Goal: Task Accomplishment & Management: Manage account settings

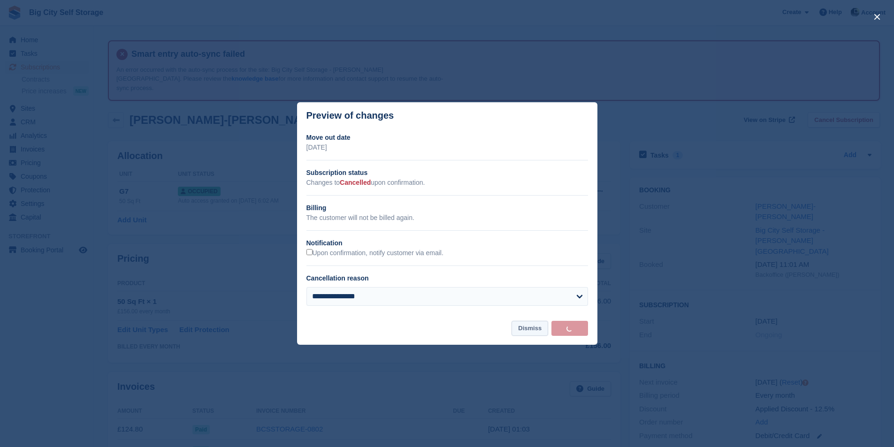
click at [532, 326] on button "Dismiss" at bounding box center [529, 328] width 37 height 15
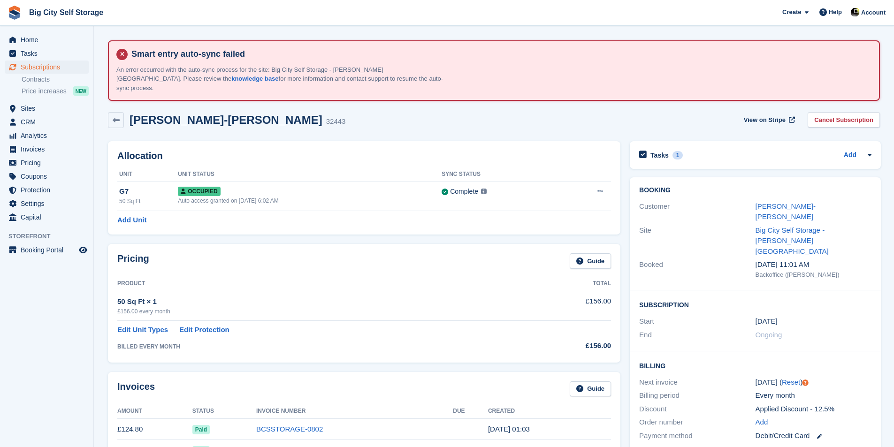
click at [265, 168] on th "Unit Status" at bounding box center [310, 174] width 264 height 15
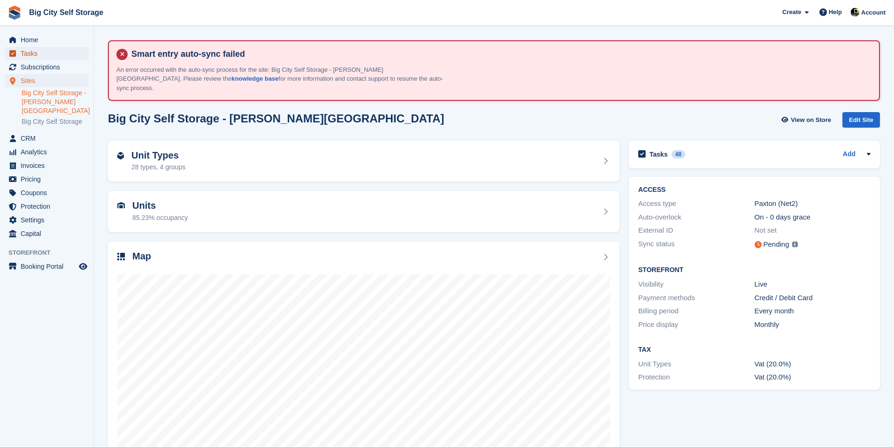
click at [64, 57] on span "Tasks" at bounding box center [49, 53] width 56 height 13
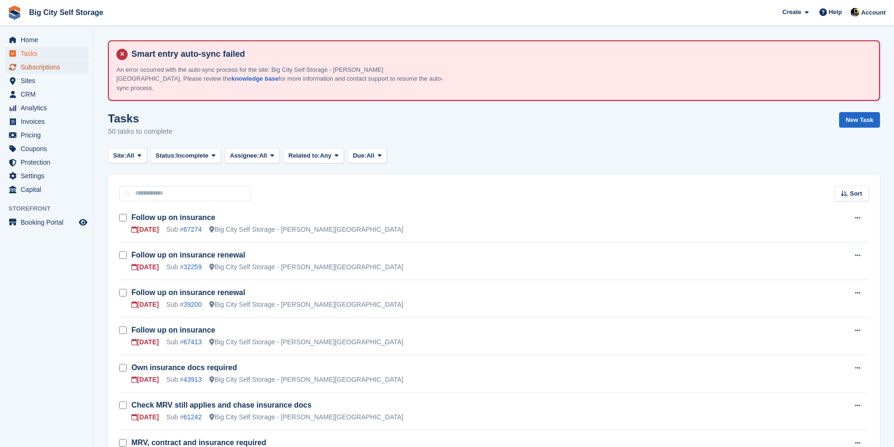
click at [31, 64] on span "Subscriptions" at bounding box center [49, 67] width 56 height 13
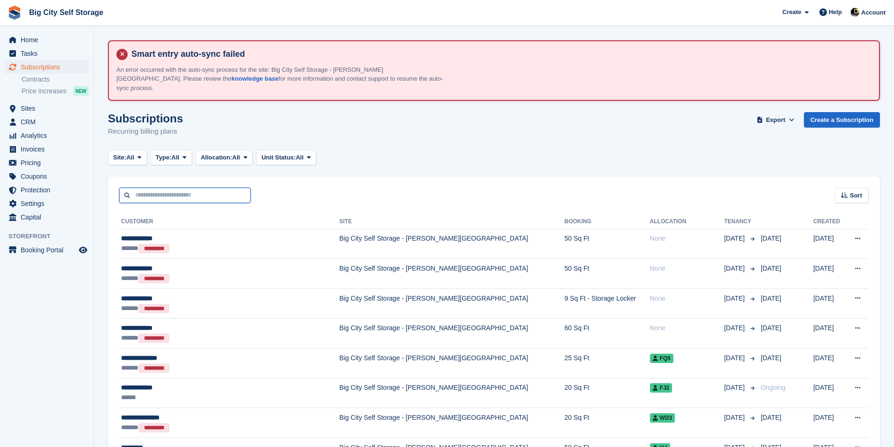
click at [230, 188] on input "text" at bounding box center [184, 195] width 131 height 15
type input "*****"
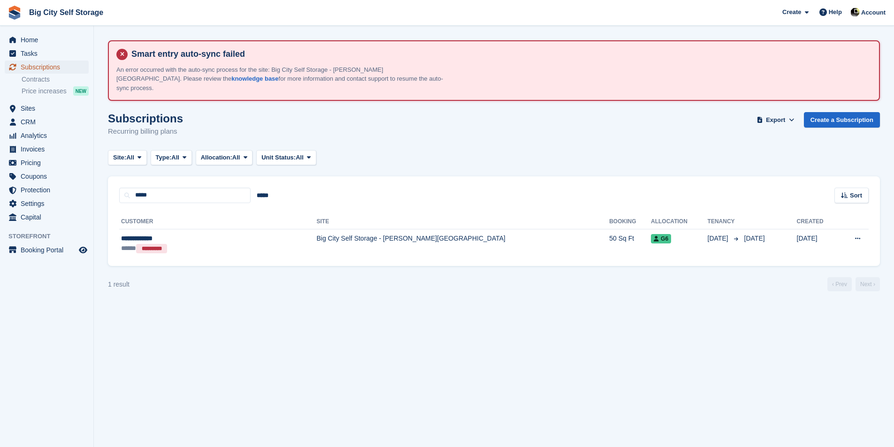
click at [67, 67] on span "Subscriptions" at bounding box center [49, 67] width 56 height 13
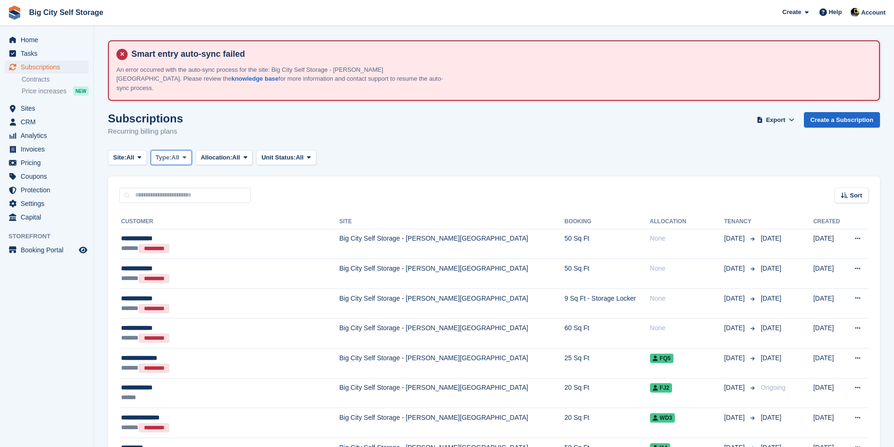
click at [185, 152] on button "Type: All" at bounding box center [171, 157] width 41 height 15
click at [190, 224] on link "Active" at bounding box center [196, 230] width 82 height 17
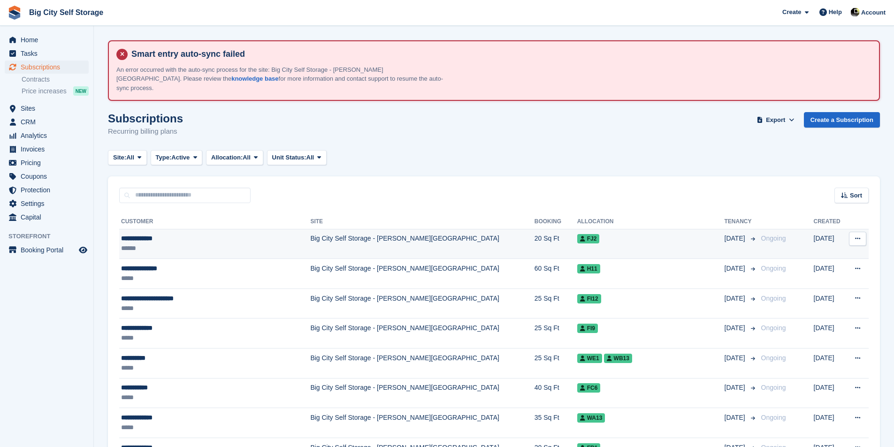
click at [213, 244] on div "******" at bounding box center [200, 249] width 159 height 10
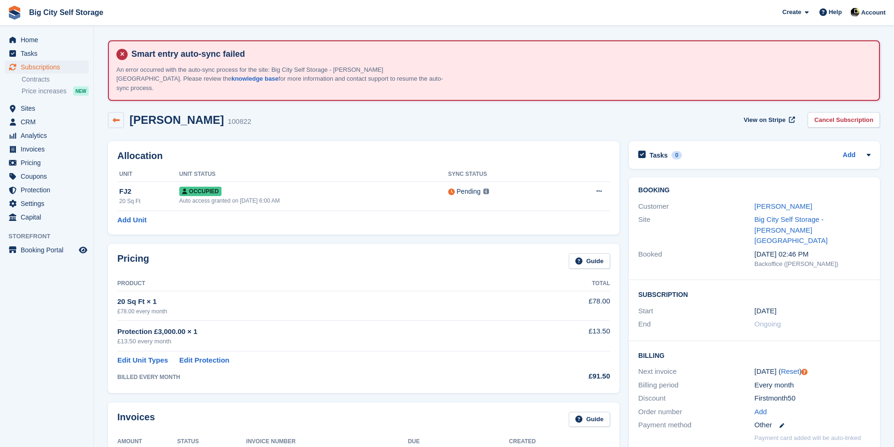
click at [122, 112] on link at bounding box center [116, 120] width 16 height 16
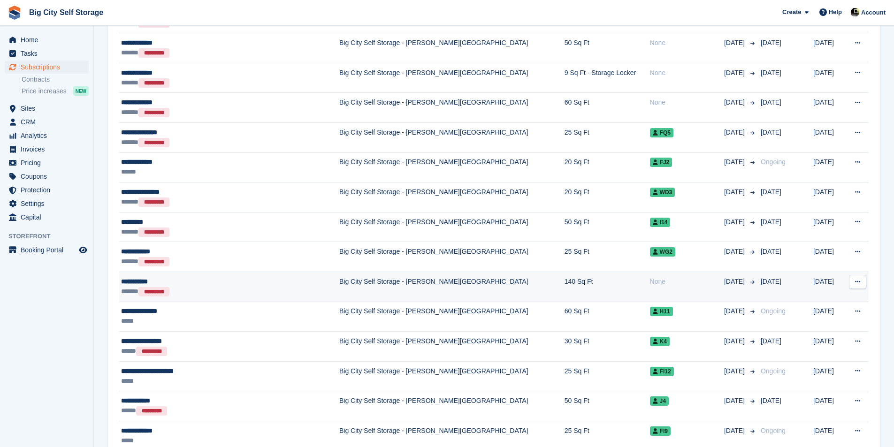
scroll to position [328, 0]
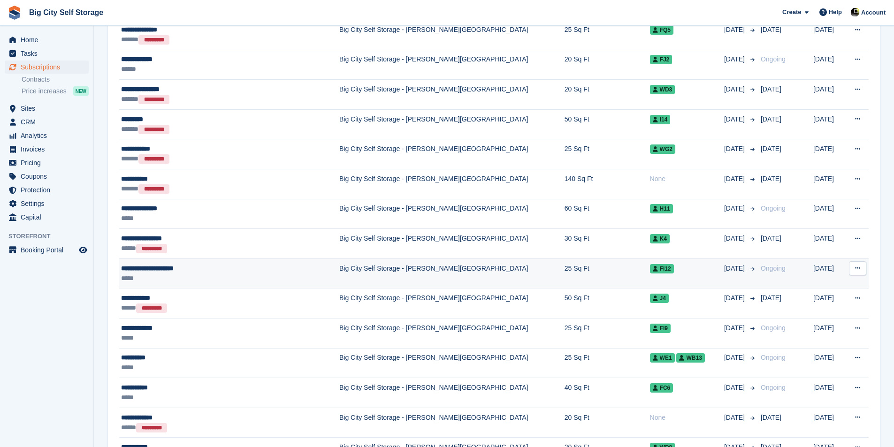
click at [185, 264] on div "**********" at bounding box center [212, 269] width 183 height 10
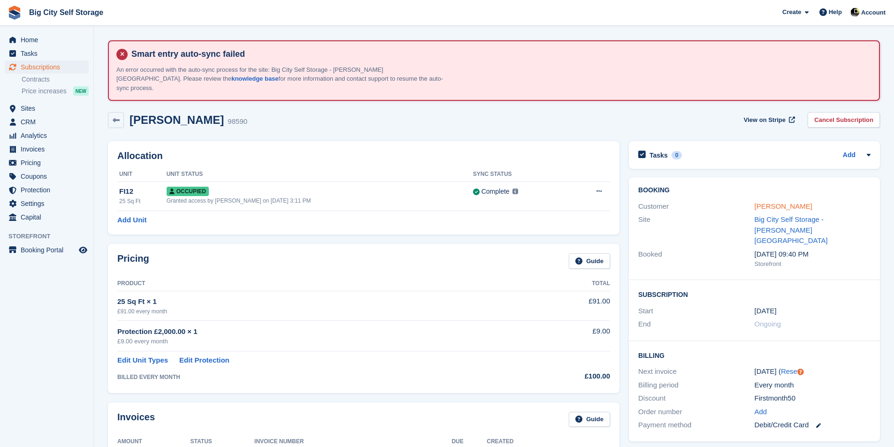
click at [812, 202] on link "[PERSON_NAME]" at bounding box center [783, 206] width 58 height 8
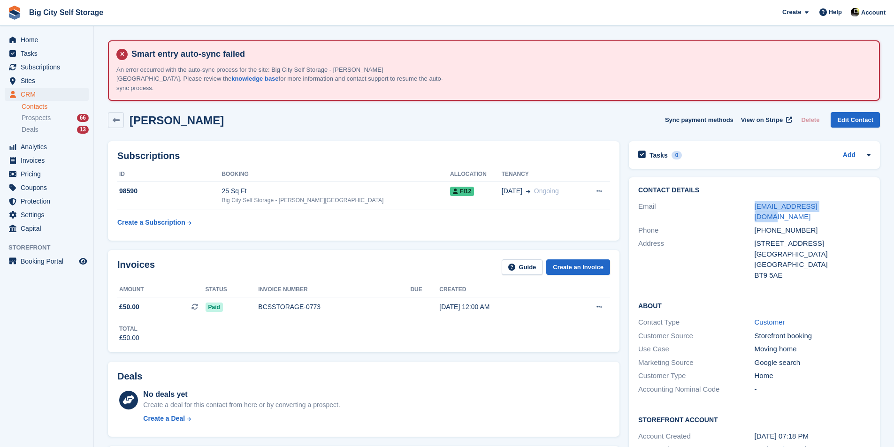
drag, startPoint x: 843, startPoint y: 196, endPoint x: 767, endPoint y: 191, distance: 76.6
click at [738, 200] on div "Email arrskr1905@gmail.com" at bounding box center [754, 212] width 232 height 24
copy div "arrskr1905@gmail.com"
drag, startPoint x: 825, startPoint y: 209, endPoint x: 755, endPoint y: 207, distance: 69.9
click at [755, 225] on div "+447934843680" at bounding box center [812, 230] width 116 height 11
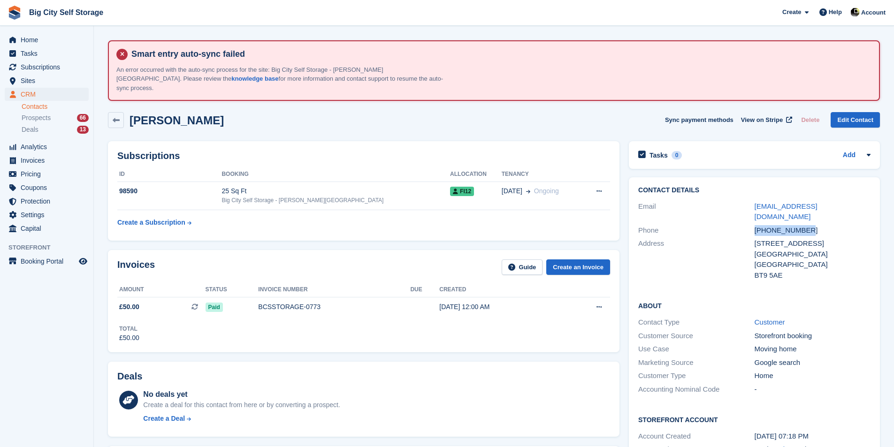
copy div "+447934843680"
drag, startPoint x: 843, startPoint y: 222, endPoint x: 754, endPoint y: 228, distance: 88.8
click at [754, 238] on div "Flat 2, 124, Stranmillis Road" at bounding box center [812, 243] width 116 height 11
copy div "Flat 2, 124, Stranmillis Road"
click at [785, 225] on div "+447934843680" at bounding box center [812, 230] width 116 height 11
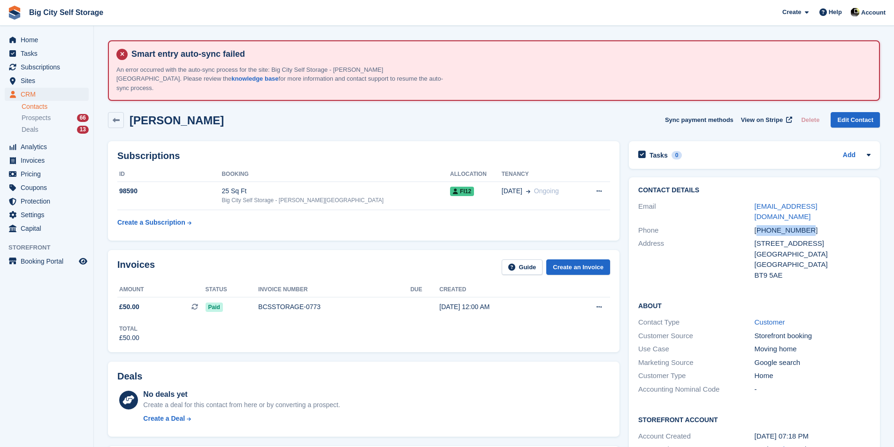
click at [785, 225] on div "+447934843680" at bounding box center [812, 230] width 116 height 11
copy div "447934843680"
click at [291, 196] on div "Big City Self Storage - [PERSON_NAME][GEOGRAPHIC_DATA]" at bounding box center [335, 200] width 228 height 8
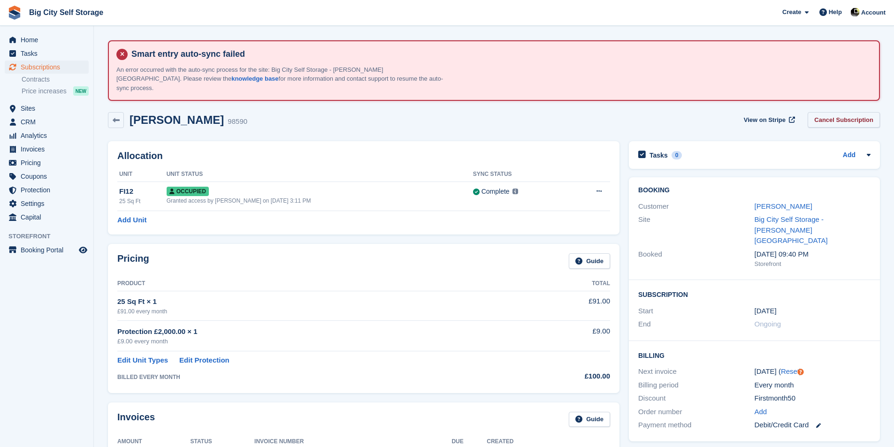
click at [850, 114] on link "Cancel Subscription" at bounding box center [843, 119] width 72 height 15
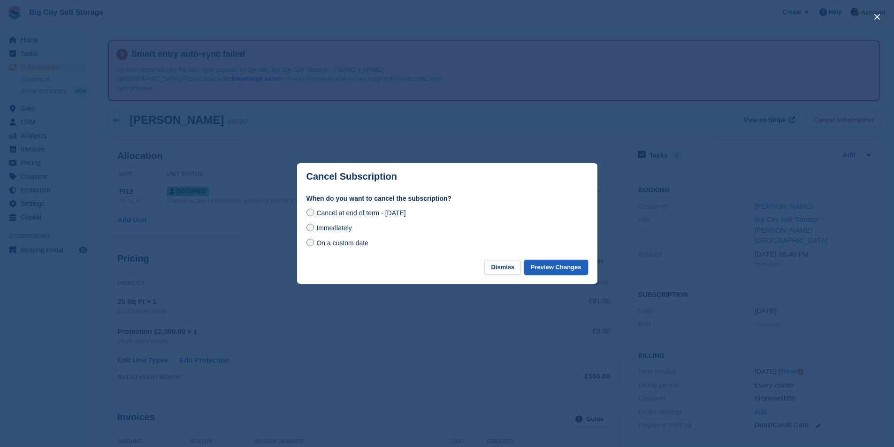
click at [556, 264] on button "Preview Changes" at bounding box center [556, 267] width 64 height 15
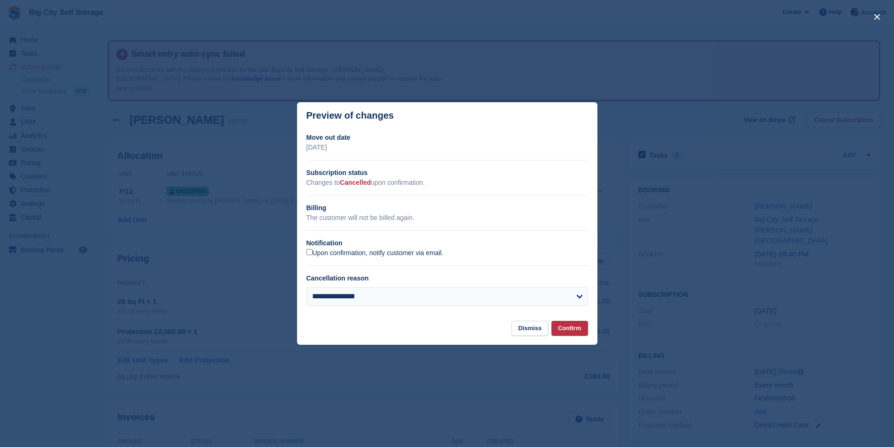
click at [405, 254] on label "Upon confirmation, notify customer via email." at bounding box center [374, 253] width 137 height 8
click at [579, 336] on button "Confirm" at bounding box center [569, 328] width 37 height 15
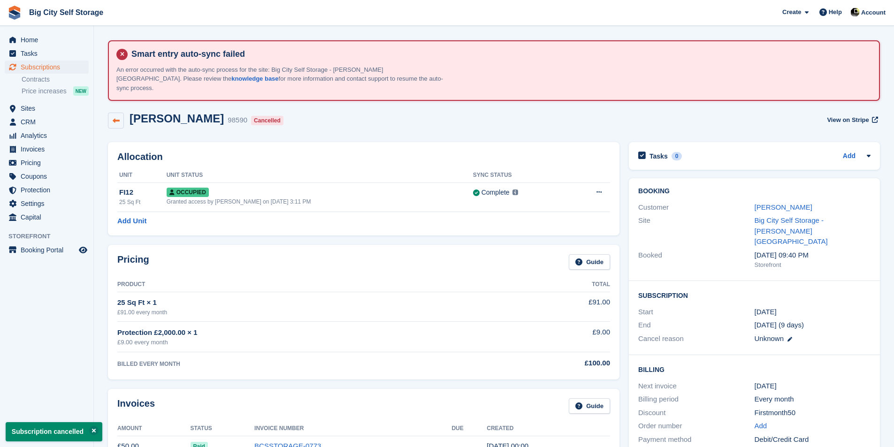
click at [118, 117] on icon at bounding box center [116, 120] width 7 height 7
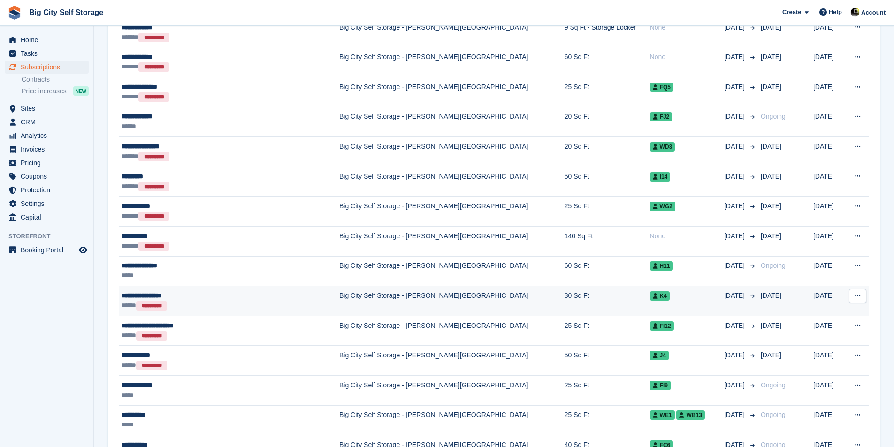
scroll to position [282, 0]
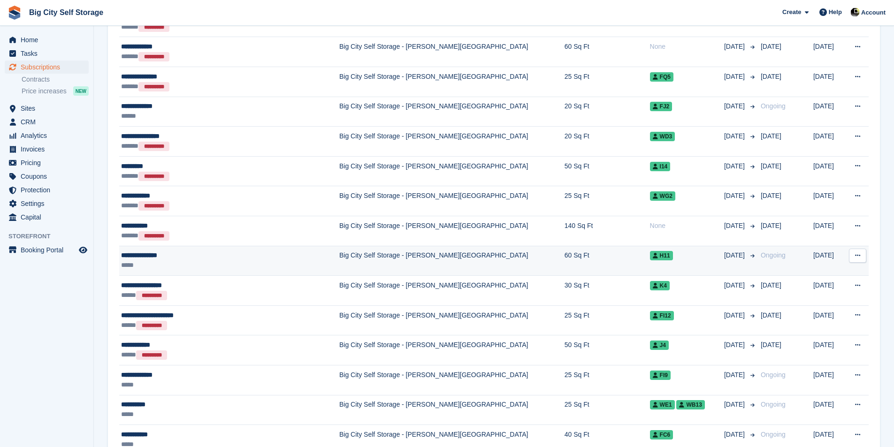
click at [203, 260] on div "*****" at bounding box center [212, 265] width 183 height 10
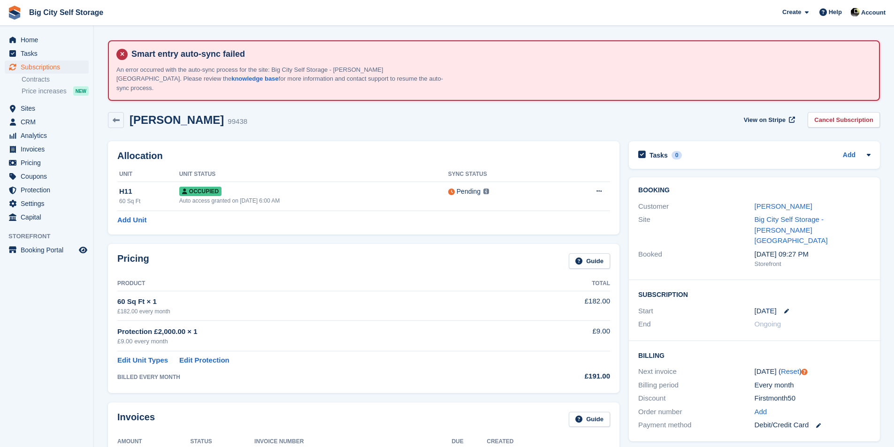
drag, startPoint x: 206, startPoint y: 114, endPoint x: 171, endPoint y: 116, distance: 35.8
click at [164, 117] on h2 "[PERSON_NAME]" at bounding box center [176, 120] width 94 height 13
drag, startPoint x: 208, startPoint y: 111, endPoint x: 162, endPoint y: 112, distance: 46.0
click at [162, 114] on div "[PERSON_NAME] 99438" at bounding box center [185, 121] width 123 height 14
copy h2 "[PERSON_NAME]"
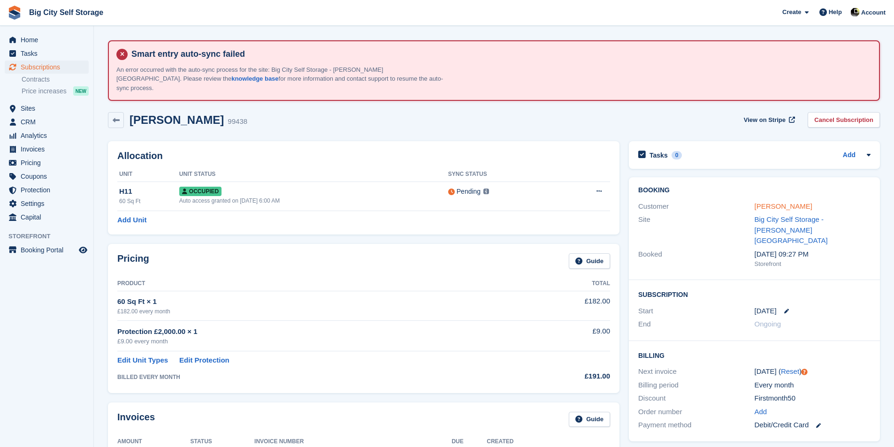
click at [796, 202] on link "[PERSON_NAME]" at bounding box center [783, 206] width 58 height 8
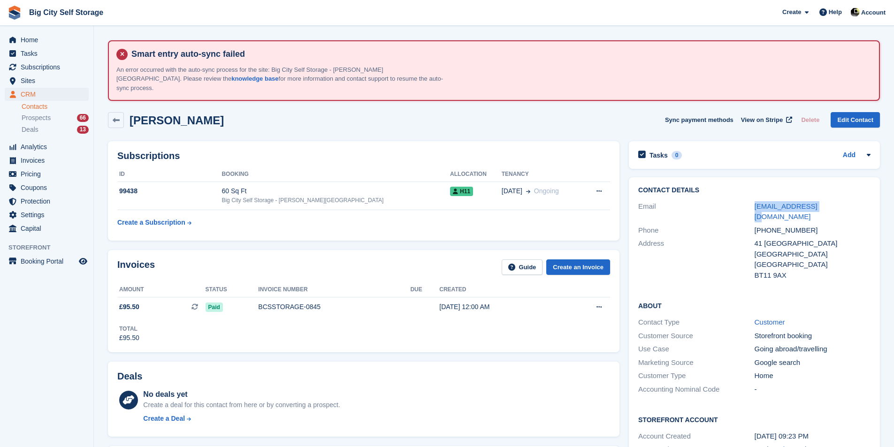
drag, startPoint x: 824, startPoint y: 195, endPoint x: 743, endPoint y: 203, distance: 81.1
click at [743, 203] on div "Email [EMAIL_ADDRESS][DOMAIN_NAME]" at bounding box center [754, 212] width 232 height 24
copy div "[EMAIL_ADDRESS][DOMAIN_NAME]"
drag, startPoint x: 819, startPoint y: 213, endPoint x: 739, endPoint y: 213, distance: 80.2
click at [739, 224] on div "Phone [PHONE_NUMBER]" at bounding box center [754, 231] width 232 height 14
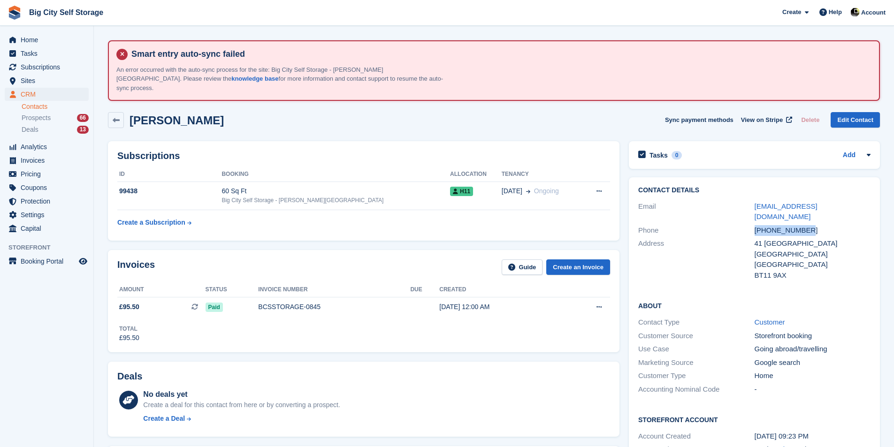
copy div "[PHONE_NUMBER]"
drag, startPoint x: 820, startPoint y: 223, endPoint x: 754, endPoint y: 224, distance: 65.2
click at [745, 237] on div "Address 41 Stockmans Park Belfast United Kingdom BT11 9AX" at bounding box center [754, 259] width 232 height 45
copy div "41 Stockmans Park"
click at [220, 210] on td "Create a Subscription" at bounding box center [169, 220] width 104 height 21
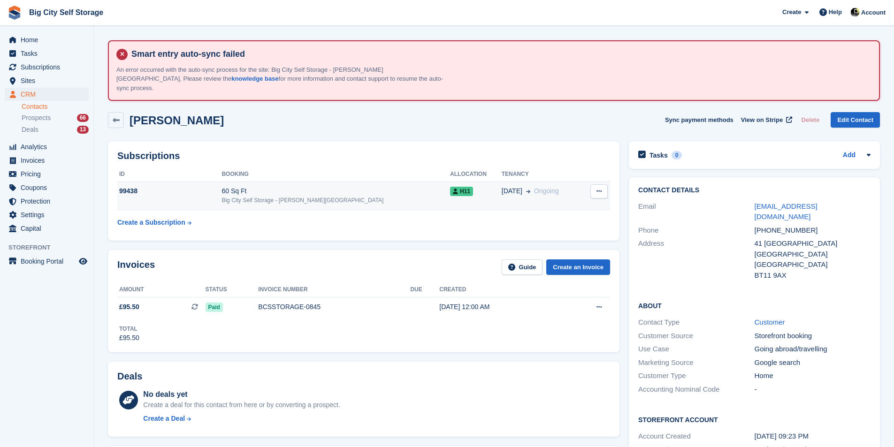
click at [221, 195] on td "99438" at bounding box center [169, 196] width 104 height 29
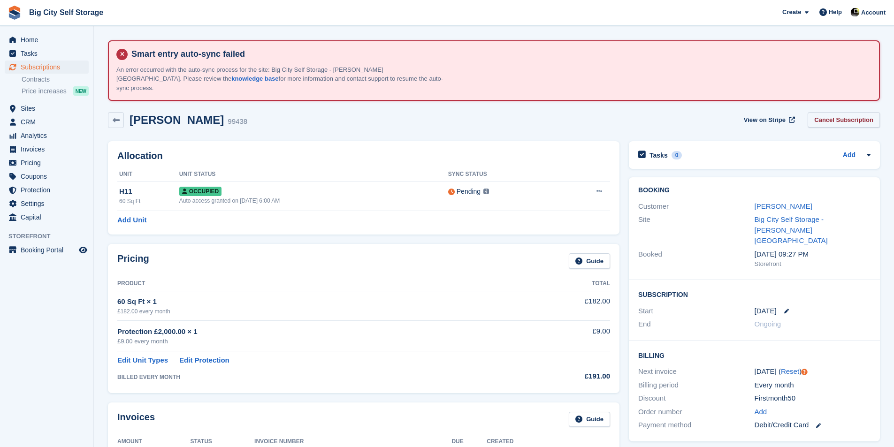
click at [867, 114] on link "Cancel Subscription" at bounding box center [843, 119] width 72 height 15
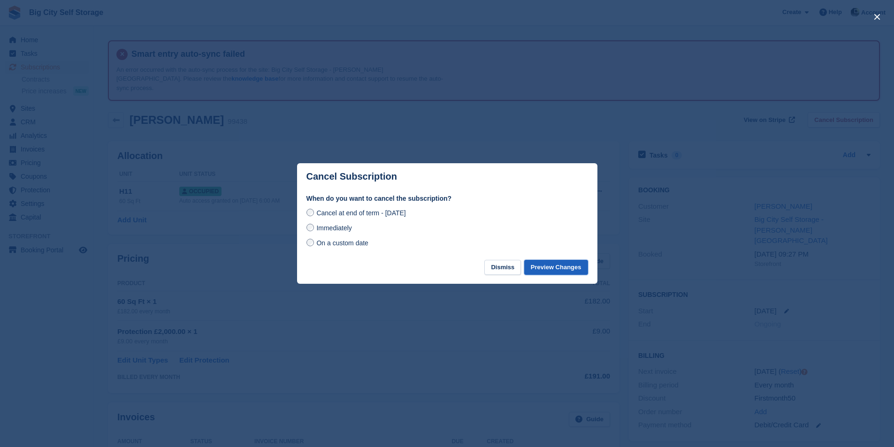
click at [576, 266] on button "Preview Changes" at bounding box center [556, 267] width 64 height 15
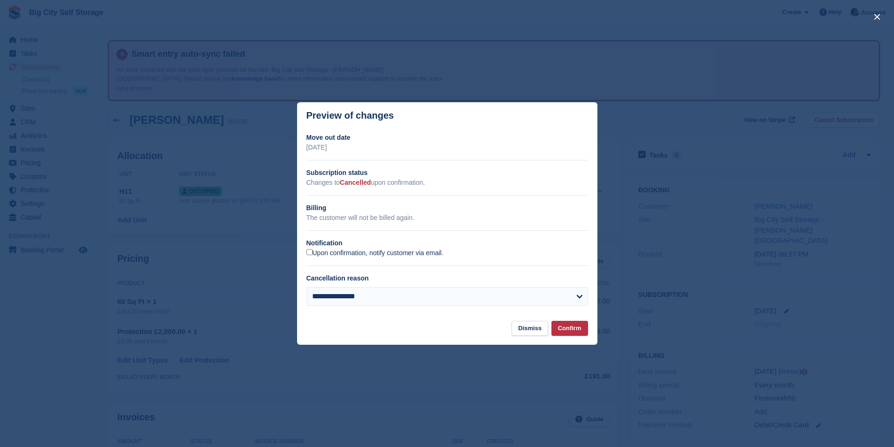
click at [431, 251] on label "Upon confirmation, notify customer via email." at bounding box center [374, 253] width 137 height 8
click at [574, 342] on footer "Dismiss Confirm" at bounding box center [447, 333] width 300 height 24
click at [571, 337] on footer "Dismiss Confirm" at bounding box center [447, 333] width 300 height 24
click at [574, 330] on button "Confirm" at bounding box center [569, 328] width 37 height 15
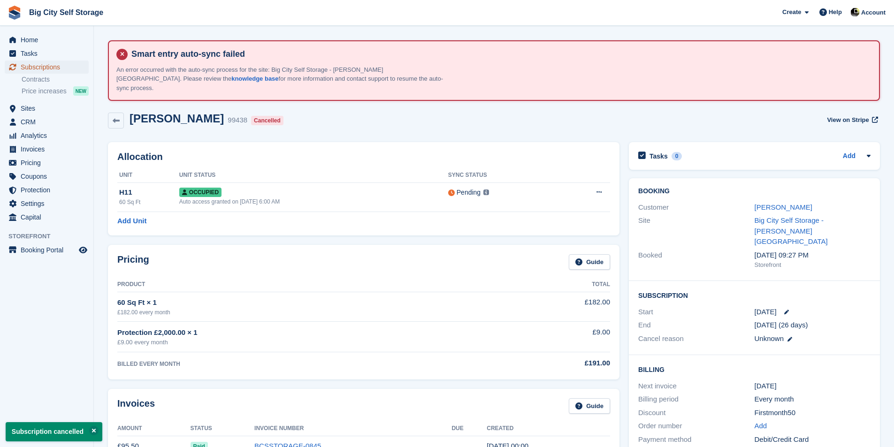
click at [48, 68] on span "Subscriptions" at bounding box center [49, 67] width 56 height 13
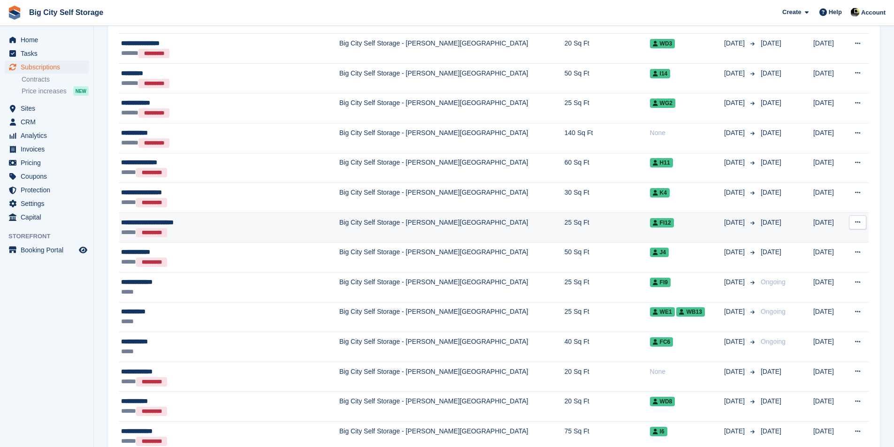
scroll to position [375, 0]
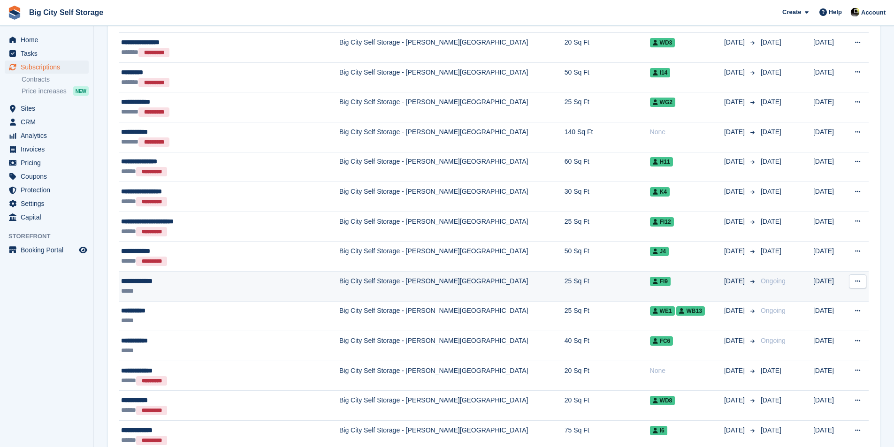
click at [255, 286] on div "*****" at bounding box center [212, 291] width 183 height 10
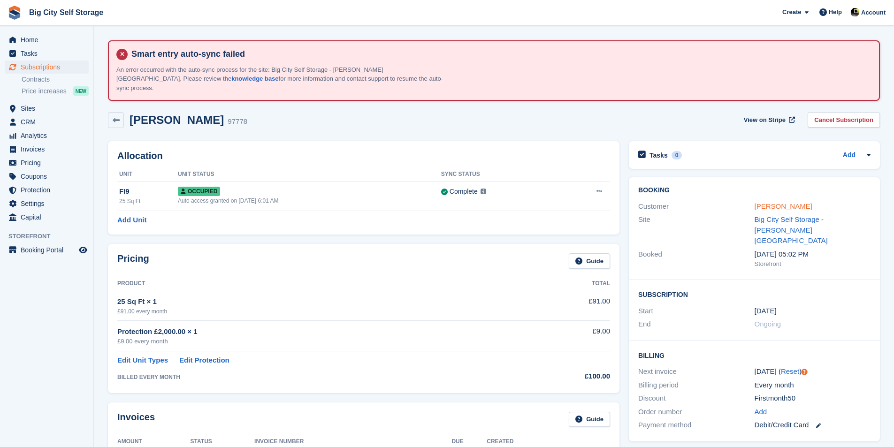
click at [789, 202] on link "Jordan Lennon" at bounding box center [783, 206] width 58 height 8
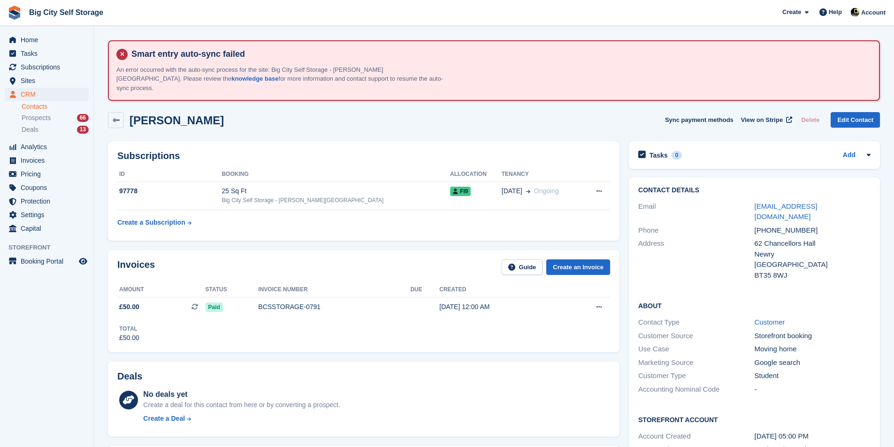
click at [775, 225] on div "+447413188175" at bounding box center [812, 230] width 116 height 11
copy div "+447413188175"
click at [784, 238] on div "62 Chancellors Hall" at bounding box center [812, 243] width 116 height 11
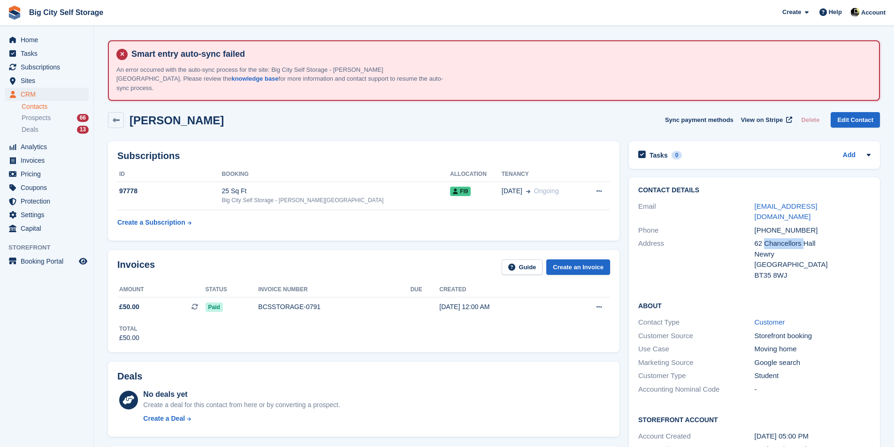
click at [784, 238] on div "62 Chancellors Hall" at bounding box center [812, 243] width 116 height 11
copy div "62 Chancellors Hall"
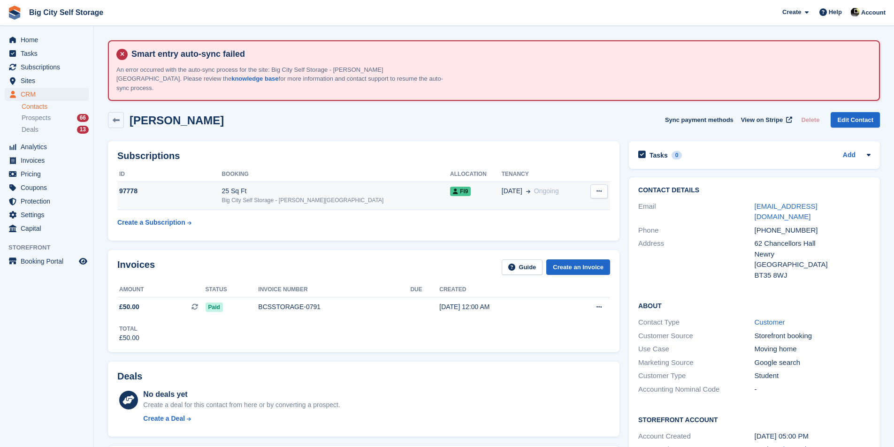
click at [315, 196] on td "25 Sq Ft Big City Self Storage - Boucher Road" at bounding box center [335, 196] width 228 height 29
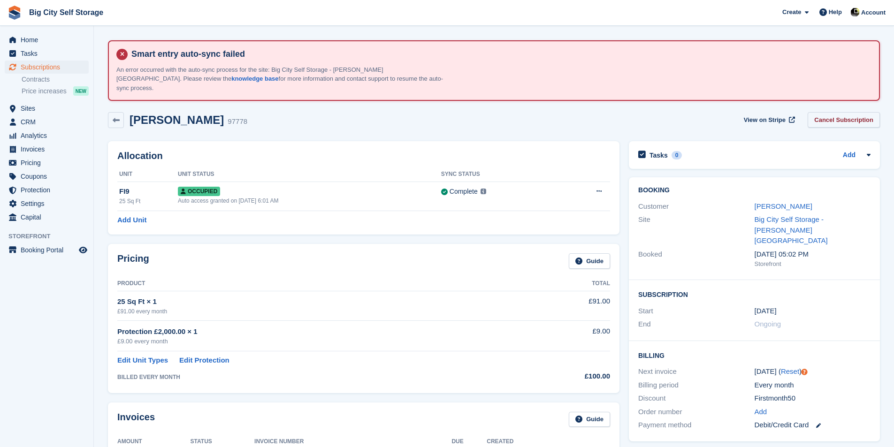
drag, startPoint x: 848, startPoint y: 120, endPoint x: 861, endPoint y: 112, distance: 15.4
click at [852, 118] on div "View on Stripe Cancel Subscription" at bounding box center [810, 121] width 140 height 19
click at [861, 112] on link "Cancel Subscription" at bounding box center [843, 119] width 72 height 15
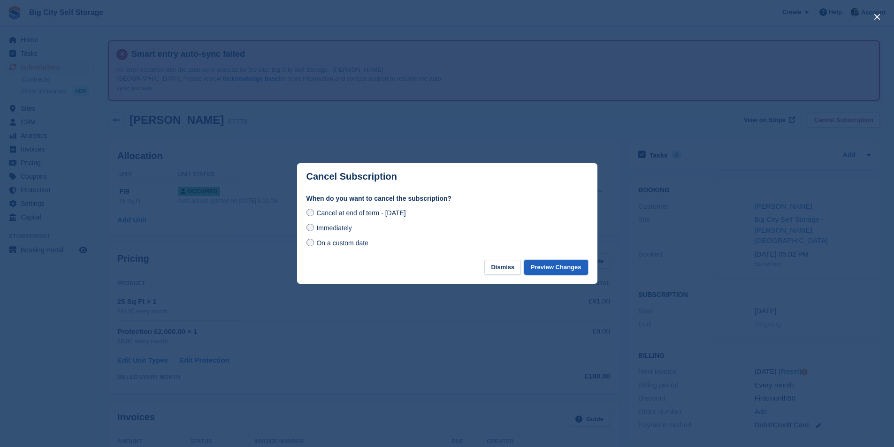
click at [567, 268] on button "Preview Changes" at bounding box center [556, 267] width 64 height 15
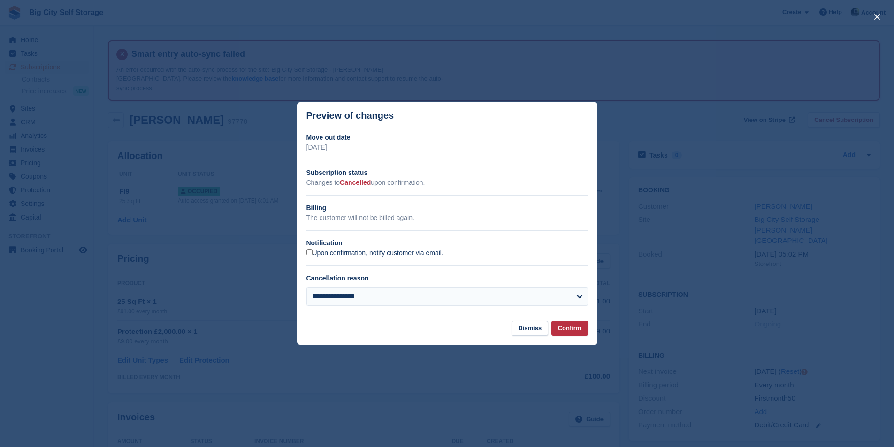
click at [374, 251] on label "Upon confirmation, notify customer via email." at bounding box center [374, 253] width 137 height 8
click at [581, 331] on button "Confirm" at bounding box center [569, 328] width 37 height 15
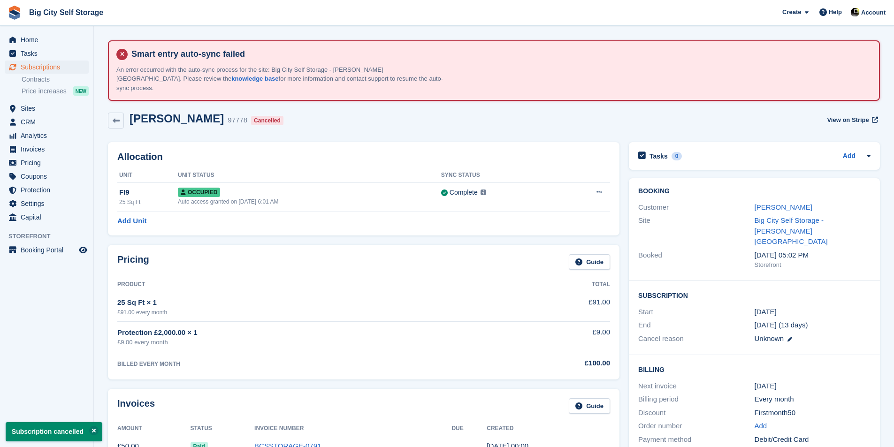
click at [118, 107] on div "Jordan Lennon 97778 Cancelled View on Stripe" at bounding box center [493, 122] width 781 height 30
click at [120, 117] on link at bounding box center [116, 121] width 16 height 16
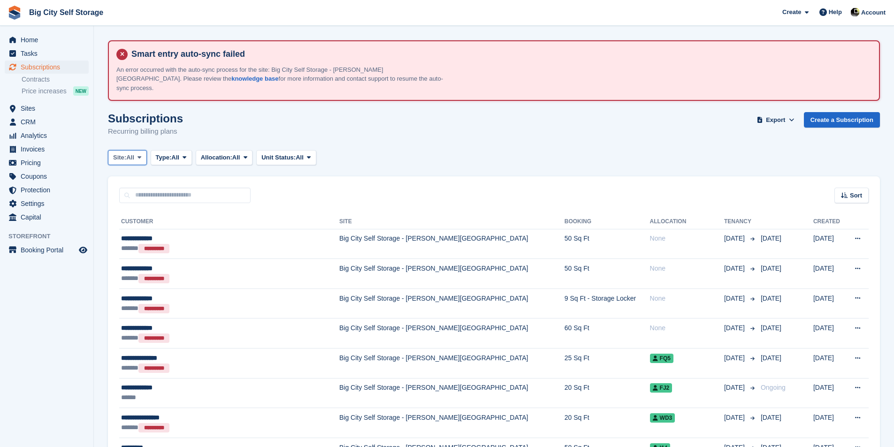
click at [129, 153] on span "All" at bounding box center [130, 157] width 8 height 9
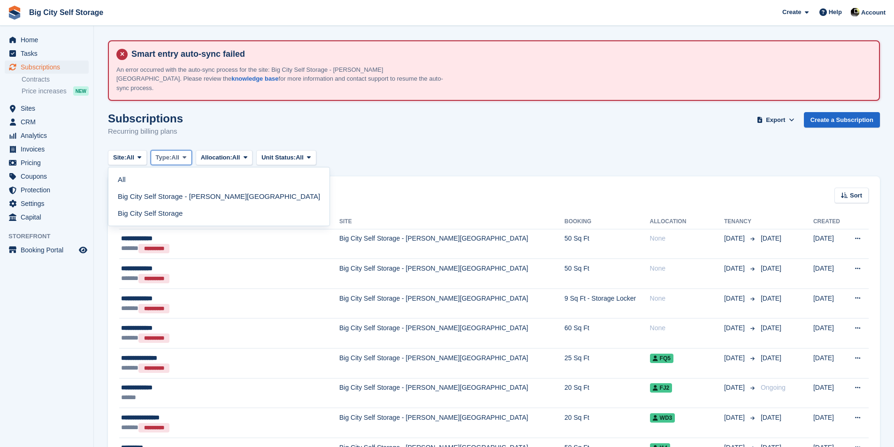
click at [166, 153] on span "Type:" at bounding box center [164, 157] width 16 height 9
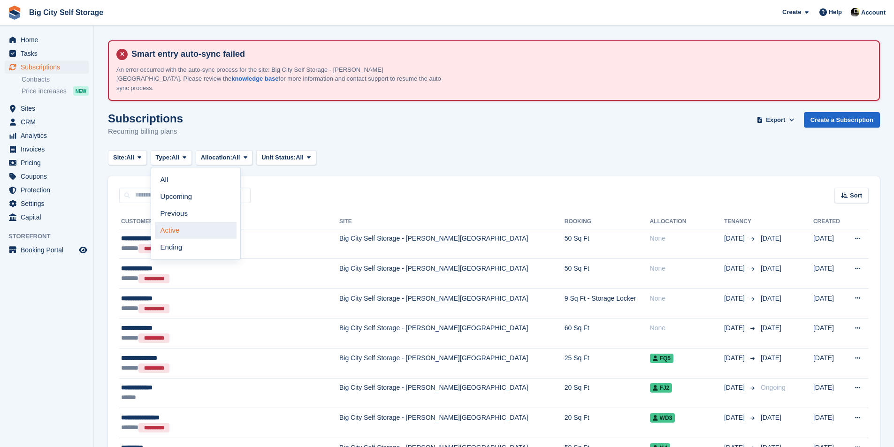
click at [193, 222] on link "Active" at bounding box center [196, 230] width 82 height 17
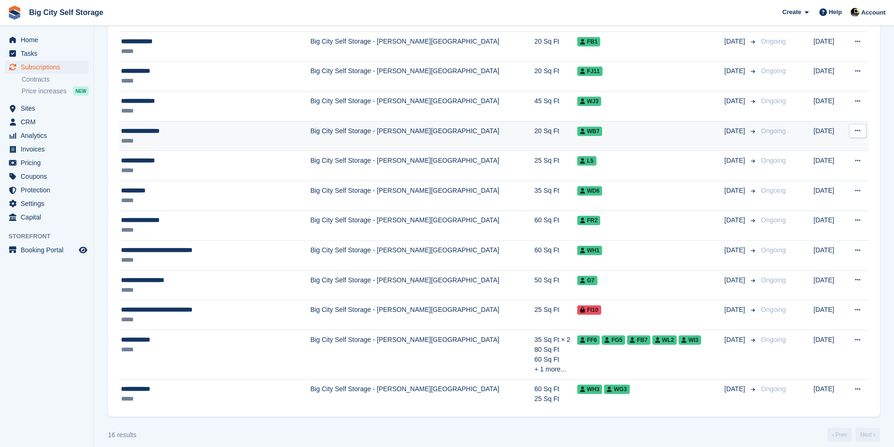
scroll to position [35, 0]
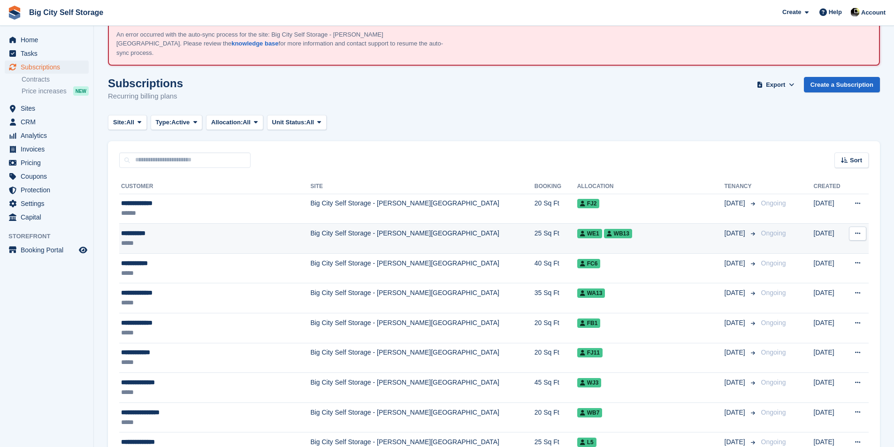
click at [217, 228] on div "**********" at bounding box center [200, 233] width 159 height 10
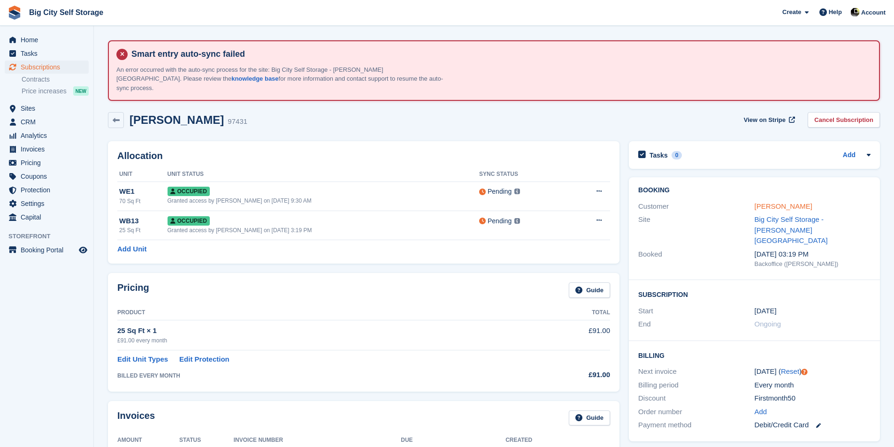
click at [772, 202] on link "Razan Nour" at bounding box center [783, 206] width 58 height 8
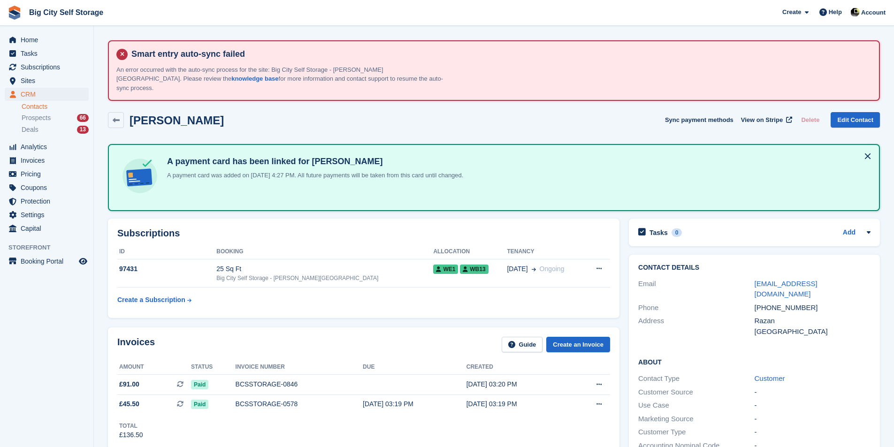
click at [771, 301] on div "Phone +447475689522" at bounding box center [754, 308] width 232 height 14
click at [768, 303] on div "+447475689522" at bounding box center [812, 308] width 116 height 11
click at [767, 303] on div "+447475689522" at bounding box center [812, 308] width 116 height 11
copy div "447475689522"
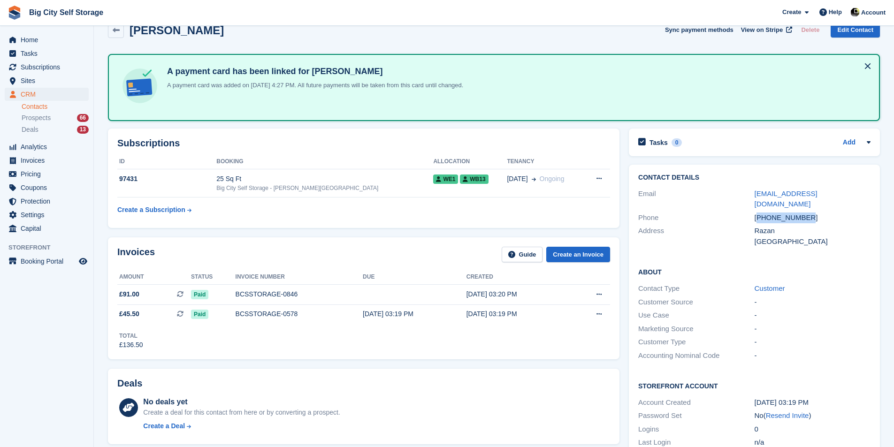
scroll to position [94, 0]
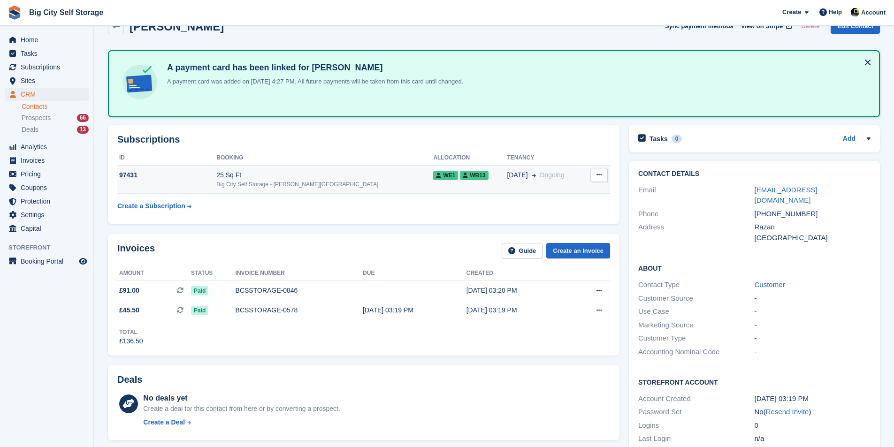
click at [345, 170] on div "25 Sq Ft" at bounding box center [324, 175] width 217 height 10
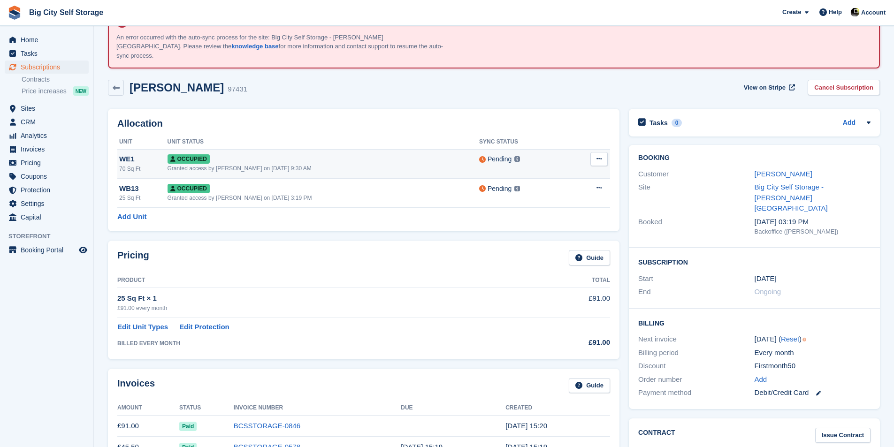
scroll to position [47, 0]
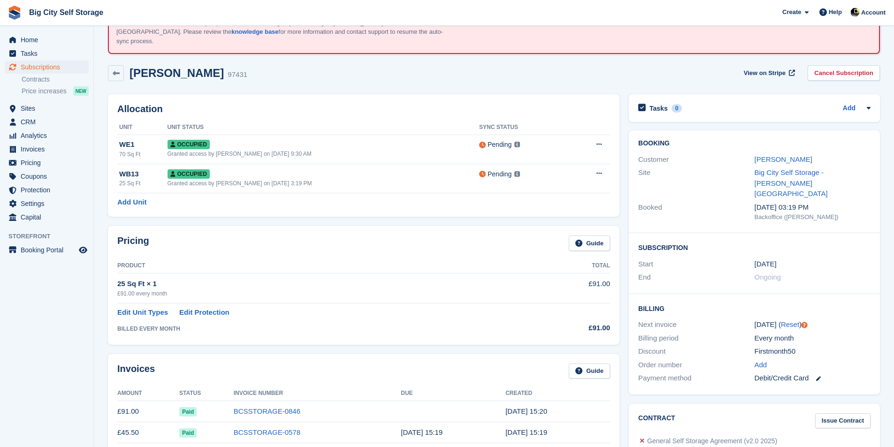
click at [311, 289] on div "£91.00 every month" at bounding box center [323, 293] width 413 height 8
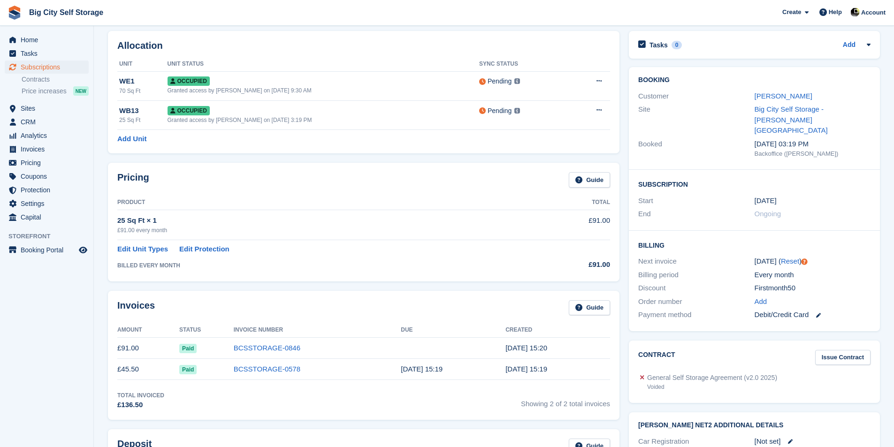
scroll to position [94, 0]
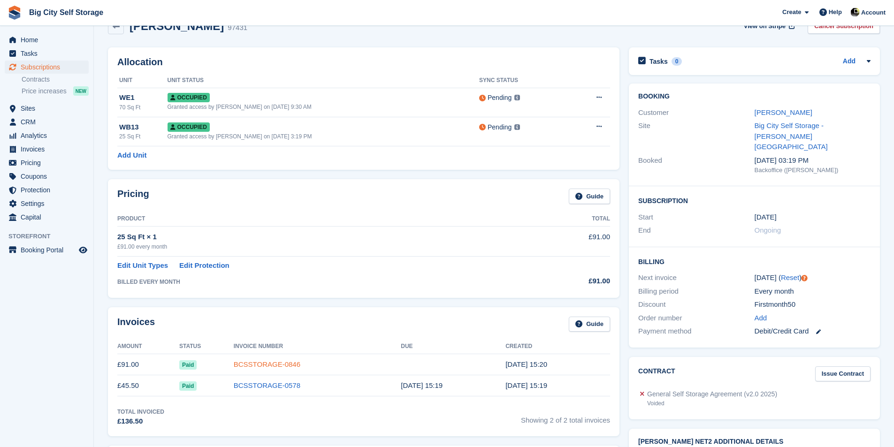
click at [274, 360] on link "BCSSTORAGE-0846" at bounding box center [267, 364] width 67 height 8
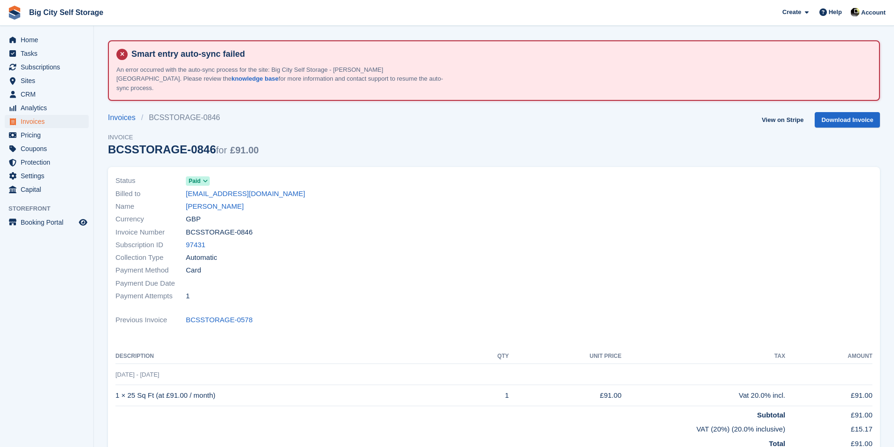
drag, startPoint x: 17, startPoint y: 0, endPoint x: 340, endPoint y: 211, distance: 385.7
click at [340, 213] on div "Currency GBP" at bounding box center [301, 219] width 373 height 13
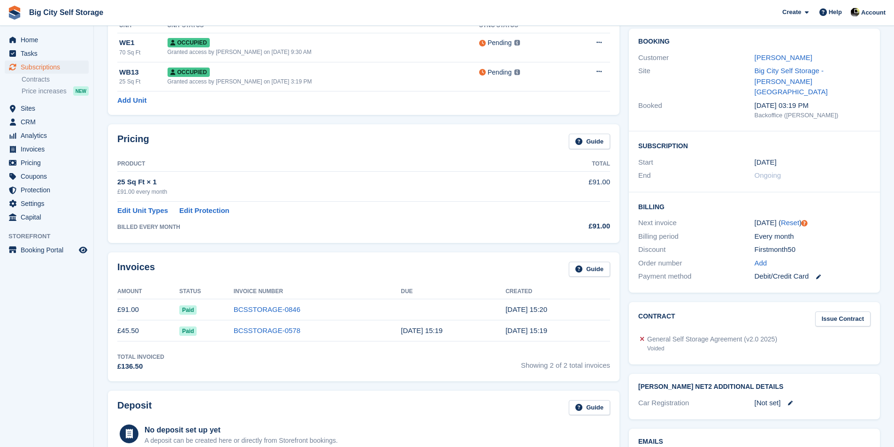
scroll to position [235, 0]
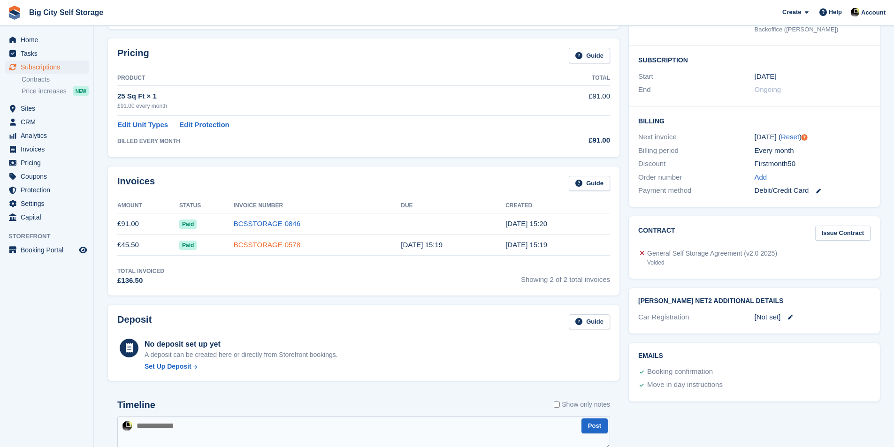
click at [284, 241] on link "BCSSTORAGE-0578" at bounding box center [267, 245] width 67 height 8
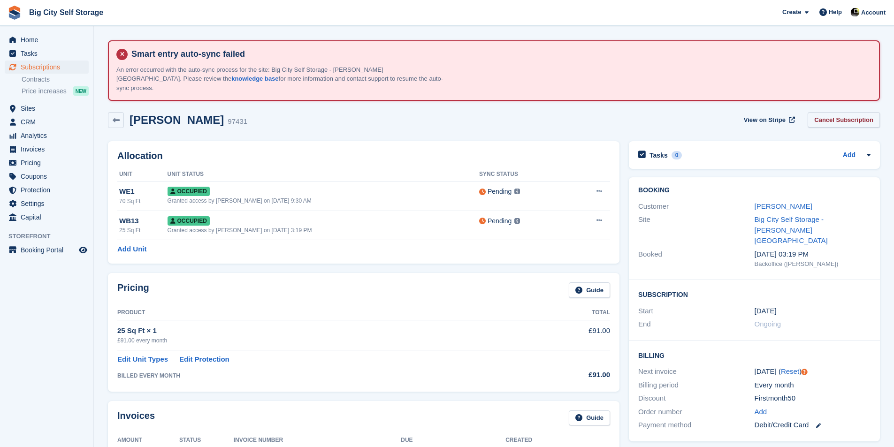
click at [861, 115] on link "Cancel Subscription" at bounding box center [843, 119] width 72 height 15
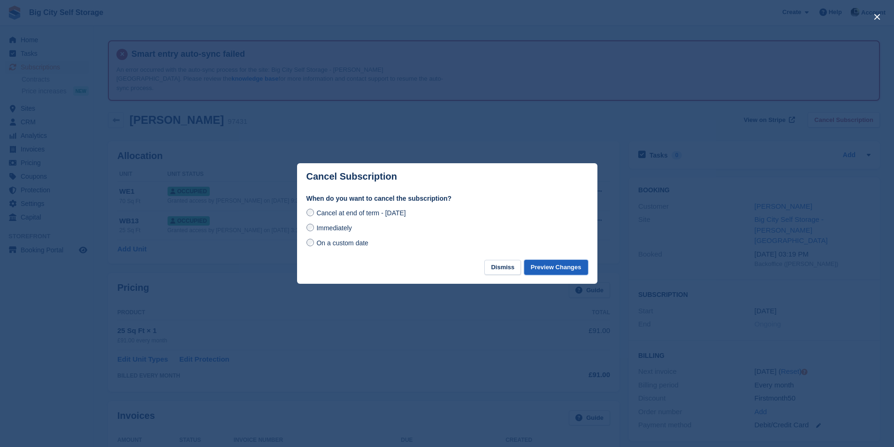
click at [545, 266] on button "Preview Changes" at bounding box center [556, 267] width 64 height 15
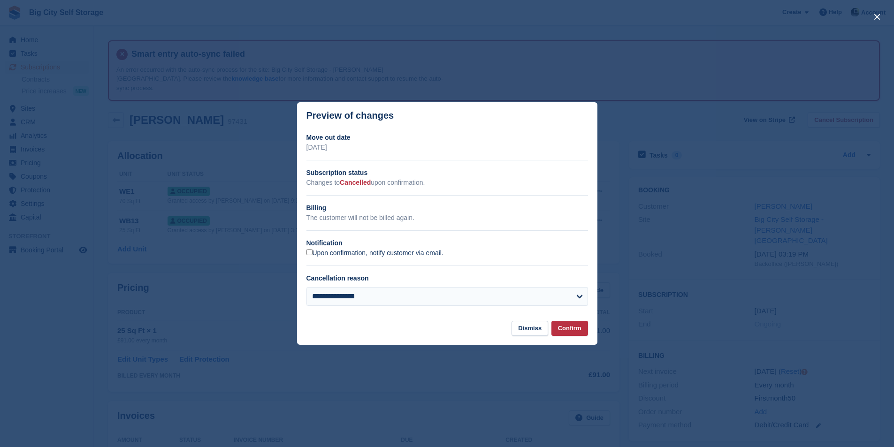
click at [417, 252] on label "Upon confirmation, notify customer via email." at bounding box center [374, 253] width 137 height 8
click at [569, 330] on button "Confirm" at bounding box center [569, 328] width 37 height 15
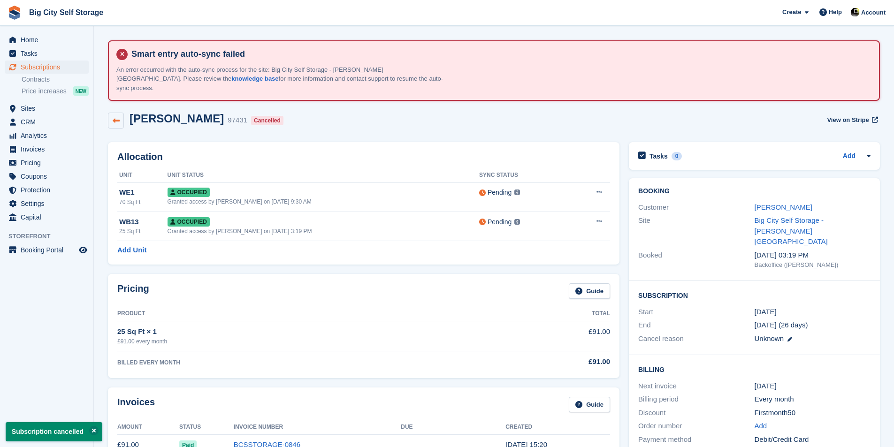
click at [115, 117] on icon at bounding box center [116, 120] width 7 height 7
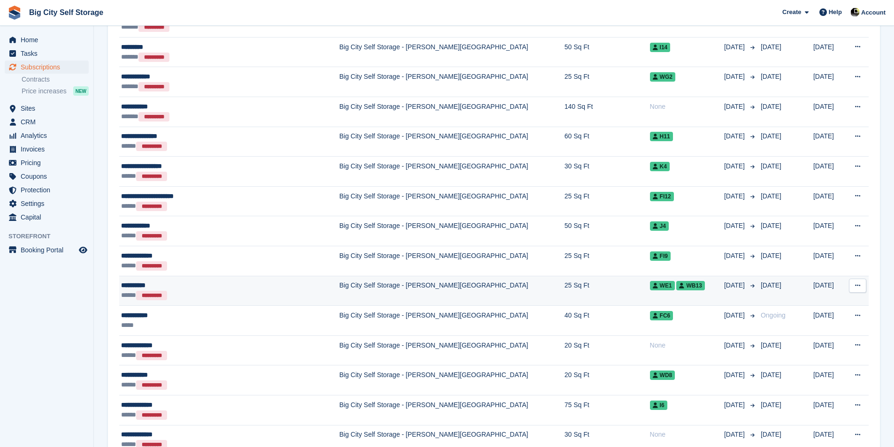
scroll to position [422, 0]
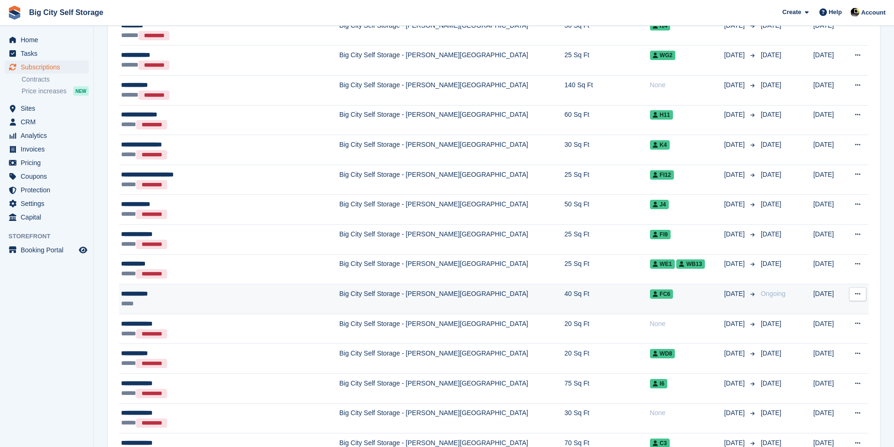
click at [301, 299] on div "*****" at bounding box center [212, 304] width 183 height 10
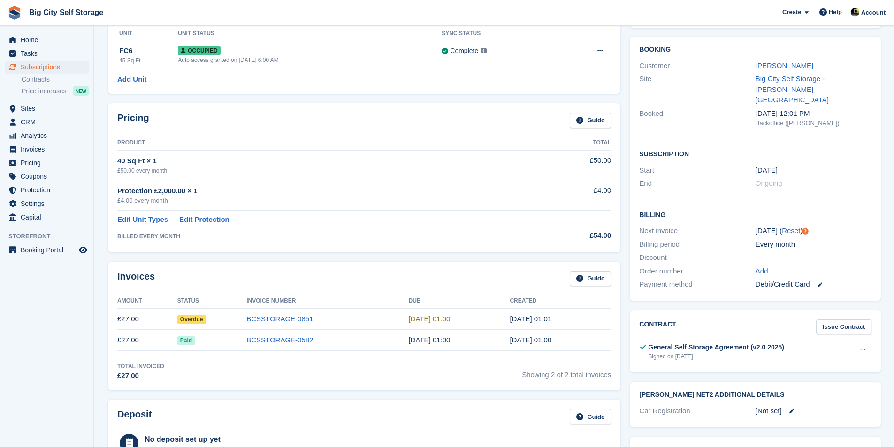
scroll to position [94, 0]
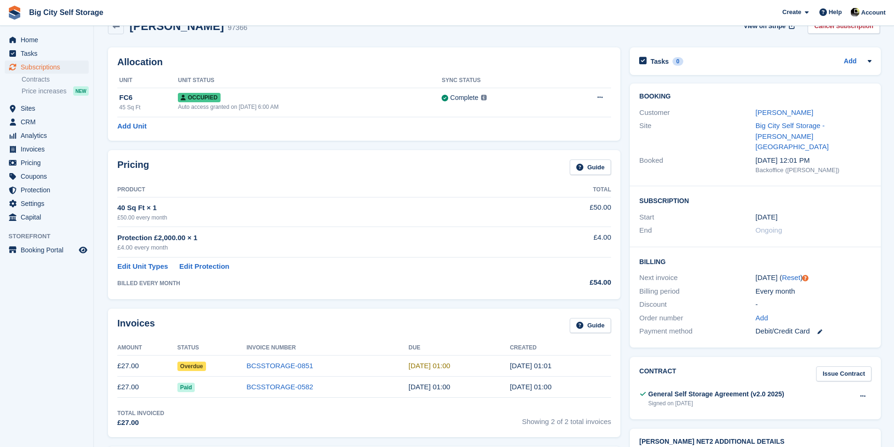
click at [283, 363] on td "BCSSTORAGE-0851" at bounding box center [327, 366] width 162 height 21
click at [284, 362] on link "BCSSTORAGE-0851" at bounding box center [279, 366] width 67 height 8
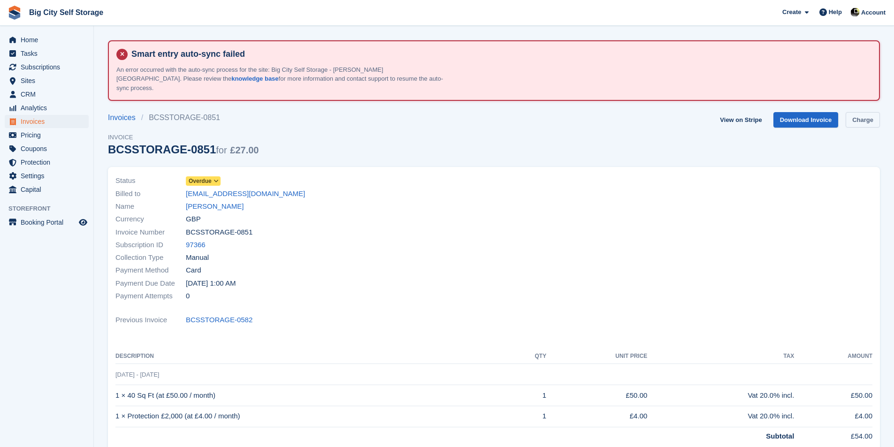
click at [867, 113] on link "Charge" at bounding box center [862, 119] width 34 height 15
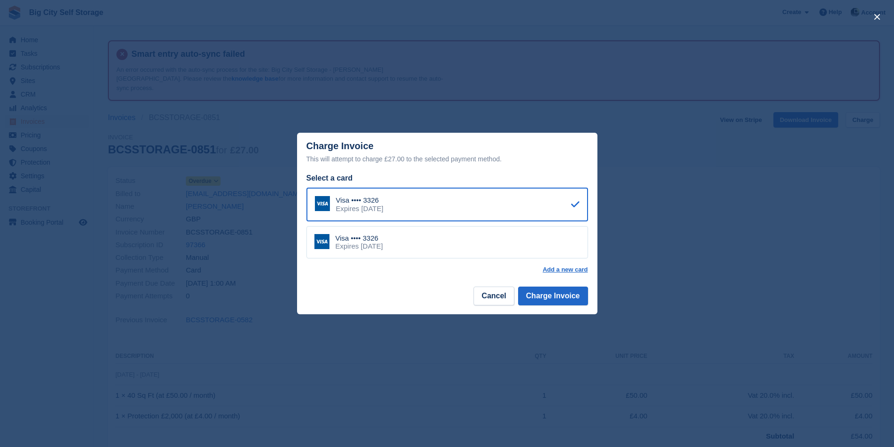
click at [482, 210] on div "Visa •••• 3326 Expires [DATE]" at bounding box center [447, 205] width 282 height 34
click at [543, 300] on button "Charge Invoice" at bounding box center [553, 296] width 70 height 19
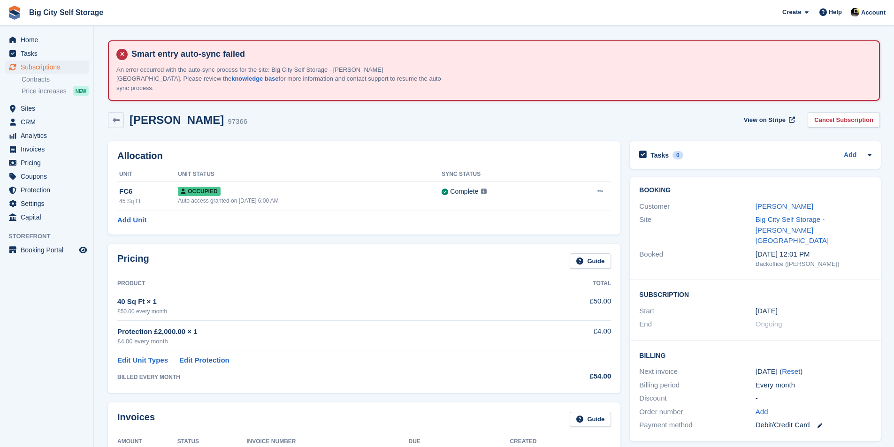
scroll to position [94, 0]
click at [775, 202] on link "[PERSON_NAME]" at bounding box center [784, 206] width 58 height 8
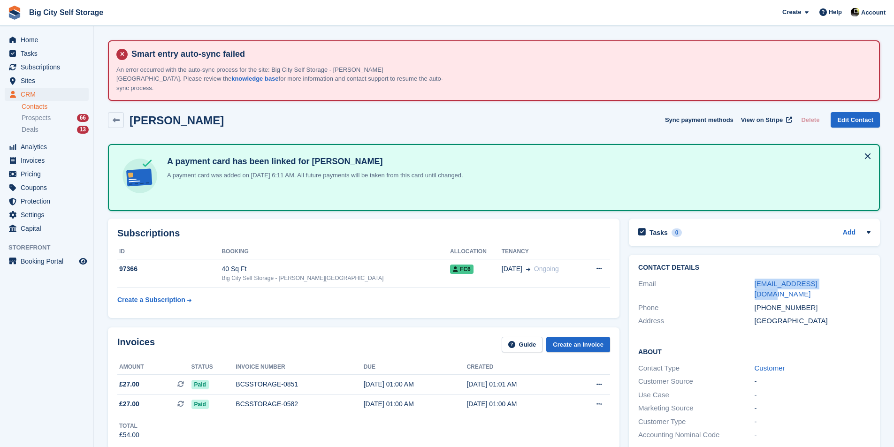
drag, startPoint x: 838, startPoint y: 276, endPoint x: 741, endPoint y: 267, distance: 97.6
click at [741, 267] on div "Contact Details Email orlamary9@icloud.com Phone +447359317520 Address United K…" at bounding box center [754, 296] width 251 height 83
copy div "orlamary9@icloud.com"
drag, startPoint x: 814, startPoint y: 289, endPoint x: 753, endPoint y: 291, distance: 61.0
click at [753, 301] on div "Phone +447359317520" at bounding box center [754, 308] width 232 height 14
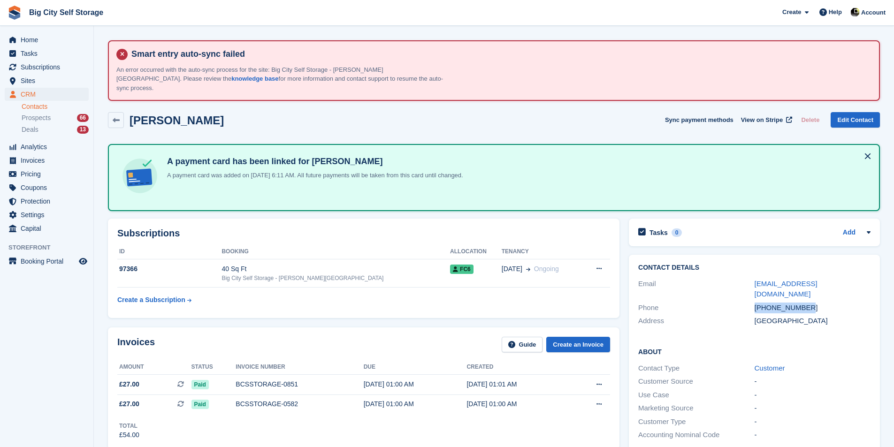
copy div "+447359317520"
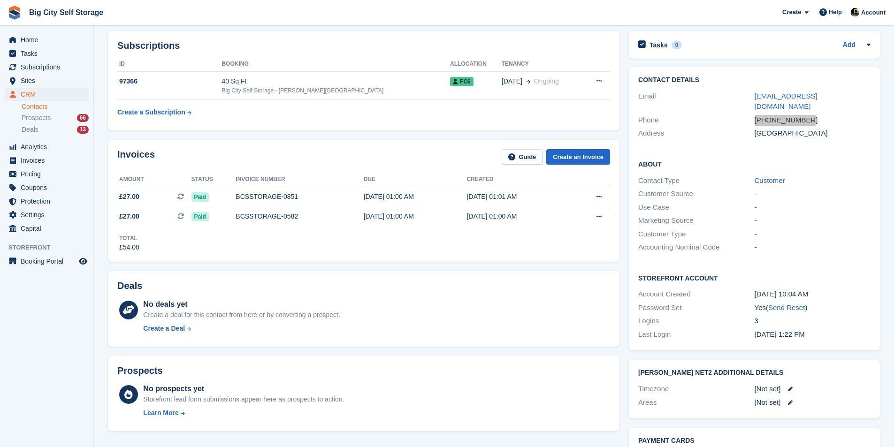
scroll to position [141, 0]
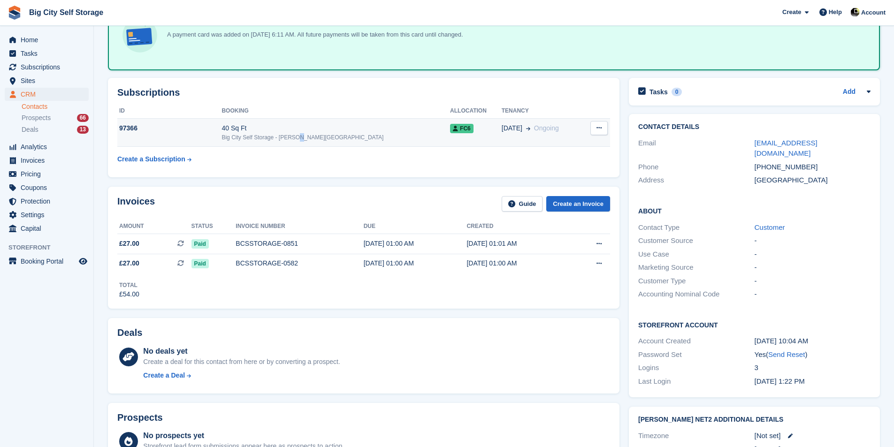
click at [321, 133] on div "Big City Self Storage - [PERSON_NAME][GEOGRAPHIC_DATA]" at bounding box center [335, 137] width 228 height 8
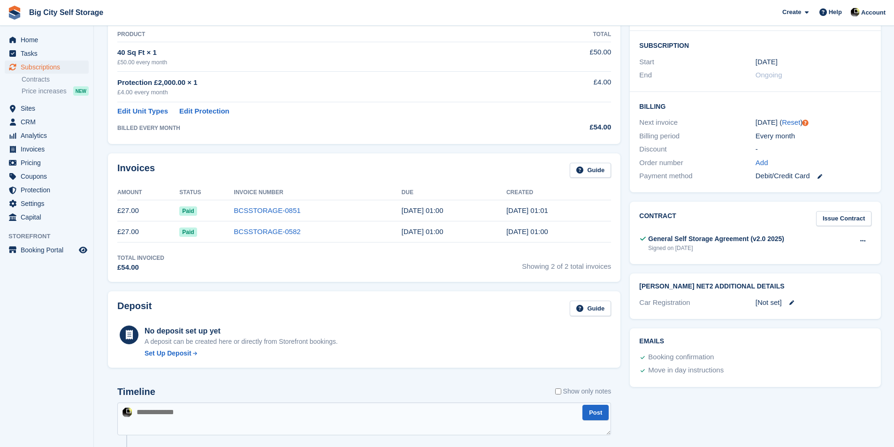
scroll to position [235, 0]
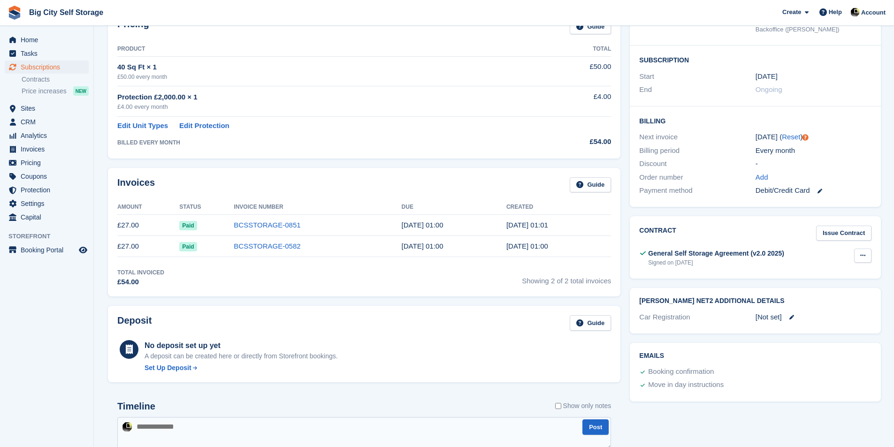
click at [866, 249] on button at bounding box center [862, 256] width 17 height 14
click at [806, 280] on p "Download" at bounding box center [826, 286] width 82 height 12
click at [804, 268] on p "View" at bounding box center [826, 274] width 82 height 12
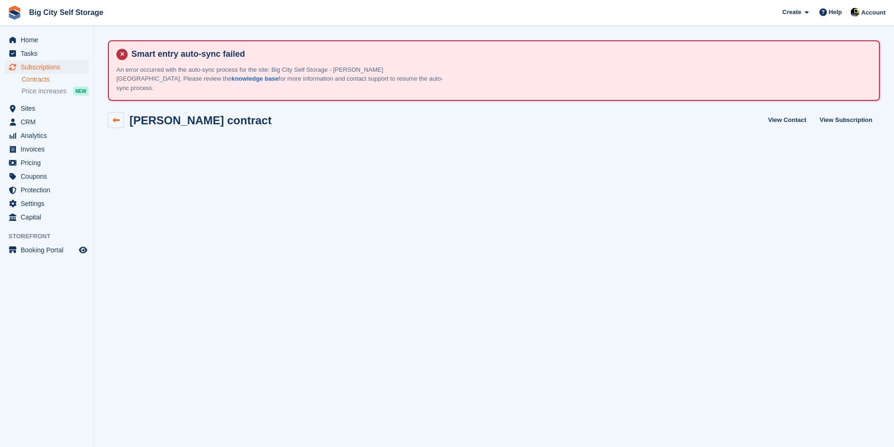
click at [109, 112] on link at bounding box center [116, 120] width 16 height 16
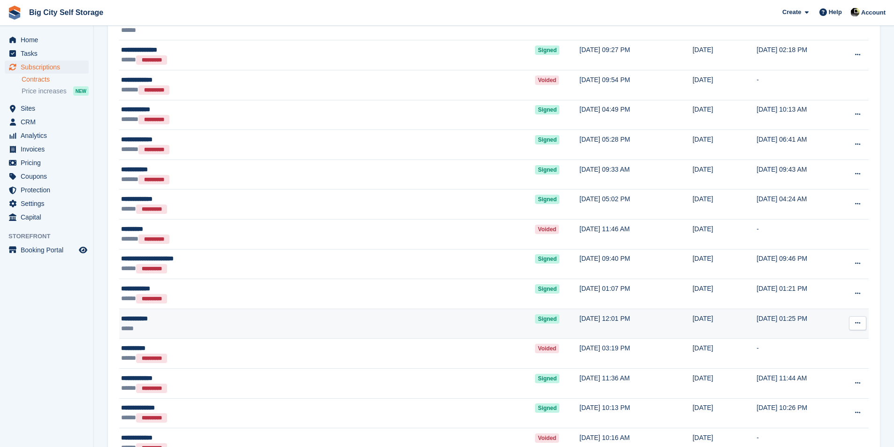
scroll to position [282, 0]
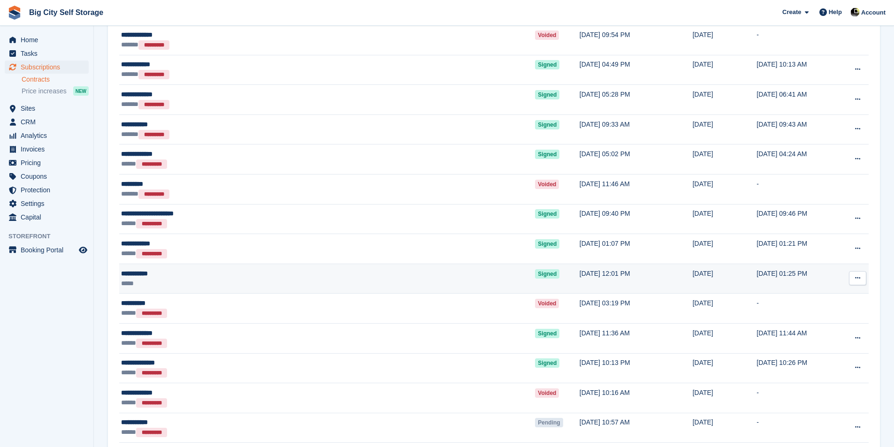
click at [301, 279] on div "*****" at bounding box center [250, 284] width 259 height 10
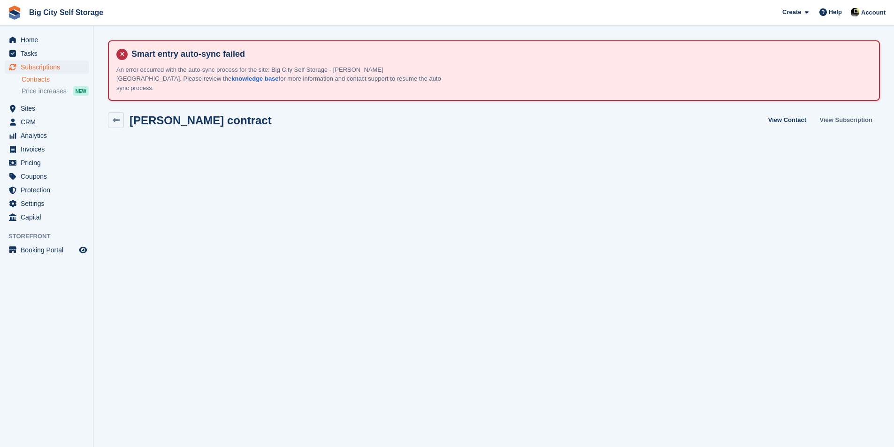
click at [855, 112] on link "View Subscription" at bounding box center [846, 119] width 60 height 15
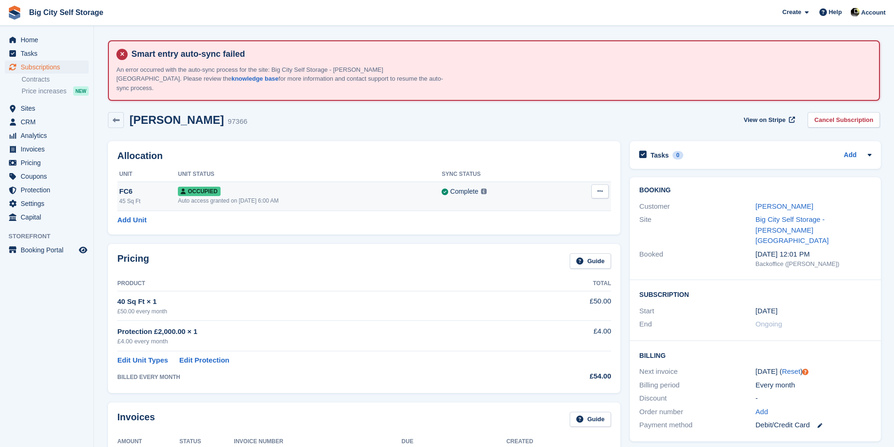
click at [443, 189] on icon at bounding box center [445, 192] width 7 height 7
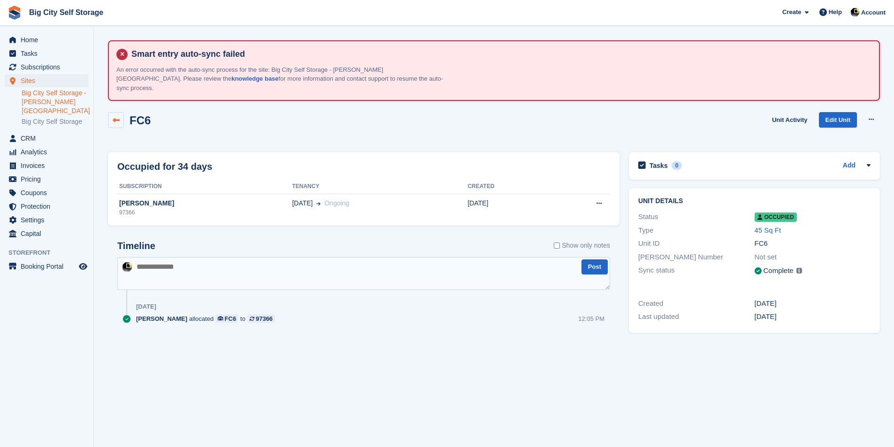
click at [121, 114] on link at bounding box center [116, 120] width 16 height 16
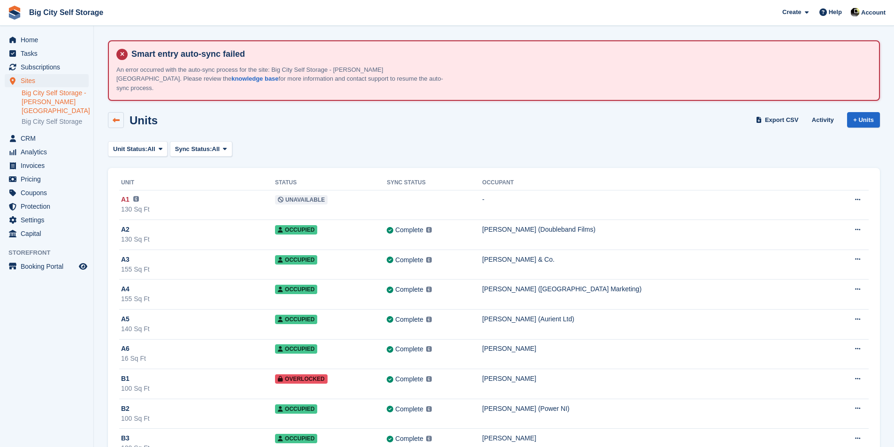
click at [115, 117] on icon at bounding box center [116, 120] width 7 height 7
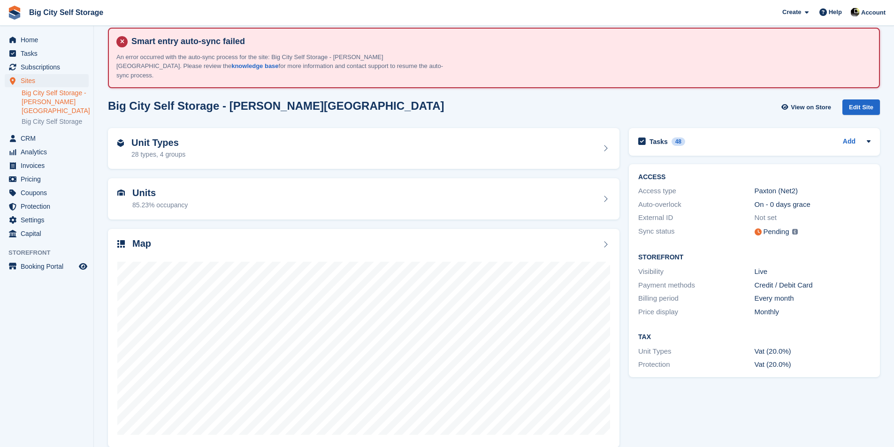
scroll to position [16, 0]
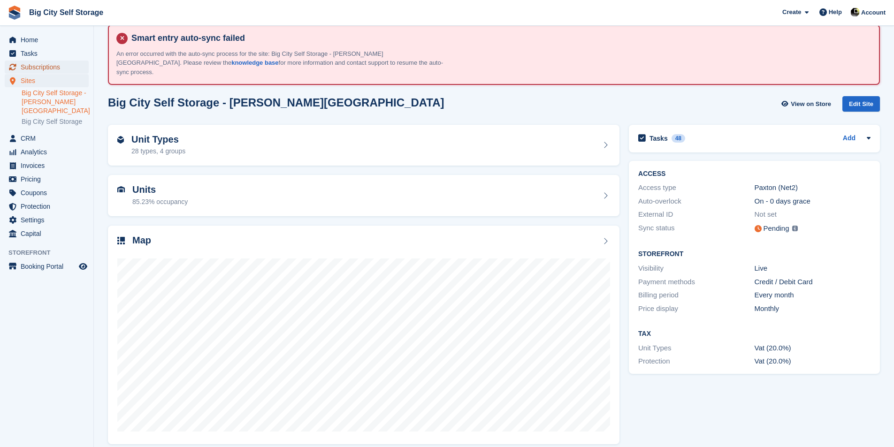
click at [58, 70] on span "Subscriptions" at bounding box center [49, 67] width 56 height 13
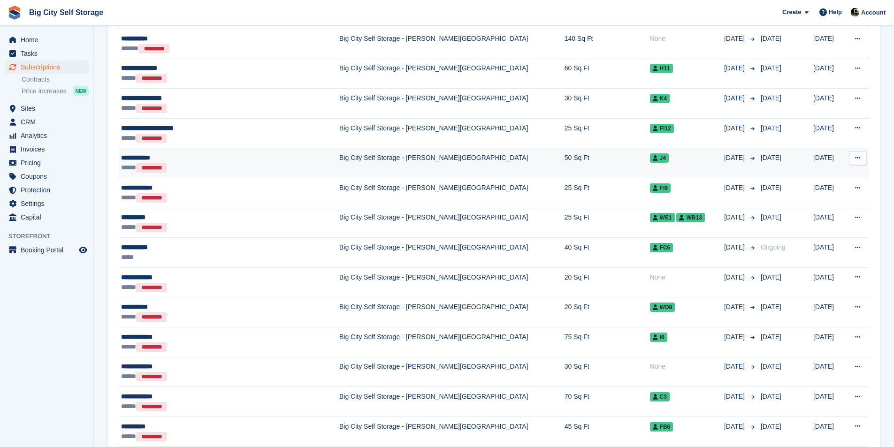
scroll to position [469, 0]
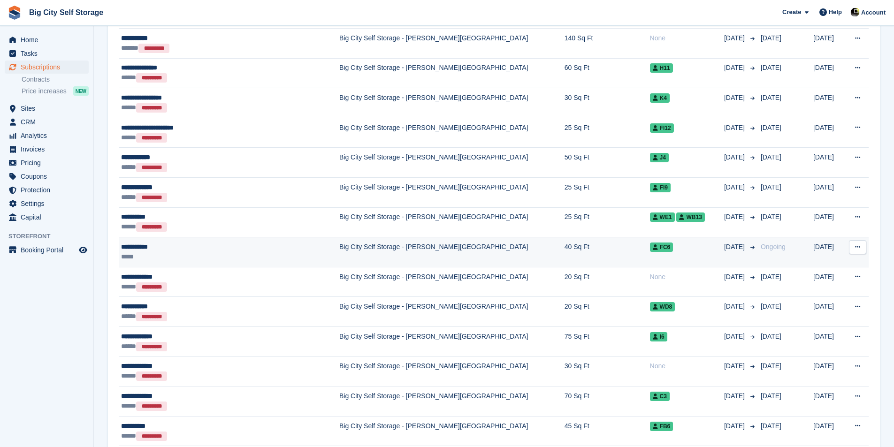
click at [261, 252] on div "*****" at bounding box center [212, 257] width 183 height 10
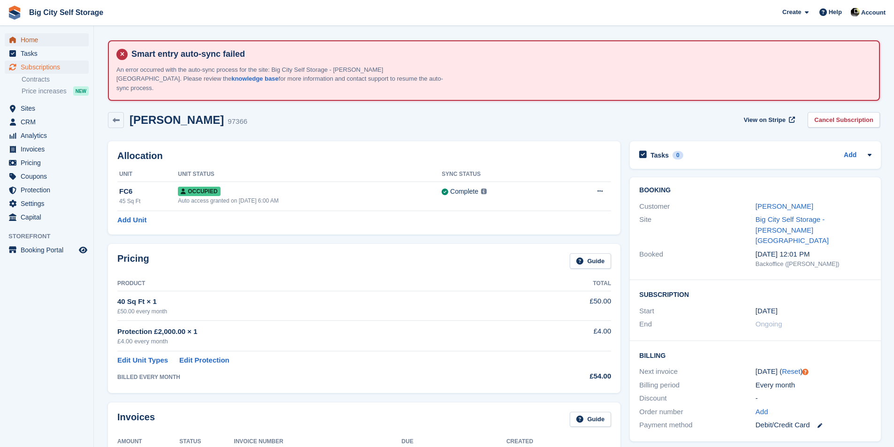
click at [67, 41] on span "Home" at bounding box center [49, 39] width 56 height 13
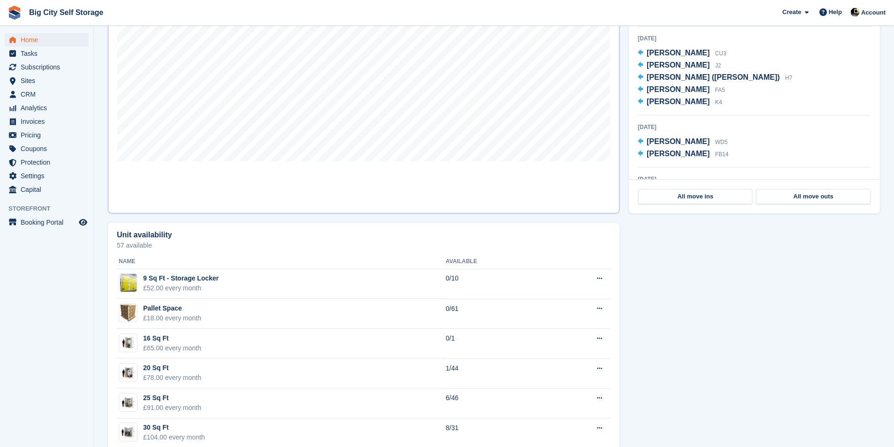
scroll to position [328, 0]
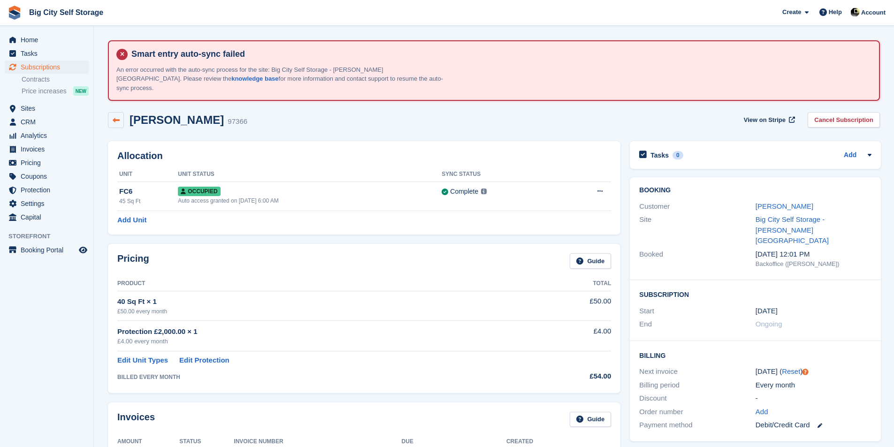
click at [112, 114] on link at bounding box center [116, 120] width 16 height 16
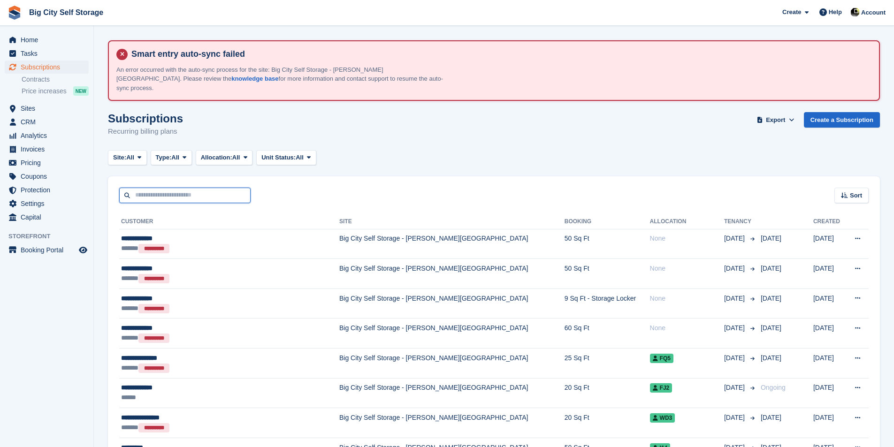
drag, startPoint x: 185, startPoint y: 186, endPoint x: 185, endPoint y: 194, distance: 8.0
click at [185, 191] on input "text" at bounding box center [184, 195] width 131 height 15
click at [206, 188] on input "text" at bounding box center [184, 195] width 131 height 15
click at [74, 35] on span "Home" at bounding box center [49, 39] width 56 height 13
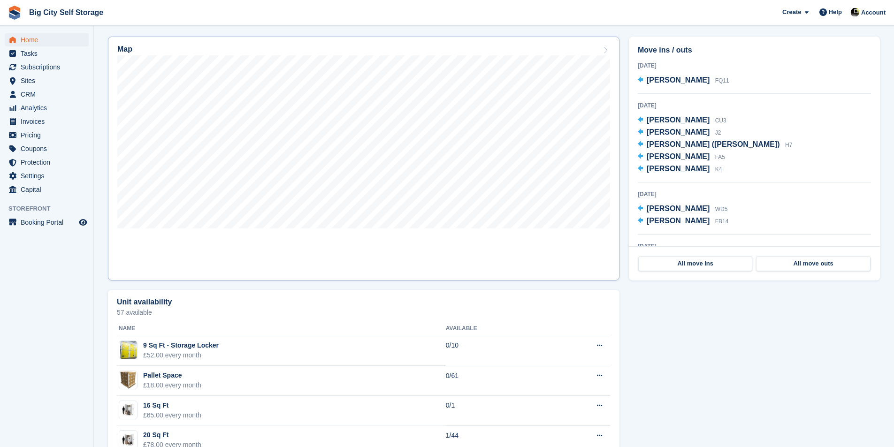
scroll to position [328, 0]
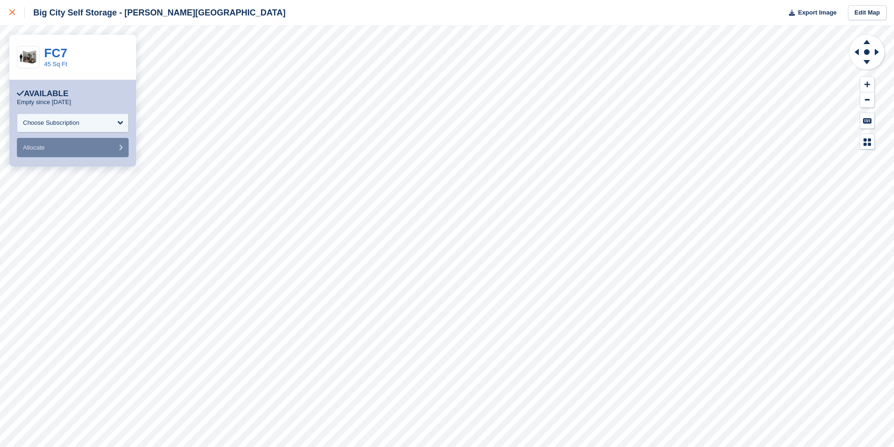
click at [14, 17] on div at bounding box center [16, 12] width 15 height 11
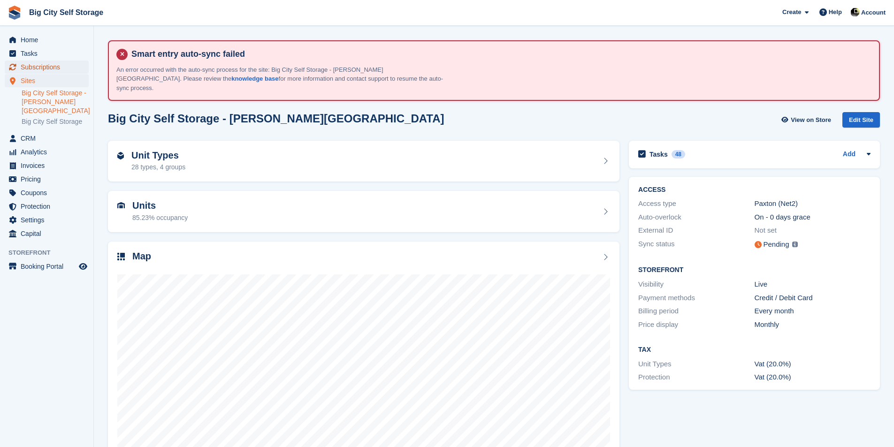
click at [57, 66] on span "Subscriptions" at bounding box center [49, 67] width 56 height 13
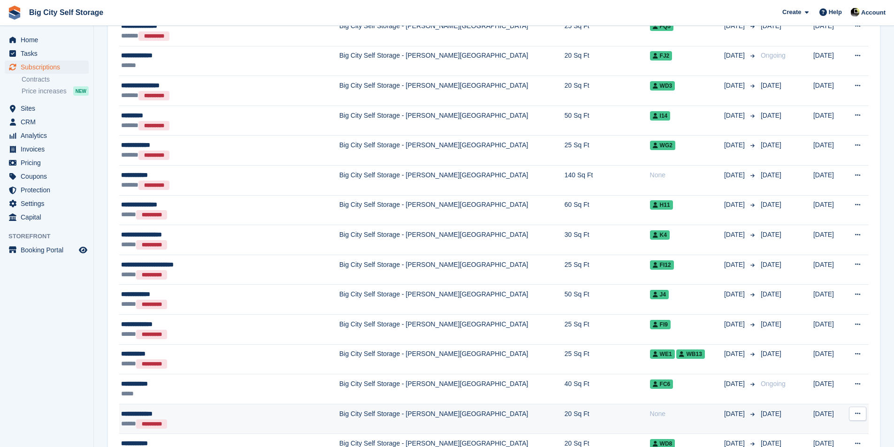
scroll to position [469, 0]
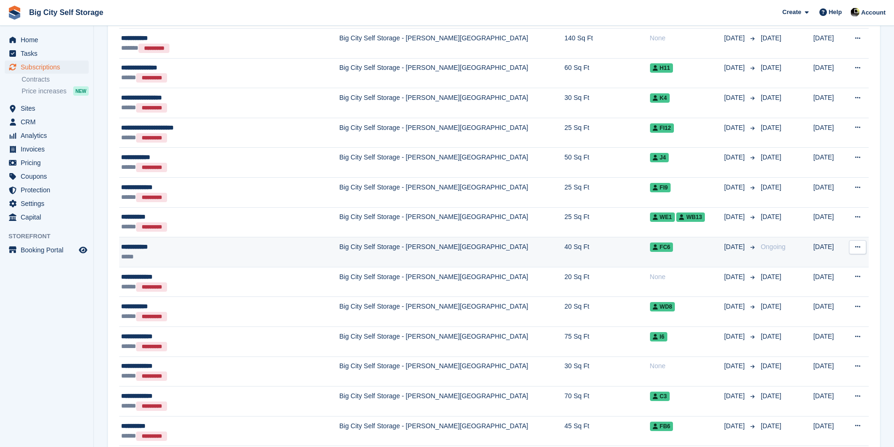
click at [221, 252] on div "*****" at bounding box center [212, 257] width 183 height 10
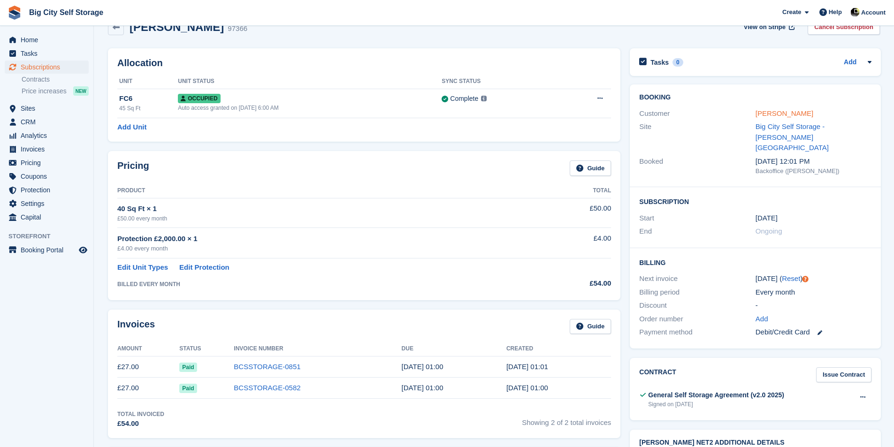
scroll to position [94, 0]
click at [768, 108] on link "[PERSON_NAME]" at bounding box center [784, 112] width 58 height 8
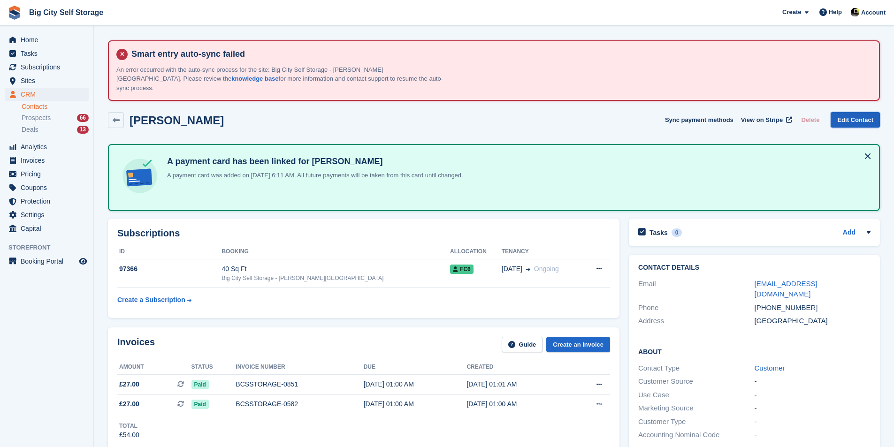
click at [843, 117] on link "Edit Contact" at bounding box center [854, 119] width 49 height 15
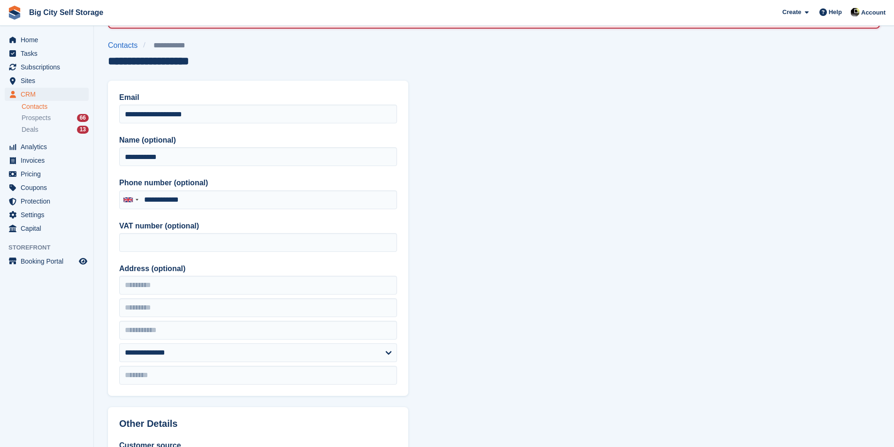
scroll to position [141, 0]
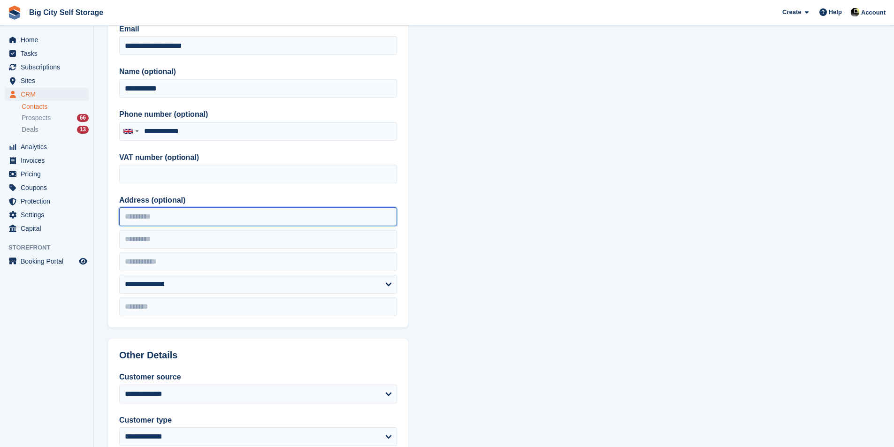
click at [234, 207] on input "Address (optional)" at bounding box center [258, 216] width 278 height 19
type input "**********"
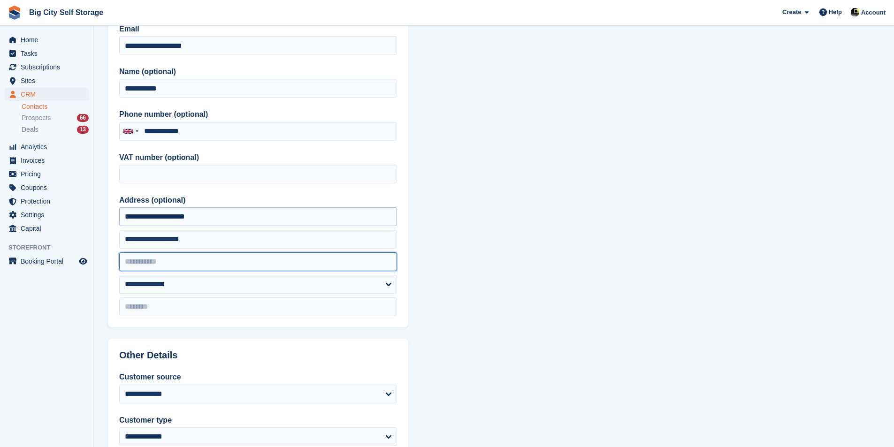
type input "*******"
type input "********"
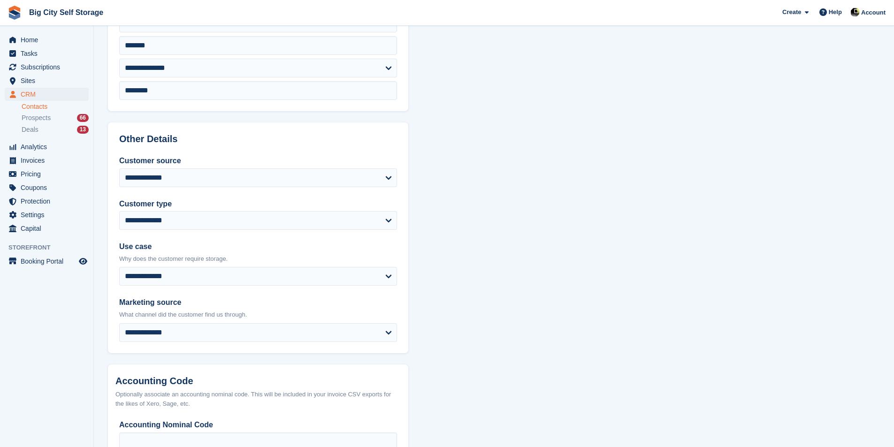
scroll to position [415, 0]
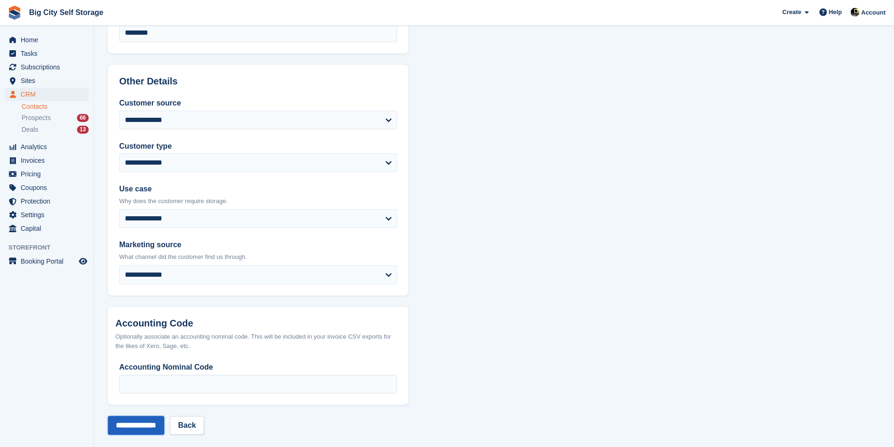
click at [149, 419] on input "**********" at bounding box center [136, 425] width 56 height 19
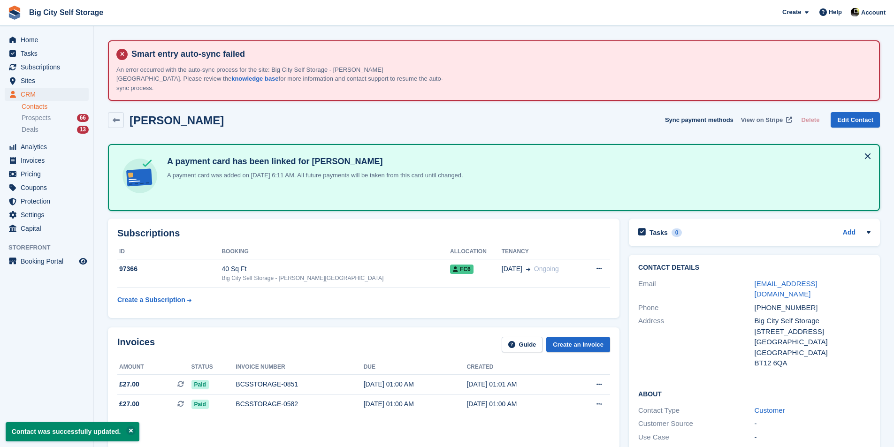
click at [758, 115] on span "View on Stripe" at bounding box center [762, 119] width 42 height 9
click at [856, 112] on link "Edit Contact" at bounding box center [854, 119] width 49 height 15
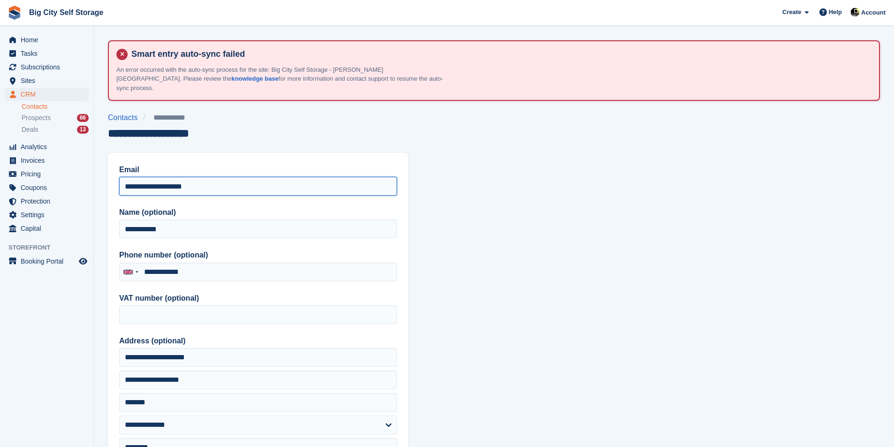
click at [141, 177] on input "**********" at bounding box center [258, 186] width 278 height 19
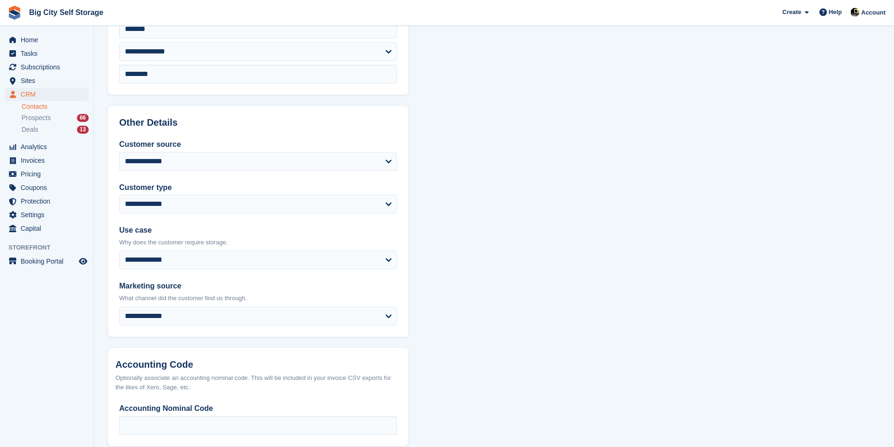
scroll to position [415, 0]
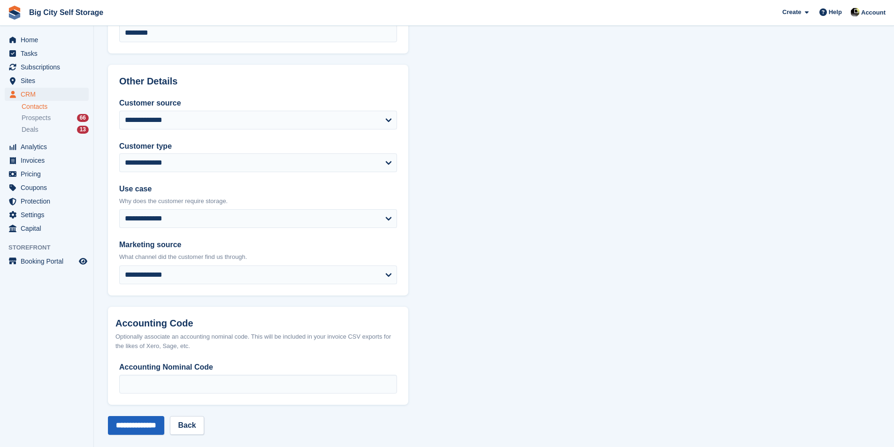
type input "**********"
click at [155, 416] on input "**********" at bounding box center [136, 425] width 56 height 19
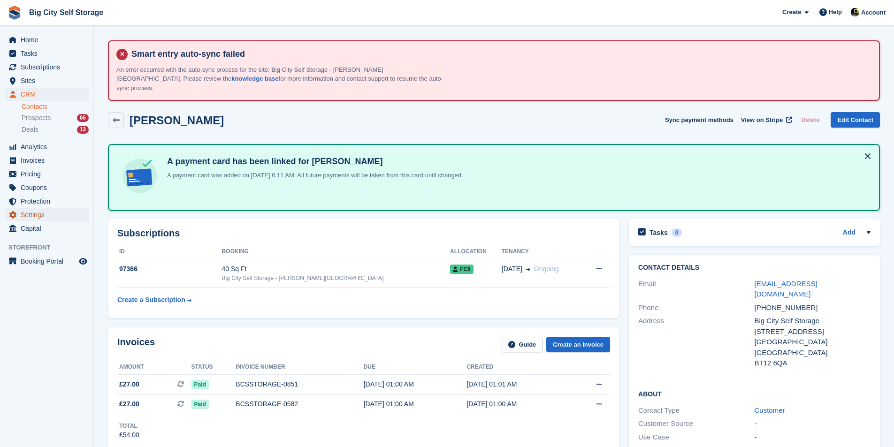
click at [69, 210] on span "Settings" at bounding box center [49, 214] width 56 height 13
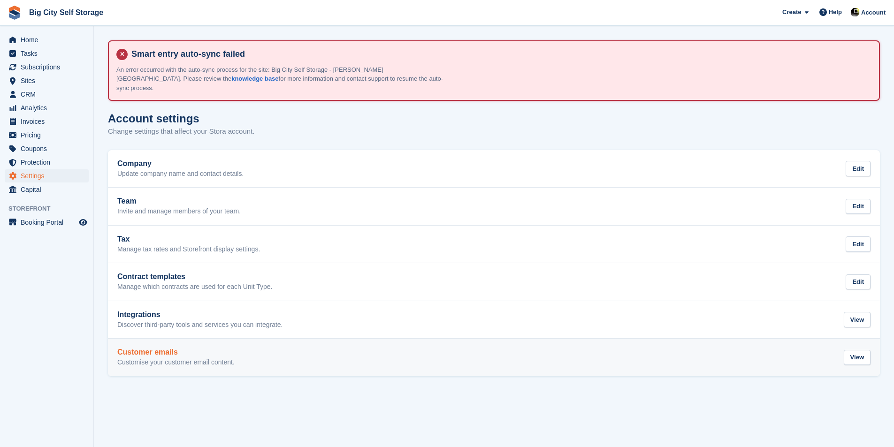
click at [218, 348] on h2 "Customer emails" at bounding box center [175, 352] width 117 height 8
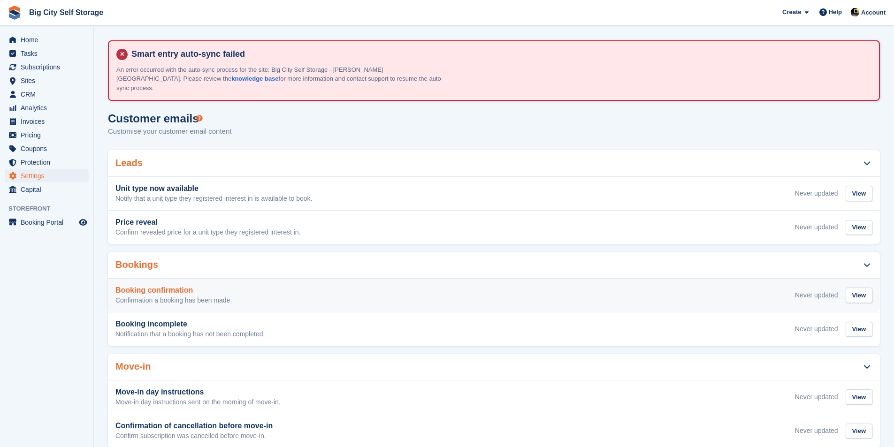
click at [329, 290] on div "Booking confirmation Confirmation a booking has been made. Never updated View" at bounding box center [493, 295] width 757 height 19
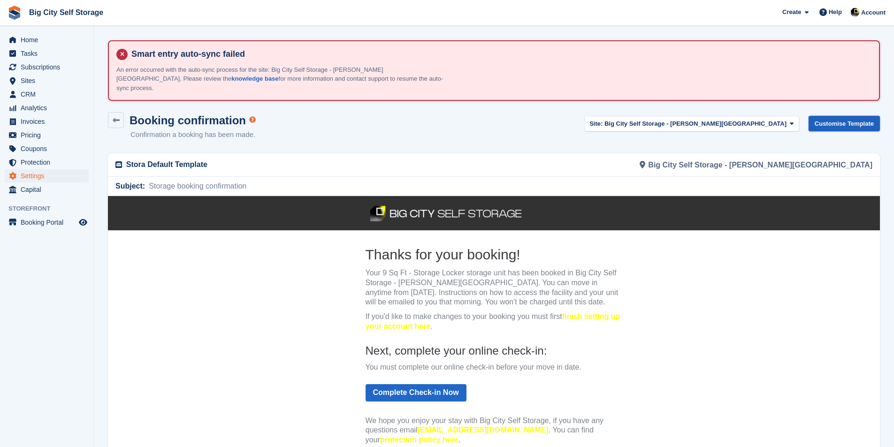
click at [852, 116] on link "Customise Template" at bounding box center [843, 123] width 71 height 15
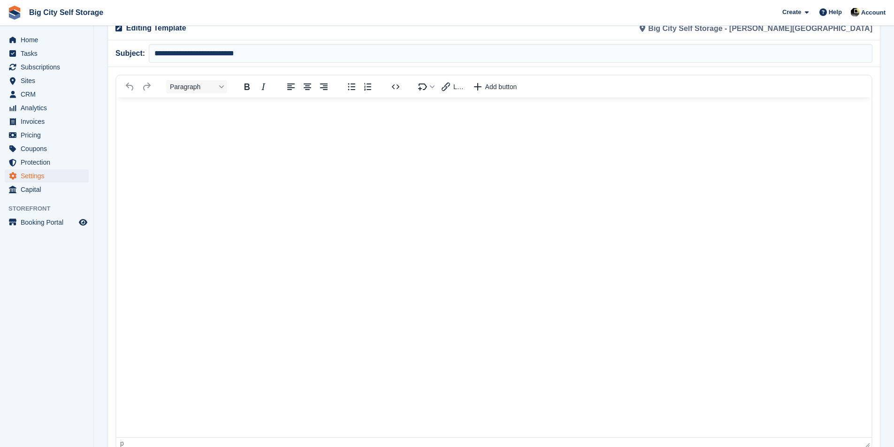
scroll to position [141, 0]
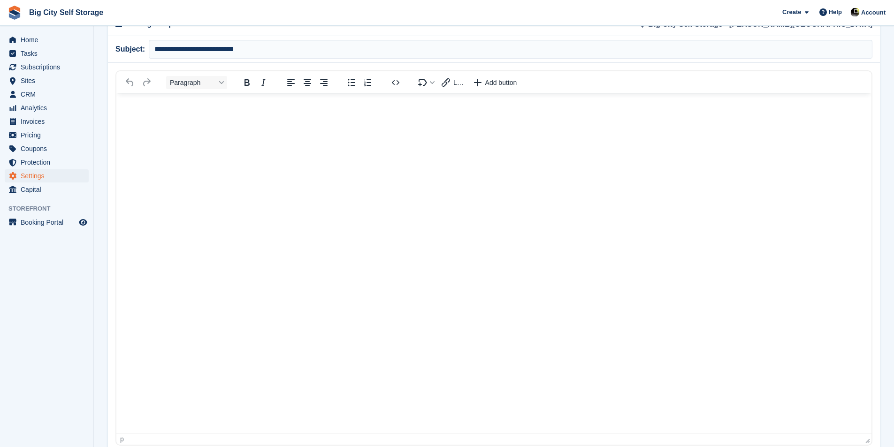
click at [316, 102] on p "Rich Text Area" at bounding box center [494, 107] width 736 height 10
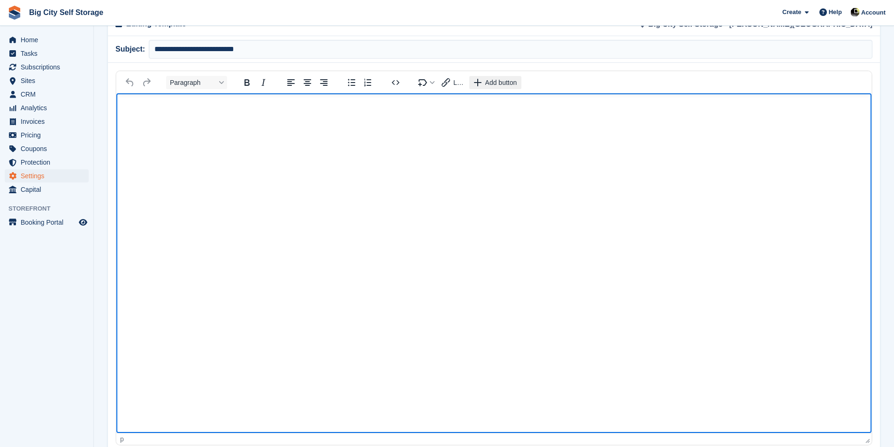
click at [495, 79] on button "Add button" at bounding box center [495, 82] width 52 height 13
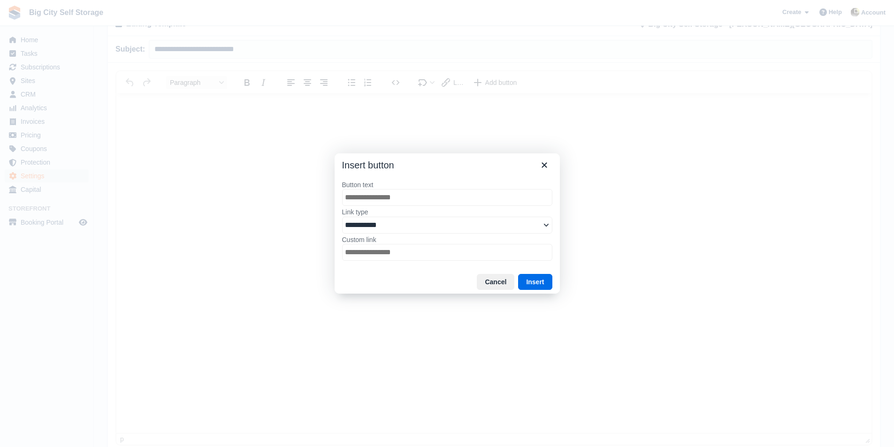
click at [461, 194] on input "Button text" at bounding box center [447, 197] width 210 height 17
type input "*"
select select "******"
type input "**"
select select "******"
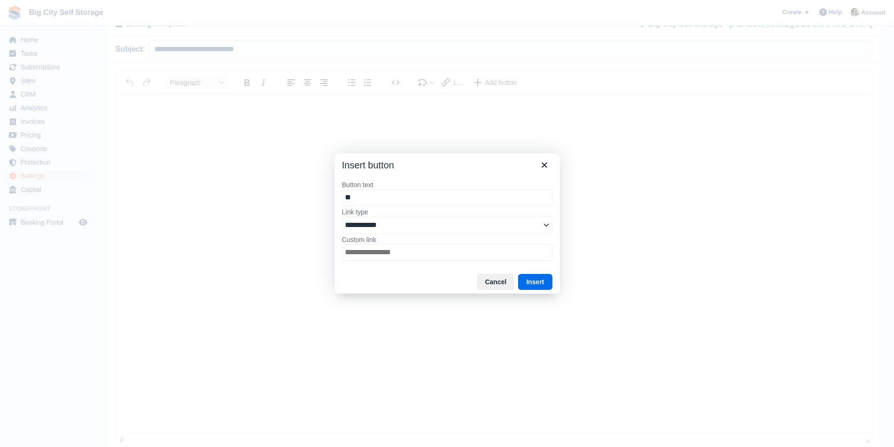
type input "***"
select select "******"
type input "****"
select select "******"
type input "****"
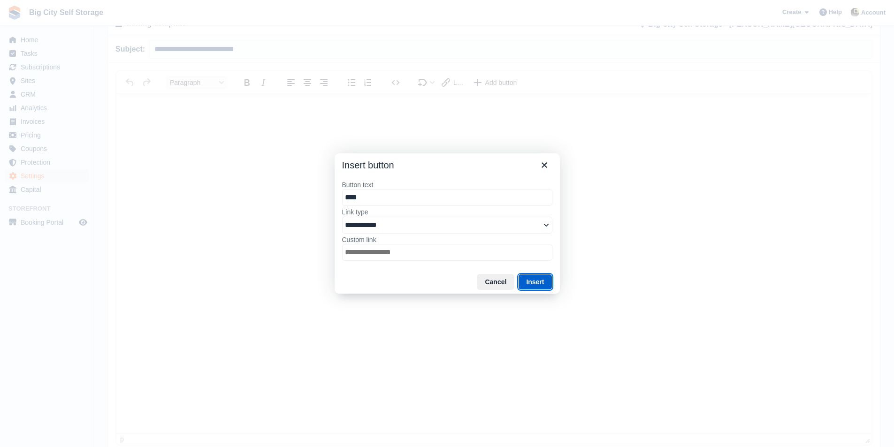
click at [537, 279] on button "Insert" at bounding box center [535, 282] width 34 height 16
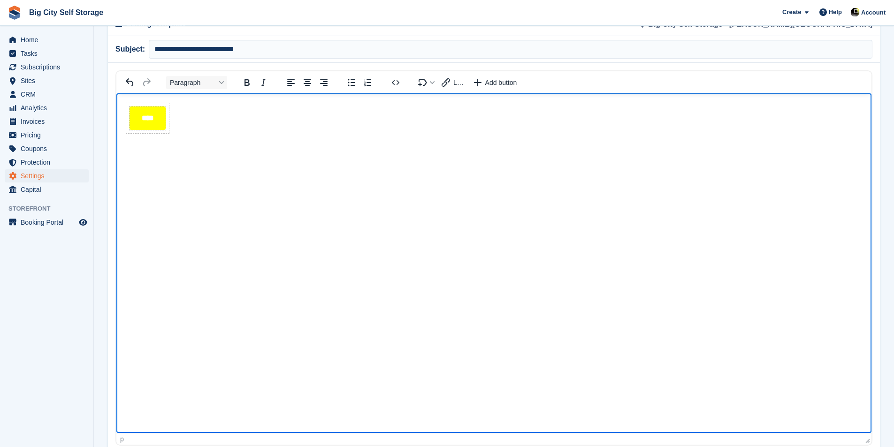
click at [157, 123] on link "****" at bounding box center [148, 117] width 30 height 17
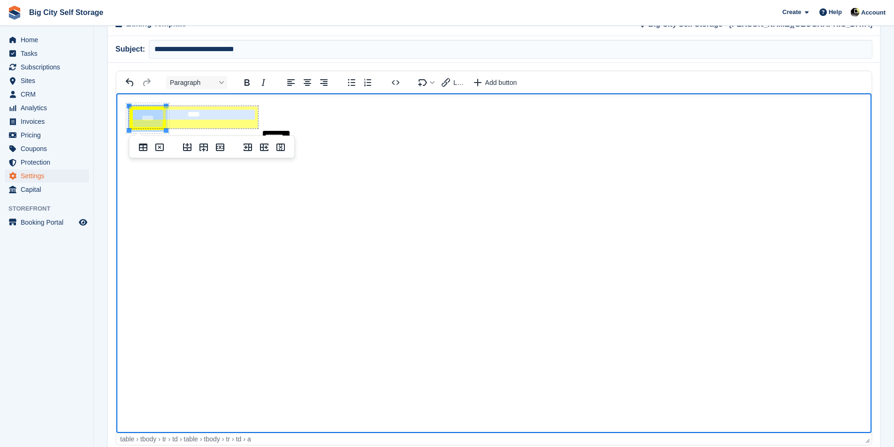
drag, startPoint x: 165, startPoint y: 130, endPoint x: 257, endPoint y: 129, distance: 92.0
click at [142, 116] on link "****" at bounding box center [148, 117] width 30 height 17
click at [145, 117] on link "****" at bounding box center [148, 117] width 30 height 17
click at [206, 107] on body "****" at bounding box center [493, 127] width 755 height 69
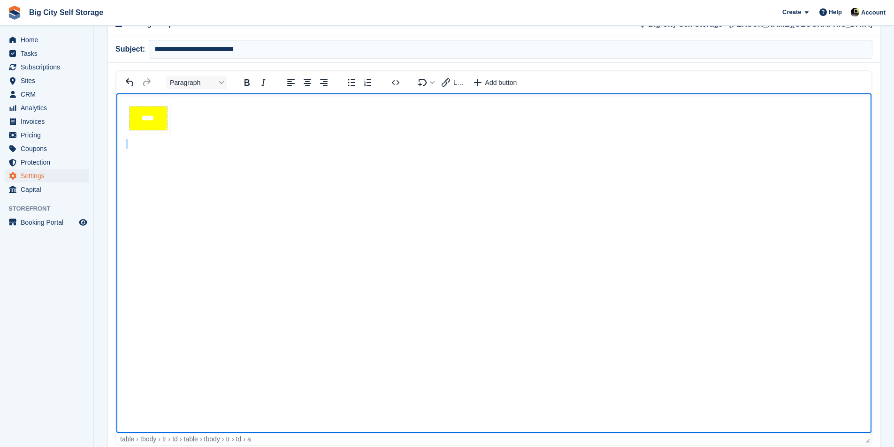
click at [206, 107] on body "****" at bounding box center [493, 127] width 755 height 69
click at [214, 76] on button "Paragraph" at bounding box center [196, 82] width 61 height 13
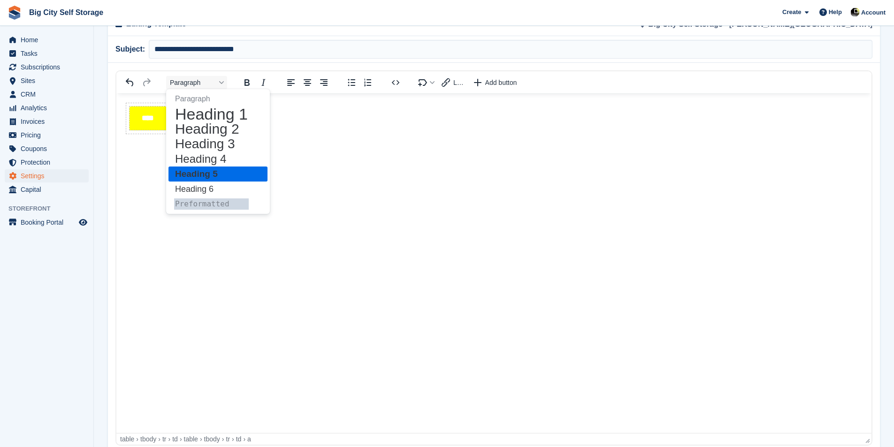
click at [152, 170] on html "****" at bounding box center [493, 263] width 755 height 340
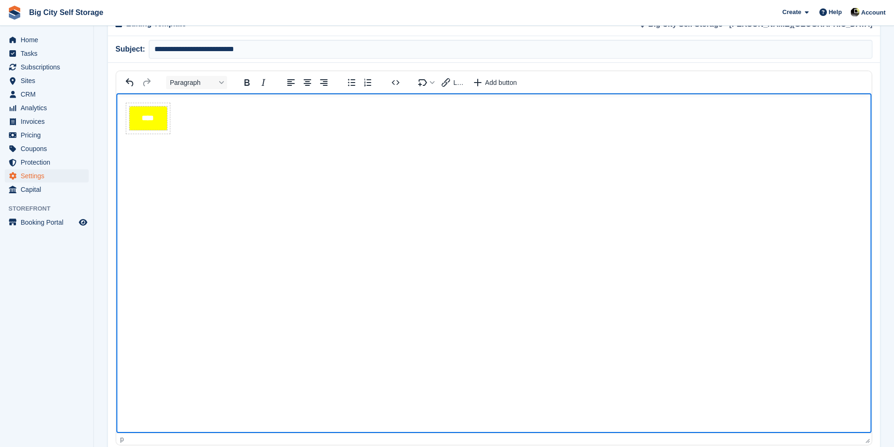
scroll to position [157, 0]
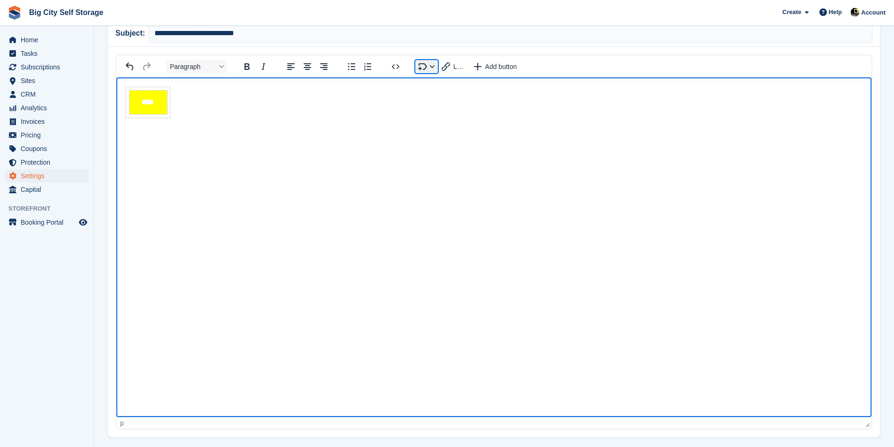
click at [430, 60] on button "Insert merge tag" at bounding box center [426, 66] width 23 height 13
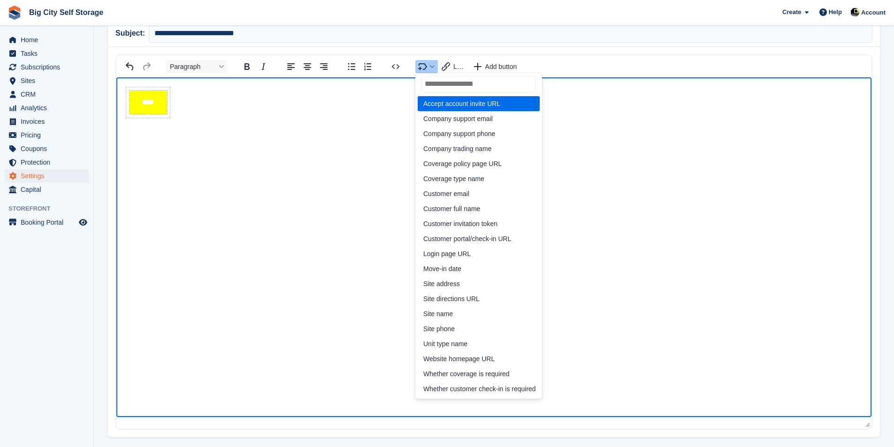
click at [374, 110] on body "****" at bounding box center [493, 111] width 755 height 69
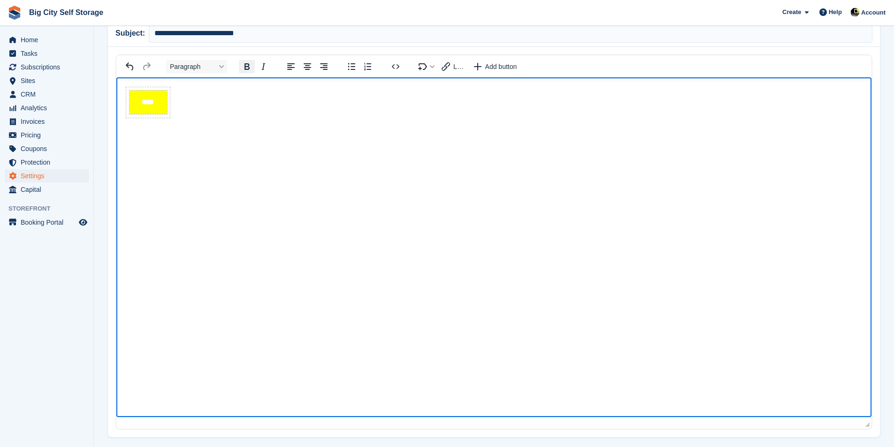
click at [251, 61] on icon "Bold" at bounding box center [246, 66] width 11 height 11
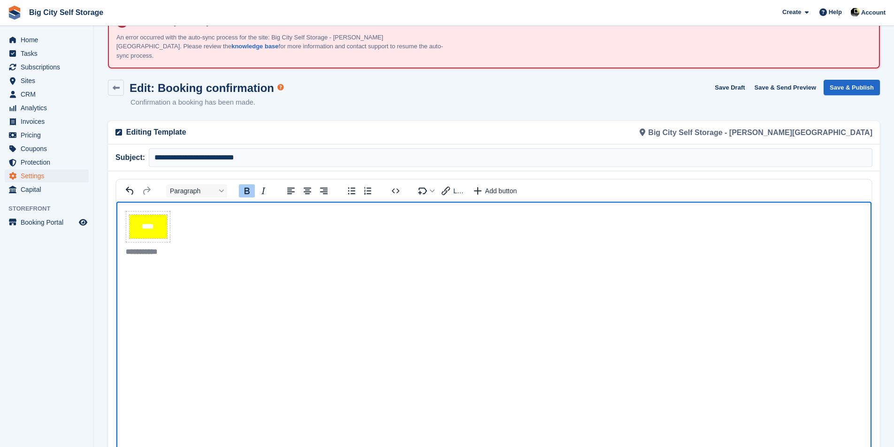
scroll to position [47, 0]
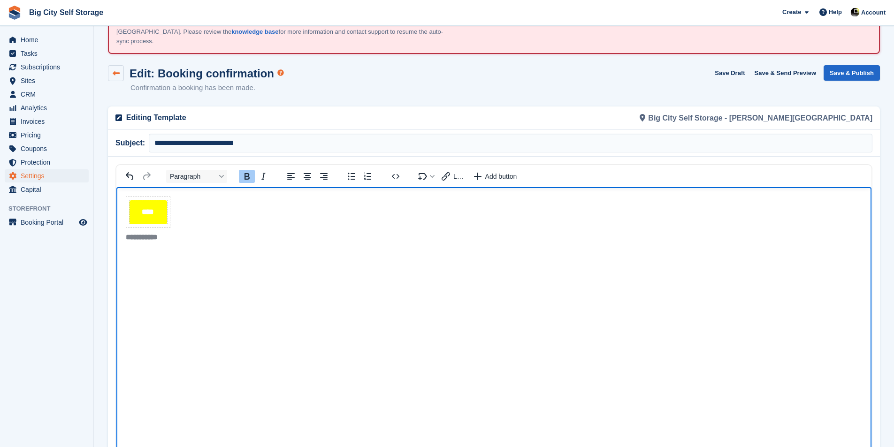
click at [119, 68] on link at bounding box center [116, 73] width 16 height 16
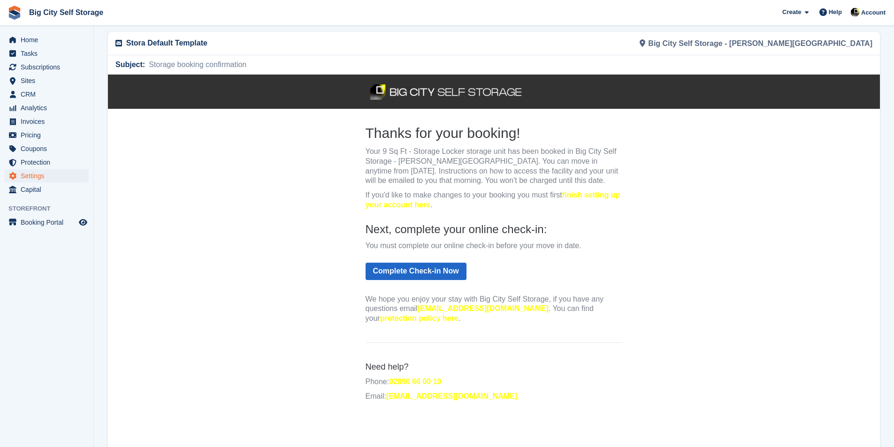
scroll to position [137, 0]
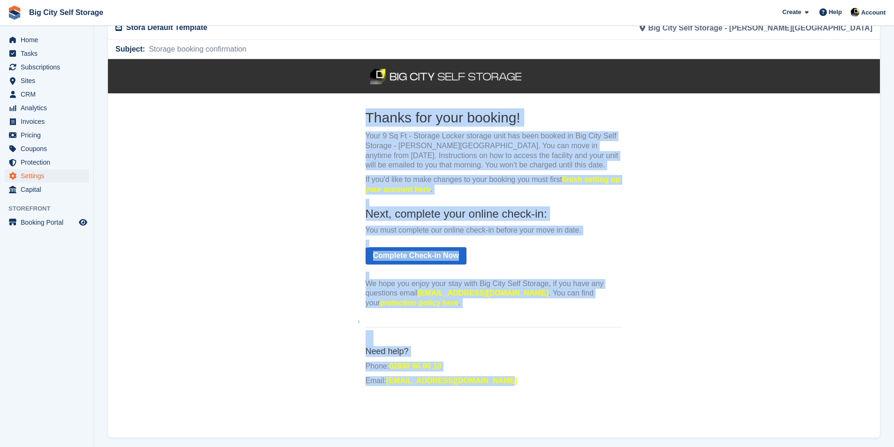
drag, startPoint x: 545, startPoint y: 386, endPoint x: 373, endPoint y: 169, distance: 276.5
click at [356, 145] on center "Thanks for your booking! Your 9 Sq Ft - Storage Locker storage unit has been bo…" at bounding box center [494, 228] width 772 height 339
copy center "Thanks for your booking! Your 9 Sq Ft - Storage Locker storage unit has been bo…"
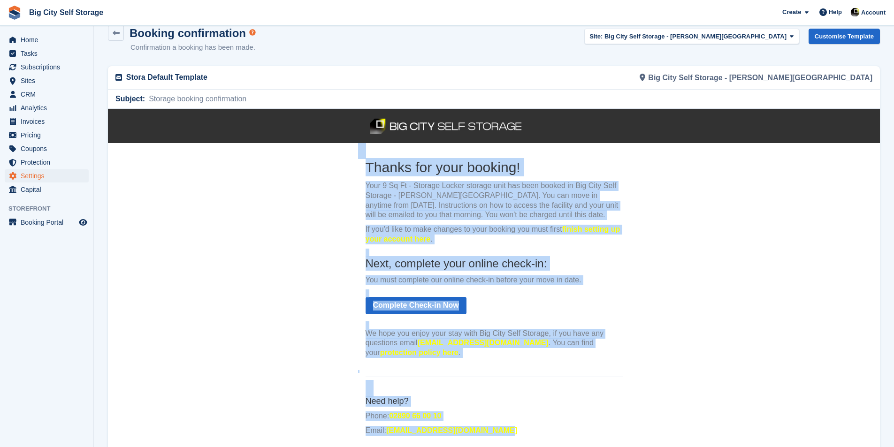
scroll to position [0, 0]
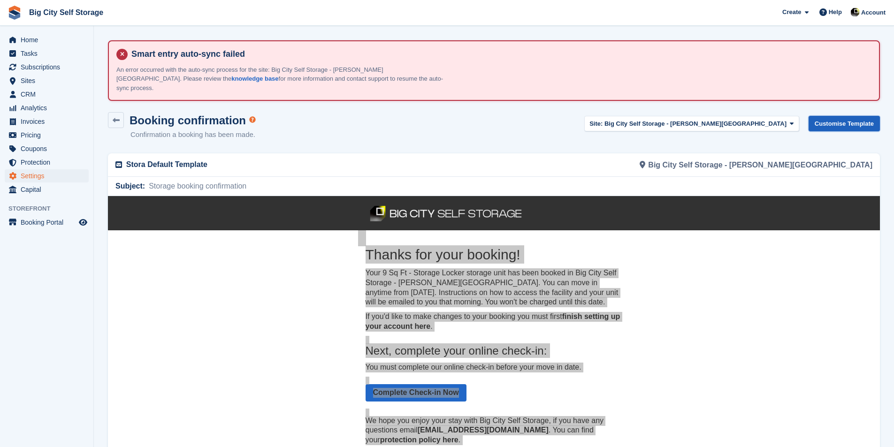
click at [841, 117] on link "Customise Template" at bounding box center [843, 123] width 71 height 15
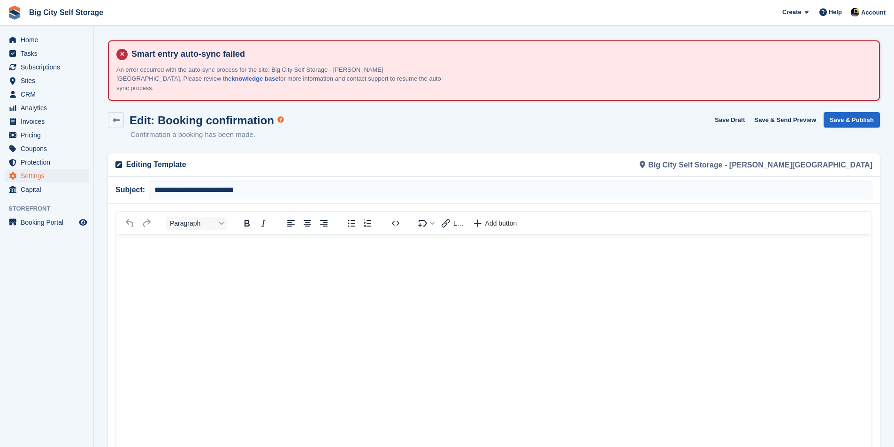
click at [453, 241] on body "Rich Text Area" at bounding box center [493, 250] width 755 height 33
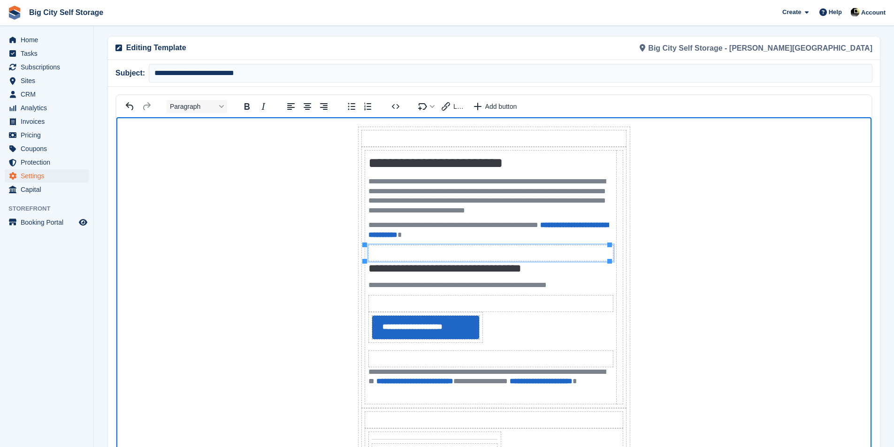
click at [519, 248] on td "Rich Text Area" at bounding box center [490, 252] width 244 height 16
click at [698, 259] on body "**********" at bounding box center [493, 329] width 755 height 425
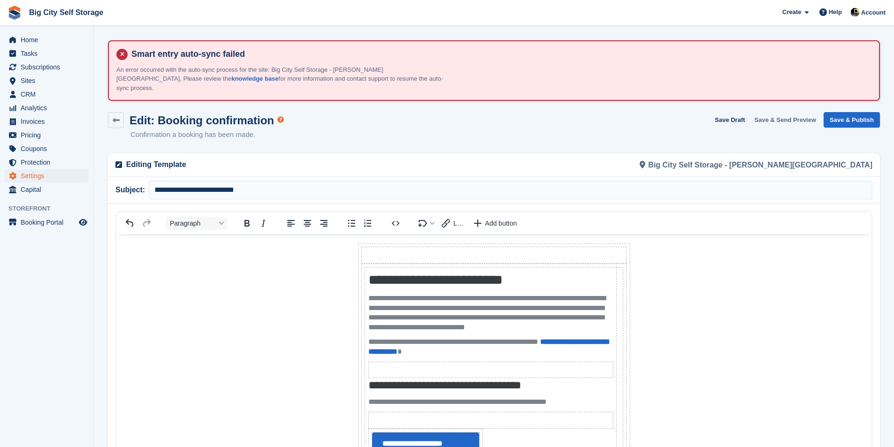
click at [784, 112] on button "Save & Send Preview" at bounding box center [785, 119] width 69 height 15
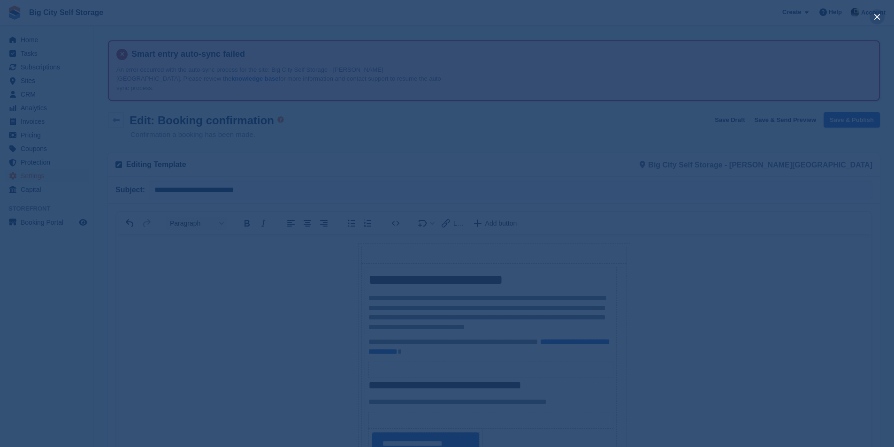
click at [876, 15] on button "close" at bounding box center [876, 16] width 15 height 15
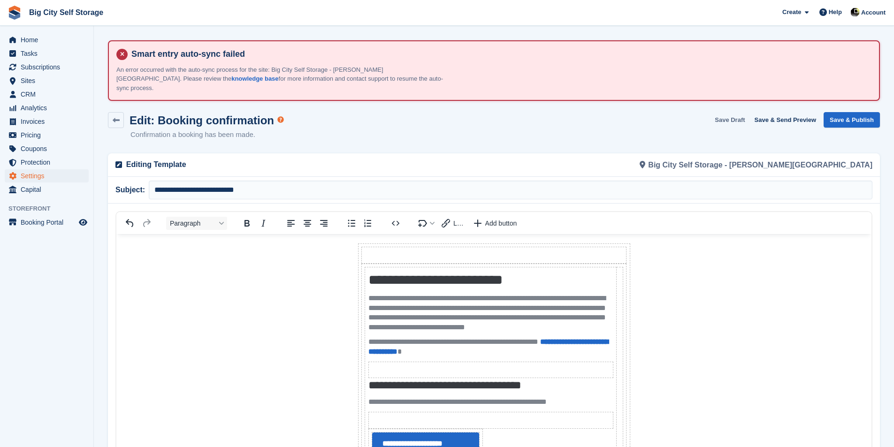
click at [731, 112] on button "Save Draft" at bounding box center [730, 119] width 38 height 15
click at [791, 112] on button "Save & Send Preview" at bounding box center [785, 119] width 69 height 15
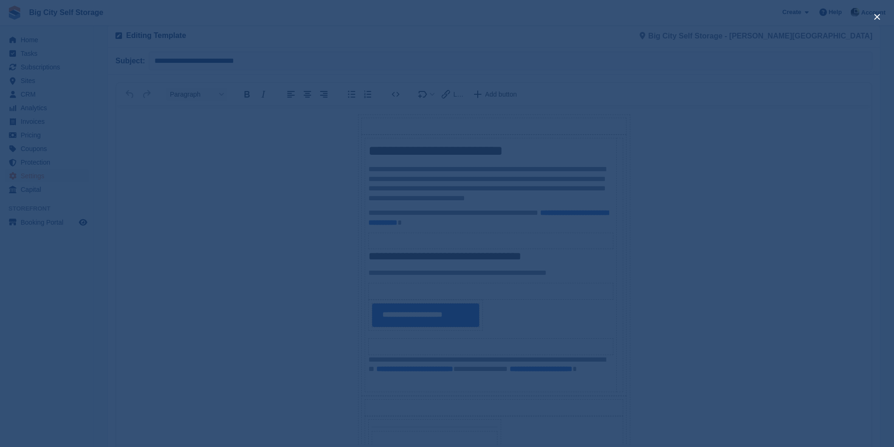
scroll to position [141, 0]
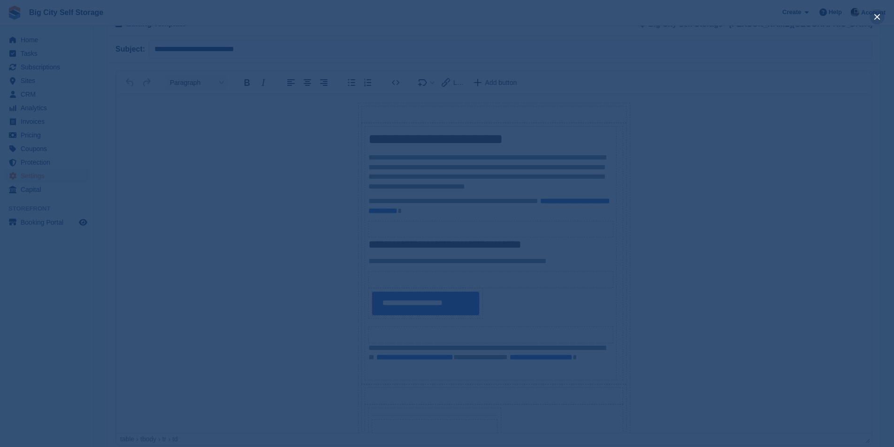
click at [872, 14] on button "close" at bounding box center [876, 16] width 15 height 15
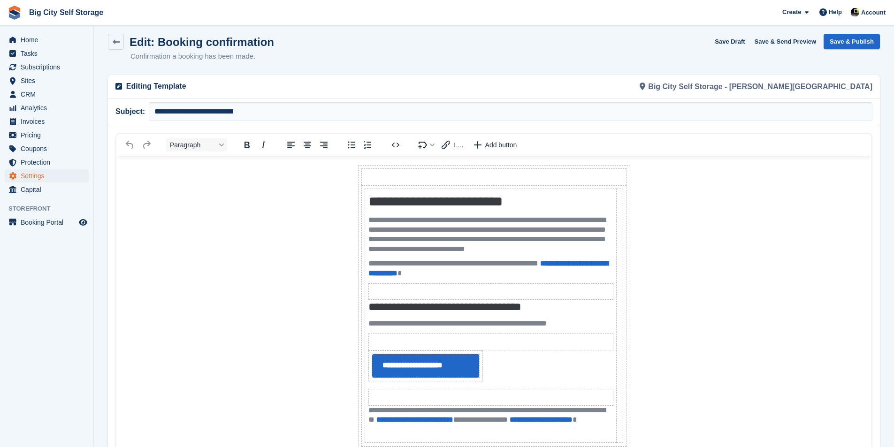
scroll to position [0, 0]
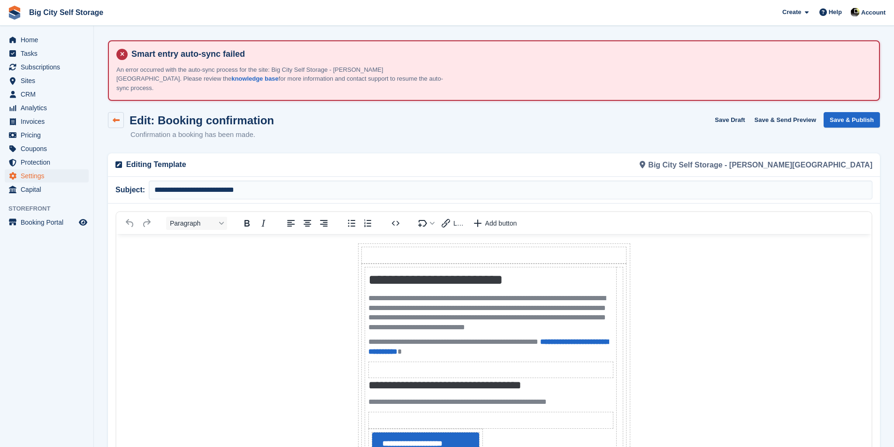
click at [112, 112] on link at bounding box center [116, 120] width 16 height 16
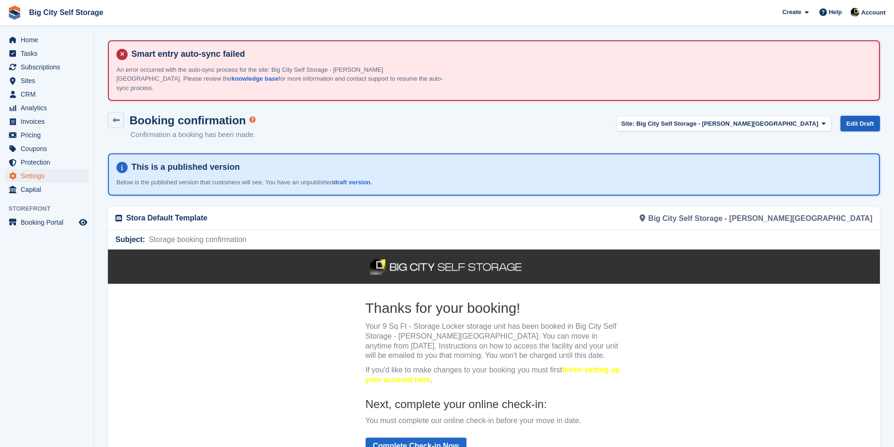
click at [869, 116] on link "Edit Draft" at bounding box center [860, 123] width 40 height 15
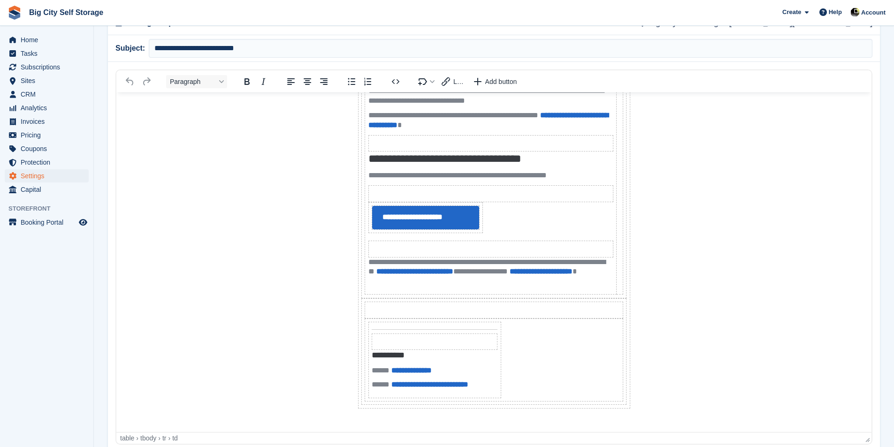
scroll to position [157, 0]
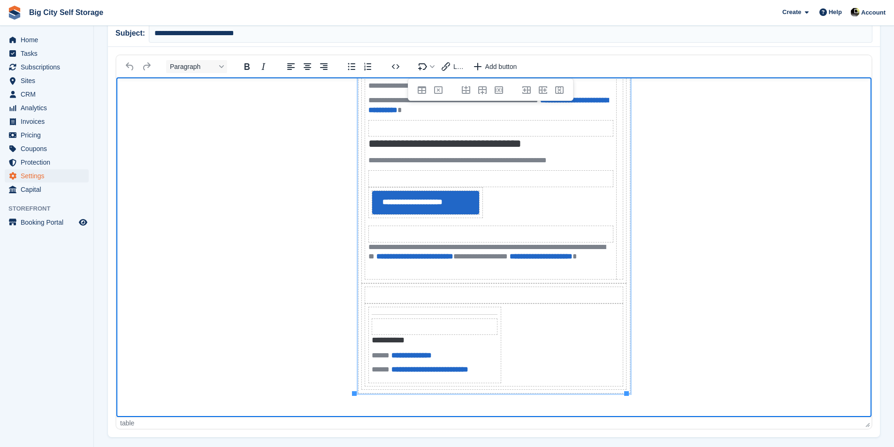
drag, startPoint x: 692, startPoint y: 386, endPoint x: 323, endPoint y: 159, distance: 433.1
click at [321, 159] on body "**********" at bounding box center [493, 204] width 755 height 425
click at [217, 60] on button "Paragraph" at bounding box center [196, 66] width 61 height 13
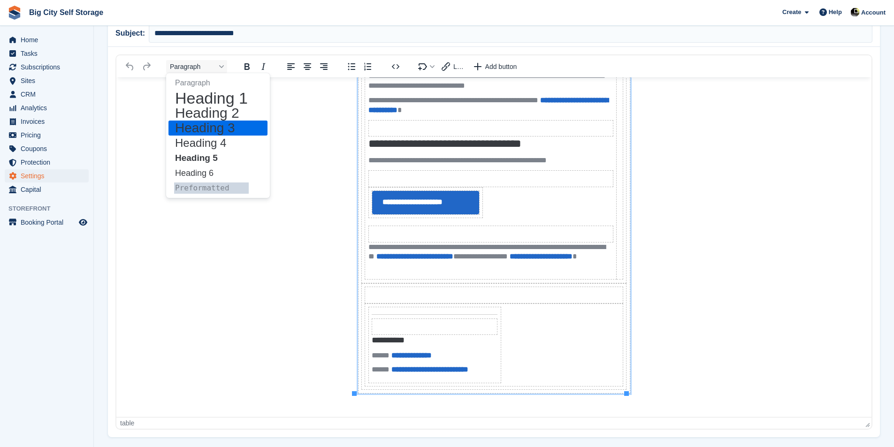
click at [298, 131] on body "**********" at bounding box center [493, 204] width 755 height 425
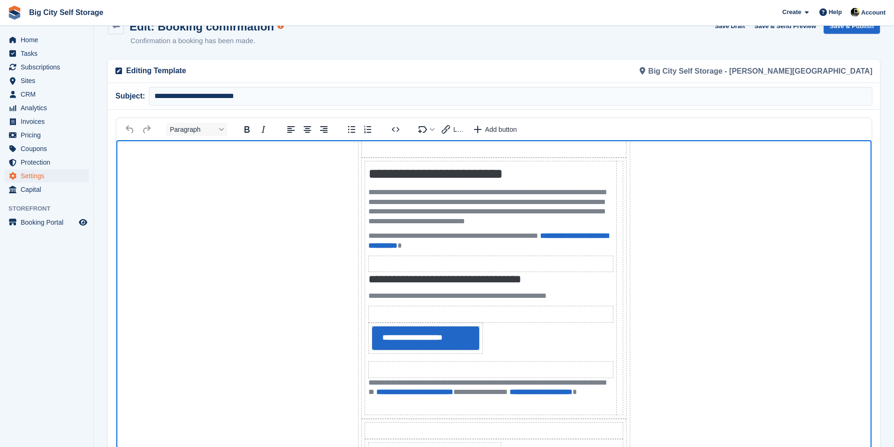
scroll to position [0, 0]
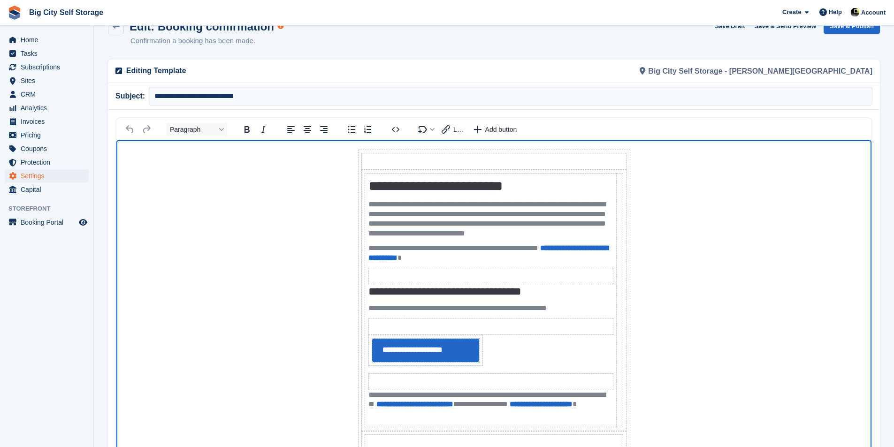
click at [563, 45] on div "Edit: Booking confirmation Confirmation a booking has been made. Save Draft Sav…" at bounding box center [494, 37] width 772 height 39
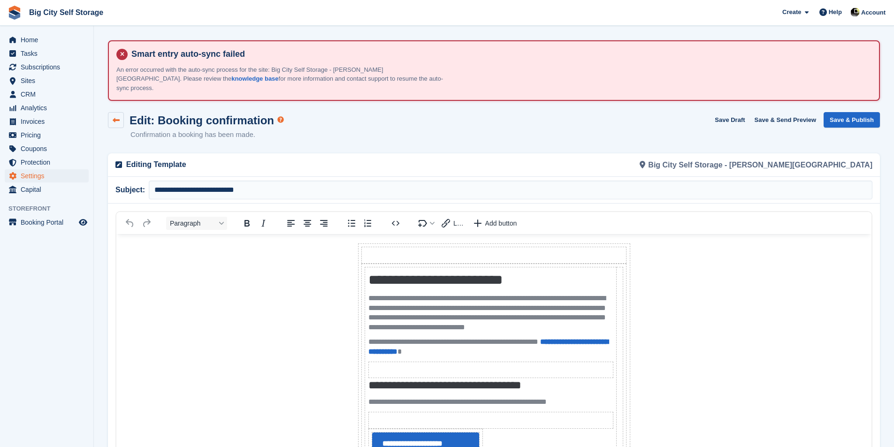
click at [115, 117] on icon at bounding box center [116, 120] width 7 height 7
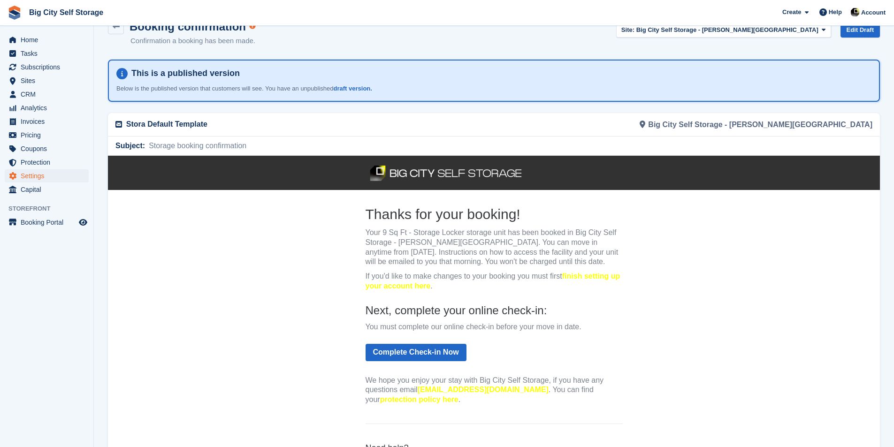
scroll to position [141, 0]
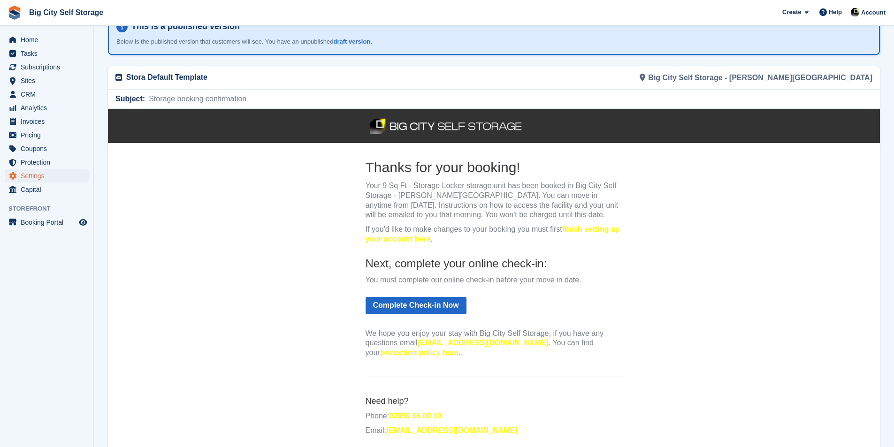
click at [610, 232] on link "finish setting up your account here" at bounding box center [492, 234] width 255 height 18
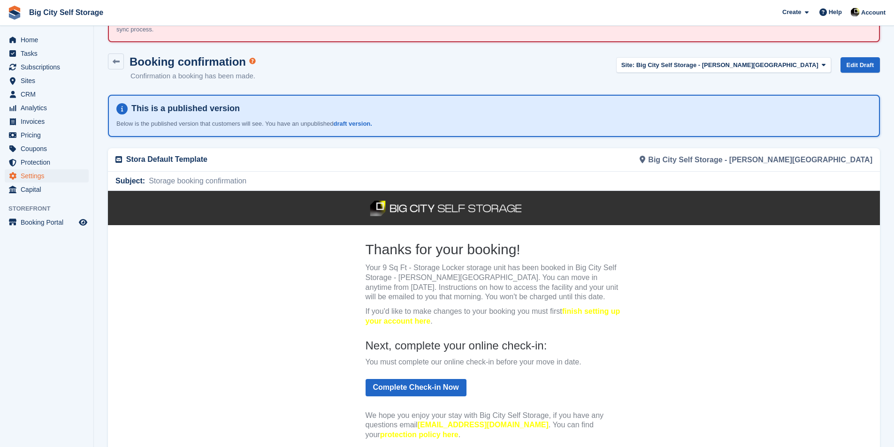
scroll to position [0, 0]
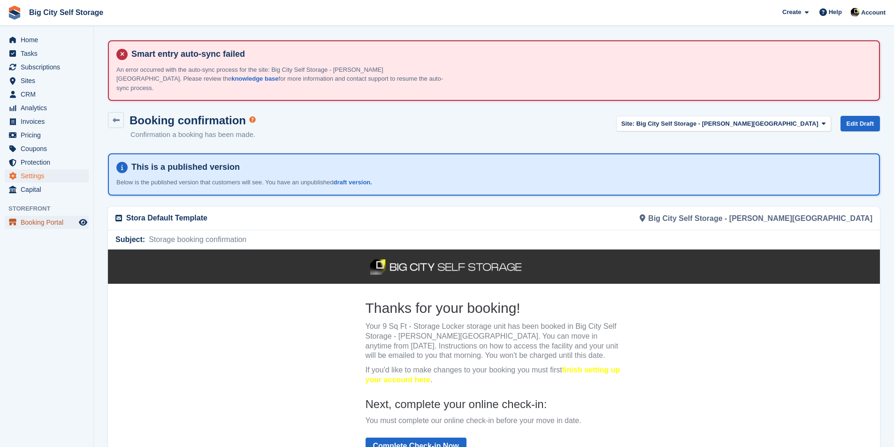
click at [60, 218] on span "Booking Portal" at bounding box center [49, 222] width 56 height 13
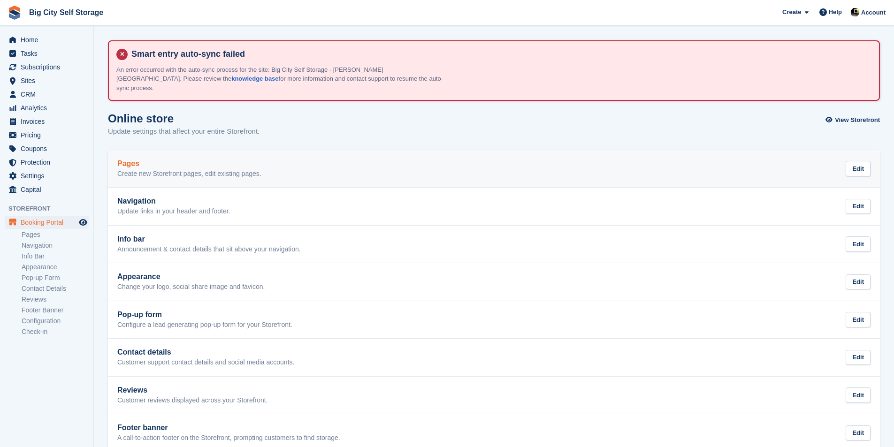
scroll to position [85, 0]
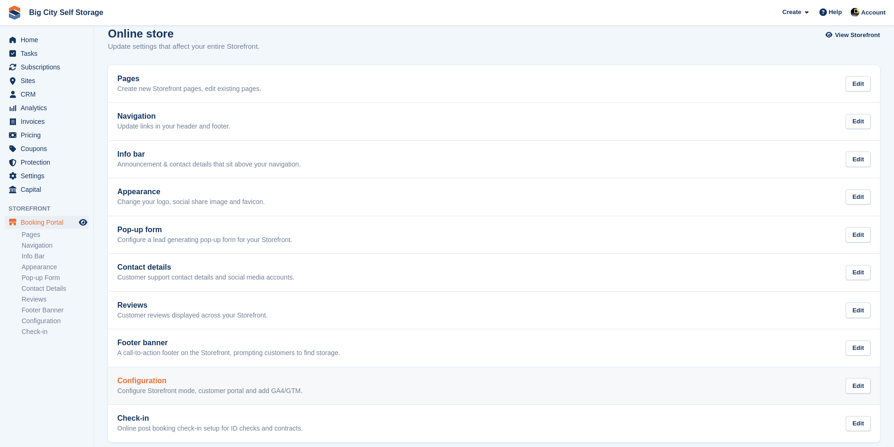
click at [385, 377] on div "Configuration Configure Storefront mode, customer portal and add GA4/GTM. Edit" at bounding box center [493, 386] width 753 height 19
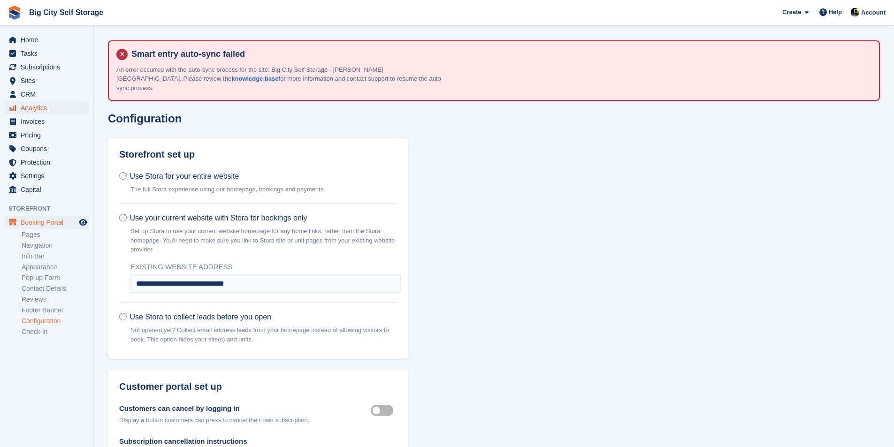
click at [50, 109] on span "Analytics" at bounding box center [49, 107] width 56 height 13
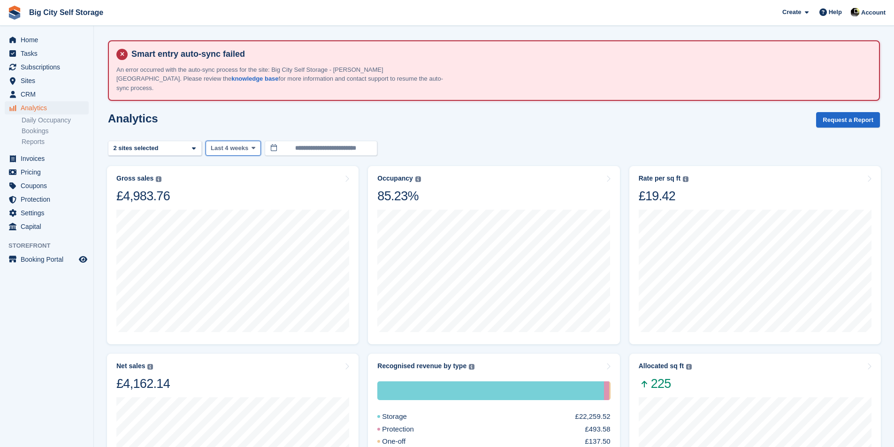
click at [235, 144] on span "Last 4 weeks" at bounding box center [230, 148] width 38 height 9
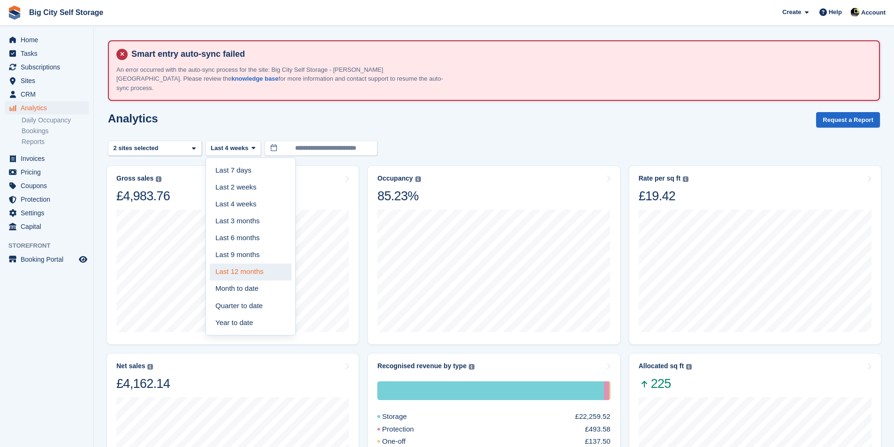
click at [260, 264] on link "Last 12 months" at bounding box center [251, 272] width 82 height 17
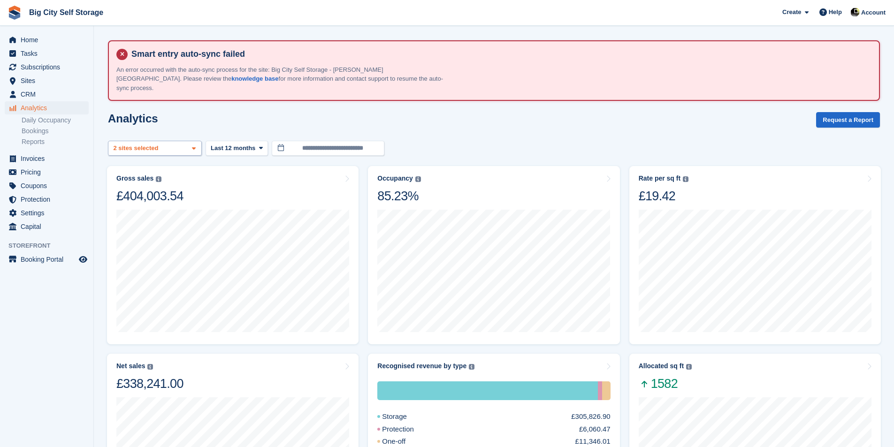
click at [183, 142] on div "Big City Self Storage - Bou... 2 sites selected" at bounding box center [155, 148] width 94 height 15
click at [483, 142] on div "**********" at bounding box center [494, 148] width 772 height 15
click at [475, 122] on div "Analytics Request a Report" at bounding box center [494, 125] width 772 height 27
click at [36, 63] on span "Subscriptions" at bounding box center [49, 67] width 56 height 13
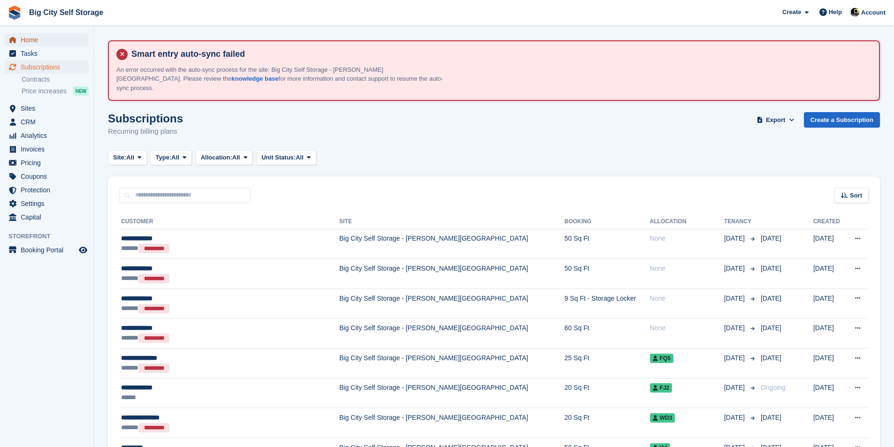
click at [41, 34] on span "Home" at bounding box center [49, 39] width 56 height 13
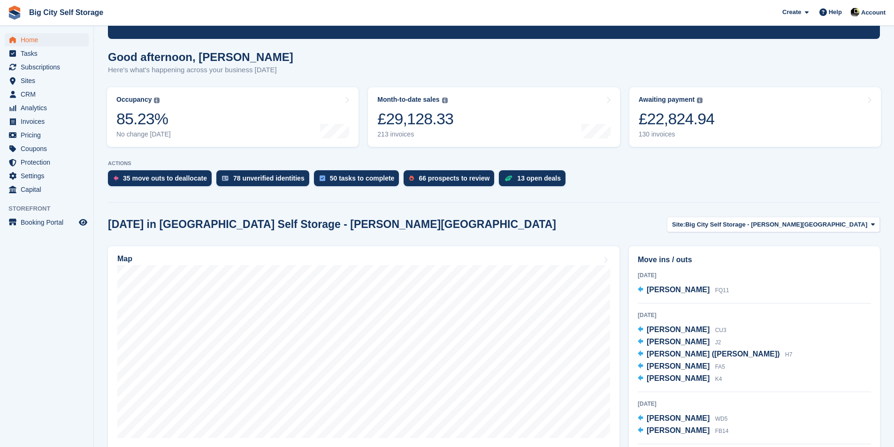
scroll to position [141, 0]
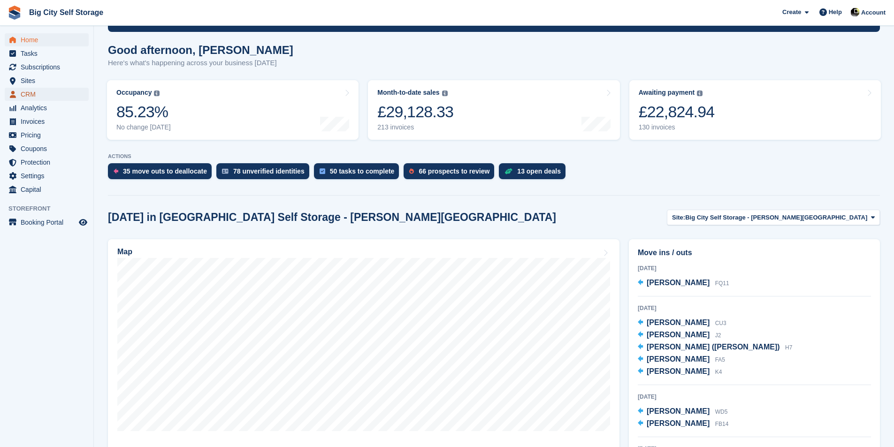
click at [47, 90] on span "CRM" at bounding box center [49, 94] width 56 height 13
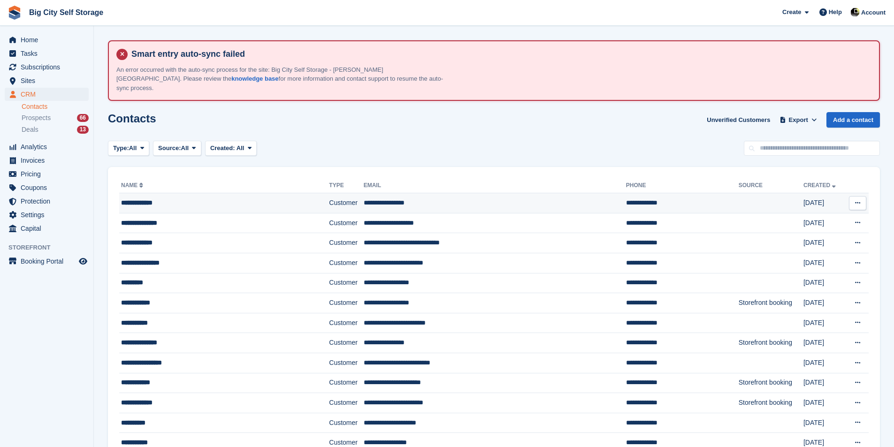
click at [218, 201] on td "**********" at bounding box center [224, 203] width 210 height 20
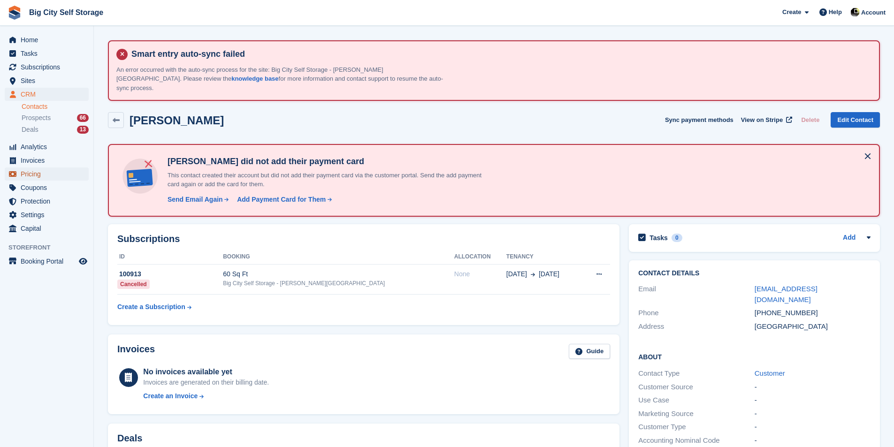
click at [73, 171] on span "Pricing" at bounding box center [49, 174] width 56 height 13
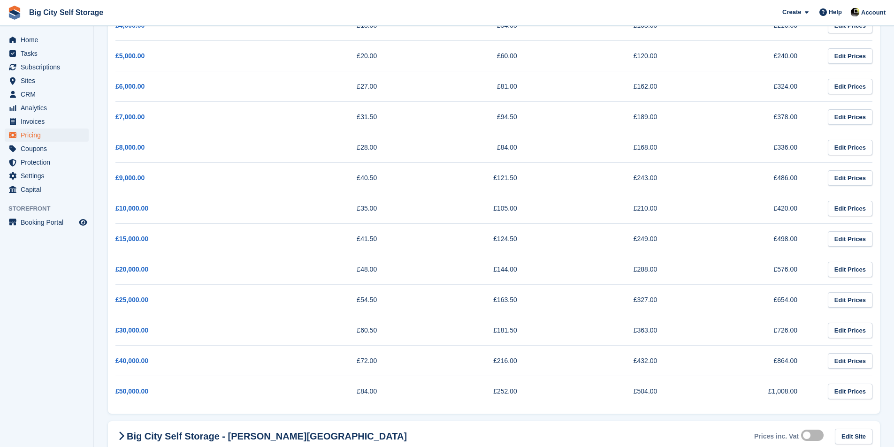
scroll to position [438, 0]
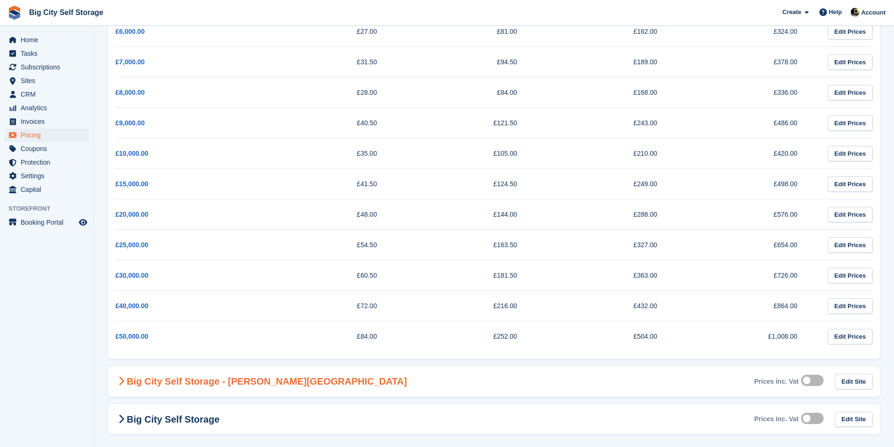
click at [289, 378] on Road-1487 "Big City Self Storage - [PERSON_NAME][GEOGRAPHIC_DATA] Prices inc. Vat Edit Site" at bounding box center [494, 381] width 772 height 30
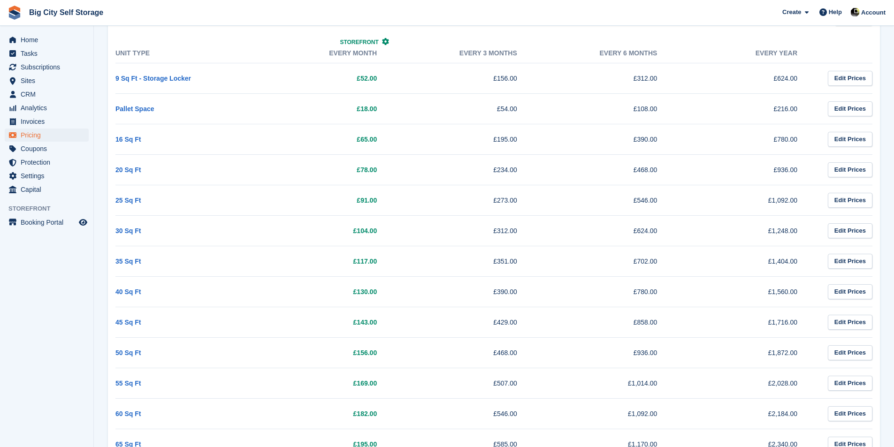
scroll to position [719, 0]
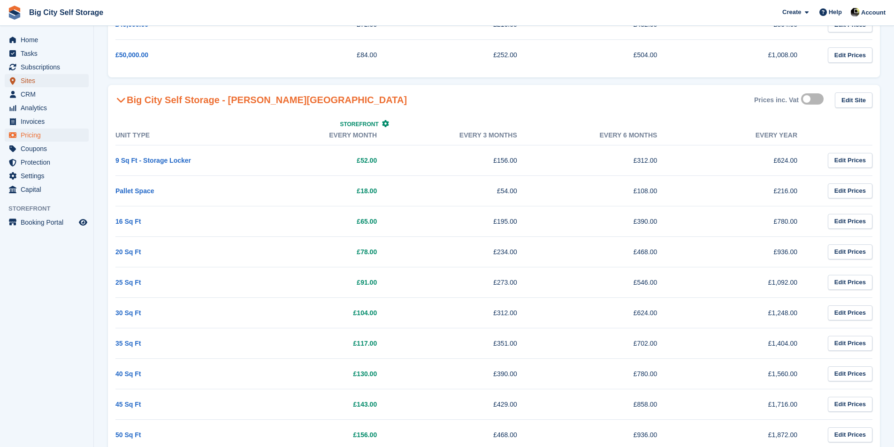
click at [60, 82] on span "Sites" at bounding box center [49, 80] width 56 height 13
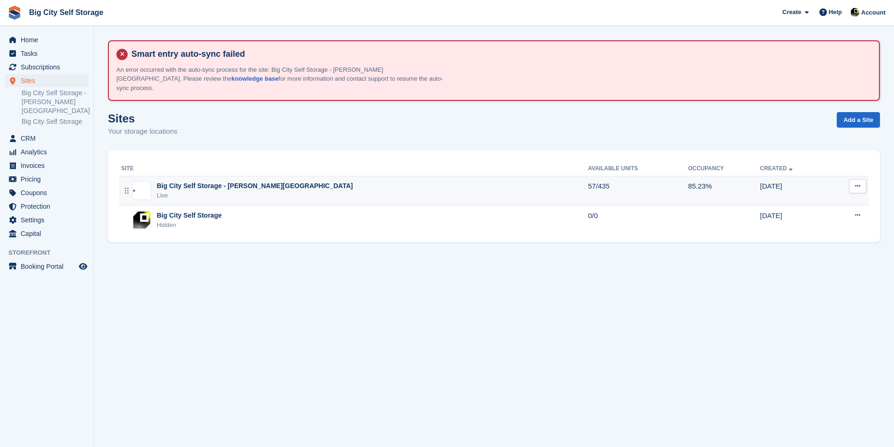
click at [373, 181] on div "Big City Self Storage - [PERSON_NAME] Road Live" at bounding box center [354, 190] width 467 height 19
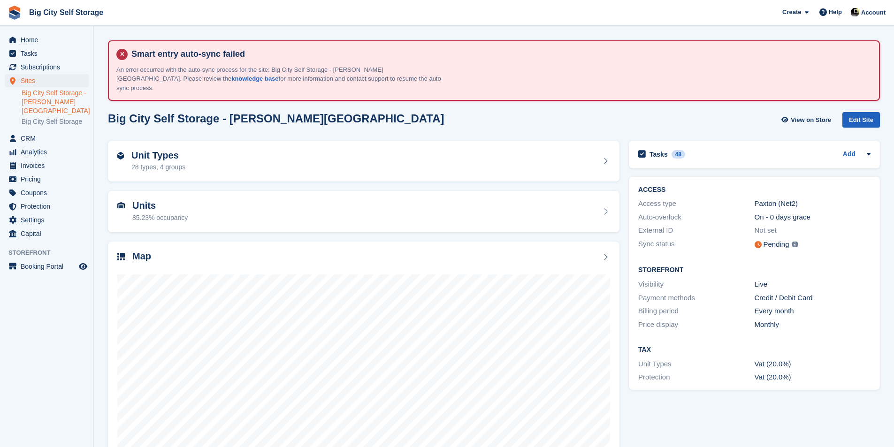
click at [866, 113] on div "Edit Site" at bounding box center [861, 119] width 38 height 15
click at [323, 163] on div "Unit Types 28 types, 4 groups" at bounding box center [363, 161] width 511 height 41
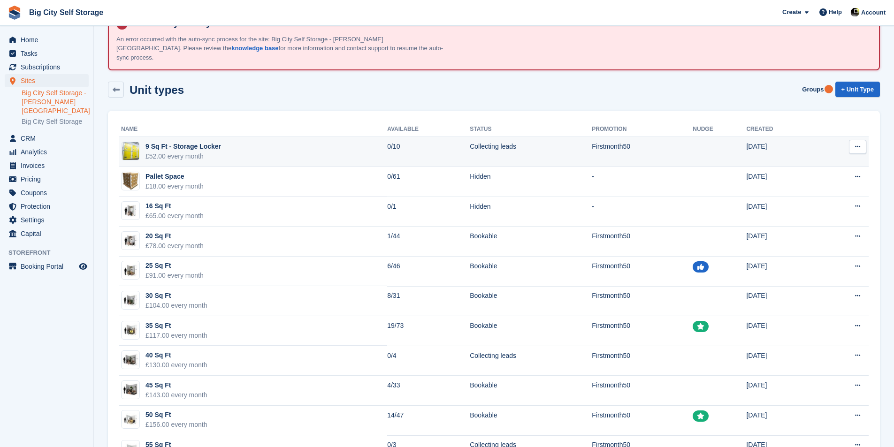
scroll to position [47, 0]
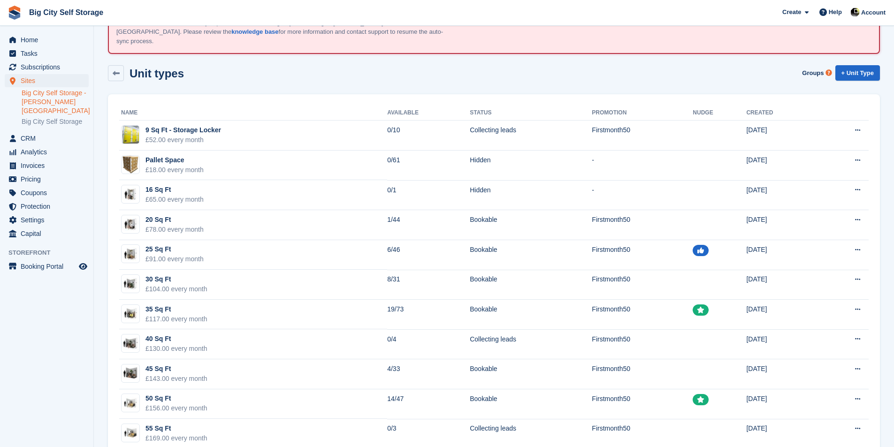
click at [870, 74] on div "+ Unit Type" at bounding box center [855, 74] width 48 height 19
click at [872, 65] on link "+ Unit Type" at bounding box center [857, 72] width 45 height 15
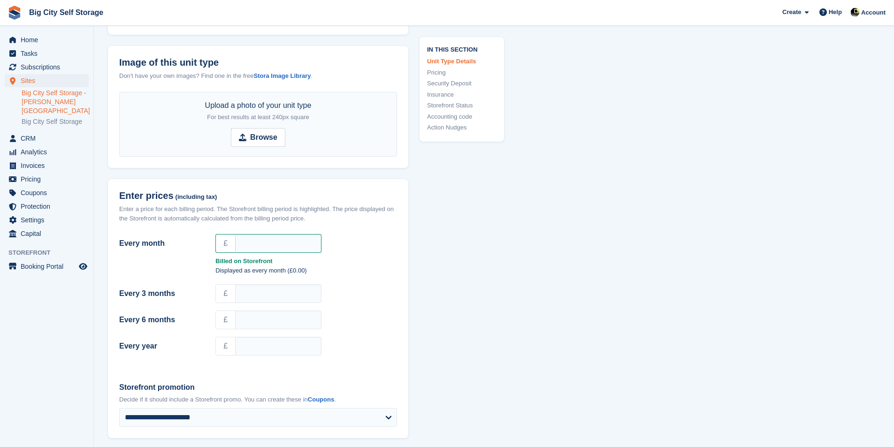
scroll to position [610, 0]
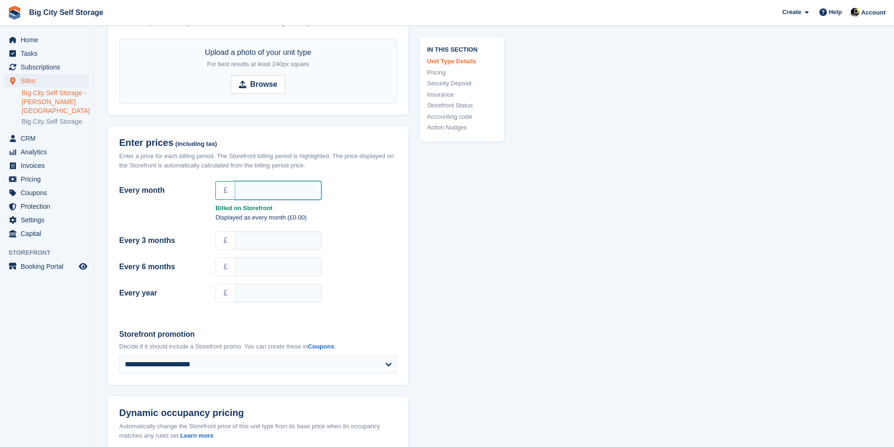
click at [290, 181] on input "Every month" at bounding box center [278, 190] width 86 height 19
click at [298, 182] on input "Every month" at bounding box center [278, 190] width 86 height 19
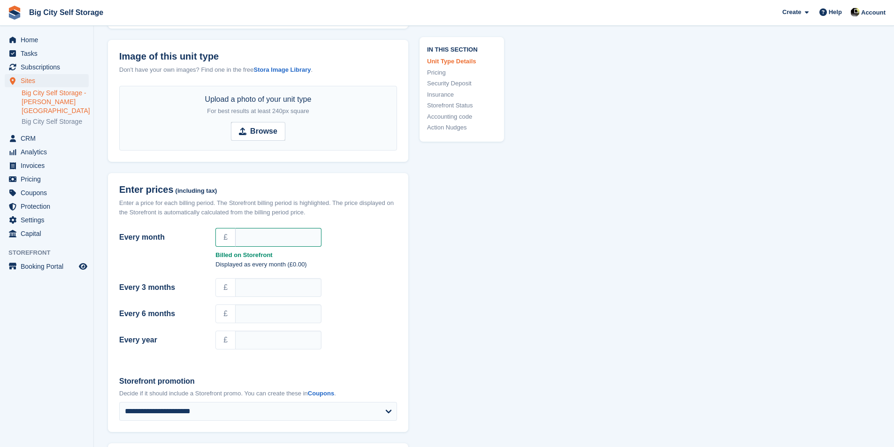
scroll to position [657, 0]
